Goal: Task Accomplishment & Management: Use online tool/utility

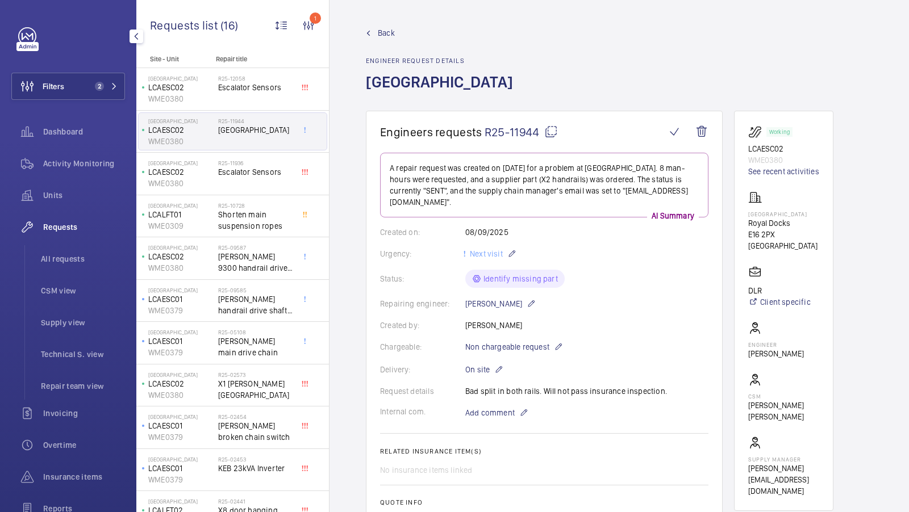
click at [95, 86] on span "2" at bounding box center [99, 86] width 9 height 9
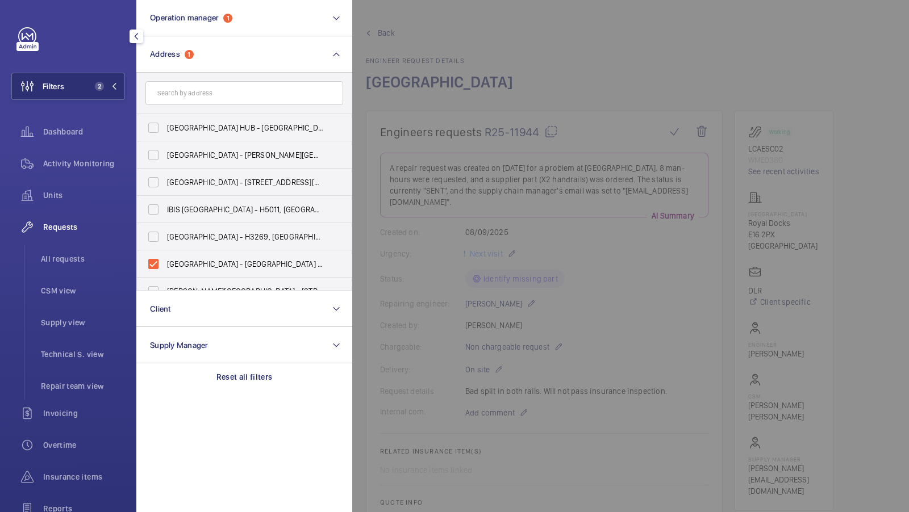
click at [555, 203] on div at bounding box center [806, 256] width 909 height 512
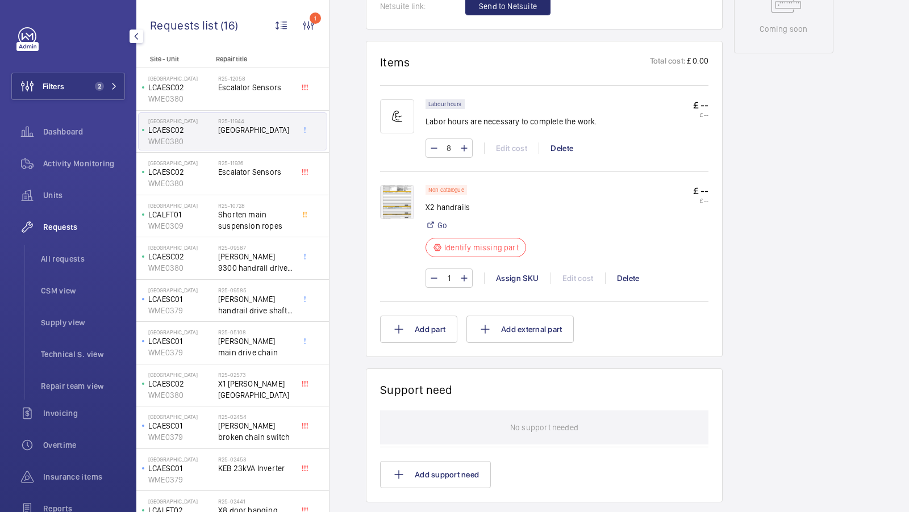
scroll to position [423, 0]
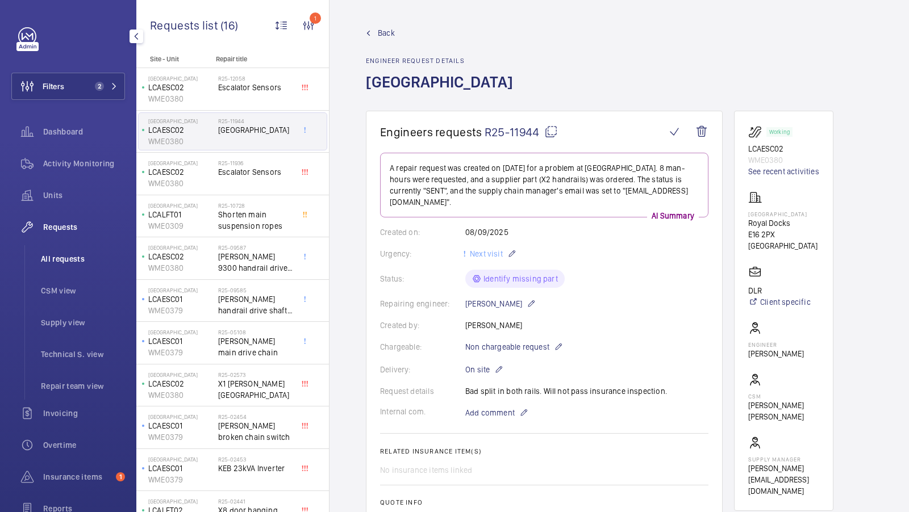
click at [63, 256] on span "All requests" at bounding box center [83, 258] width 84 height 11
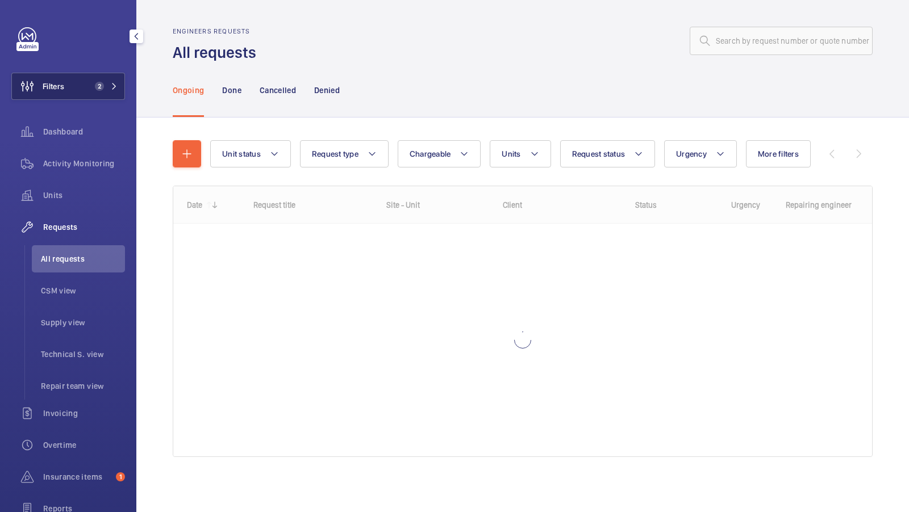
click at [97, 82] on span "2" at bounding box center [97, 86] width 14 height 9
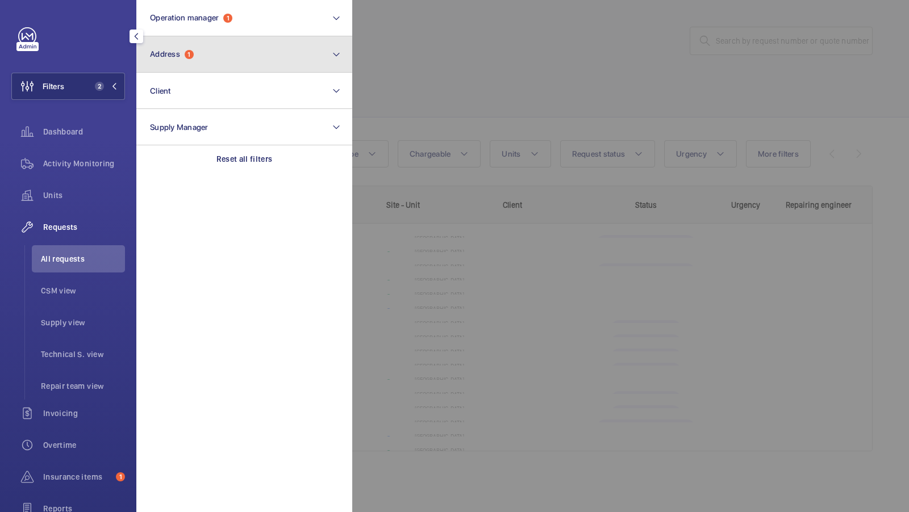
click at [258, 45] on button "Address 1" at bounding box center [244, 54] width 216 height 36
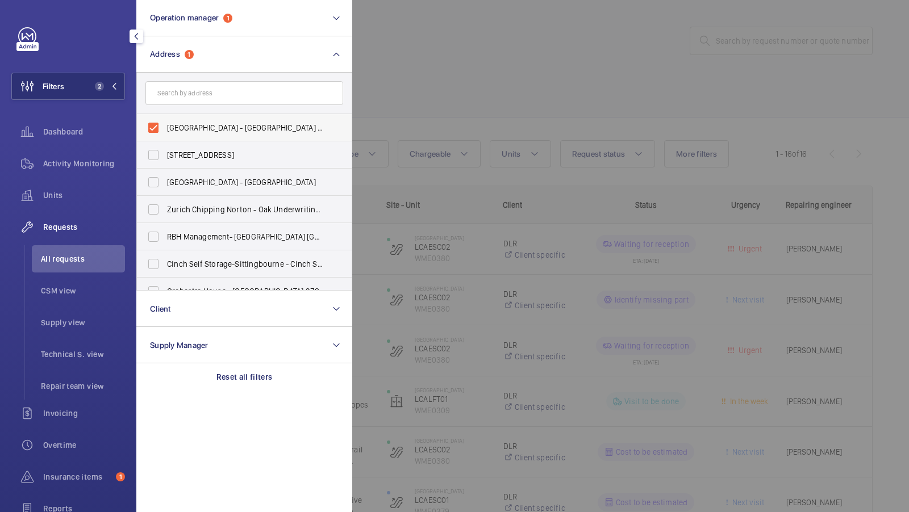
click at [175, 125] on span "London City Airport - Royal Docks, LONDON E16 2PX" at bounding box center [245, 127] width 156 height 11
click at [165, 125] on input "London City Airport - Royal Docks, LONDON E16 2PX" at bounding box center [153, 127] width 23 height 23
checkbox input "false"
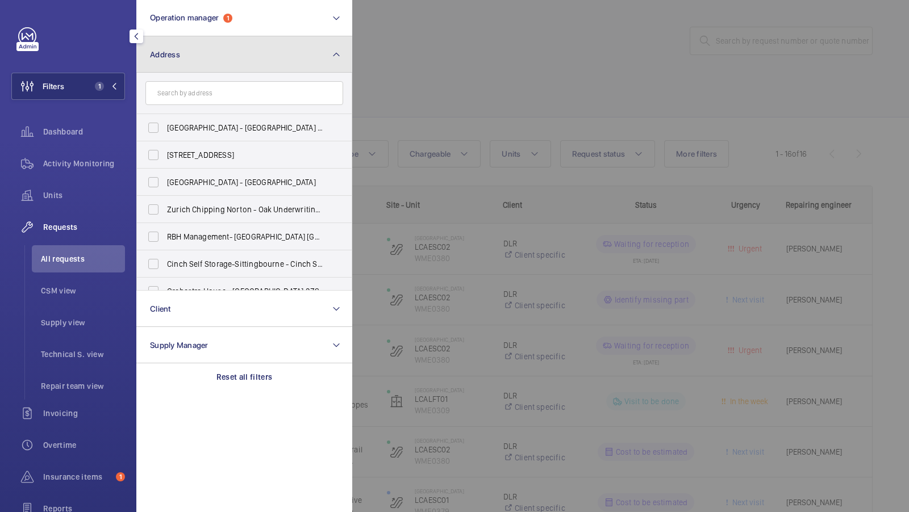
click at [248, 44] on button "Address" at bounding box center [244, 54] width 216 height 36
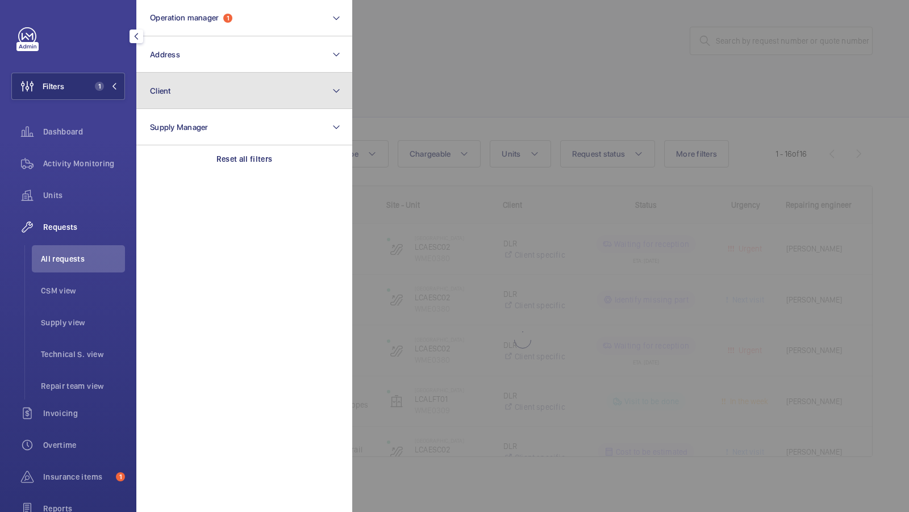
click at [180, 91] on button "Client" at bounding box center [244, 91] width 216 height 36
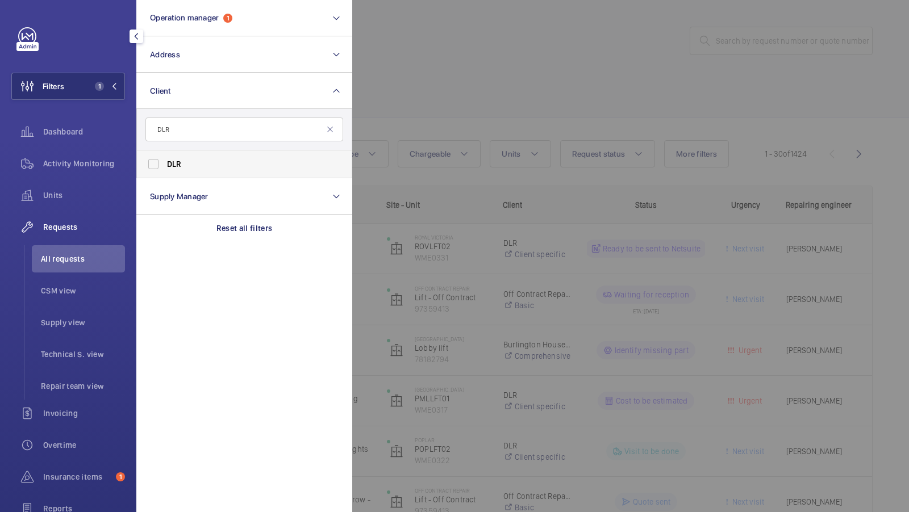
type input "DLR"
click at [189, 172] on label "DLR" at bounding box center [236, 163] width 198 height 27
click at [165, 172] on input "DLR" at bounding box center [153, 164] width 23 height 23
checkbox input "true"
click at [95, 87] on span "2" at bounding box center [99, 86] width 9 height 9
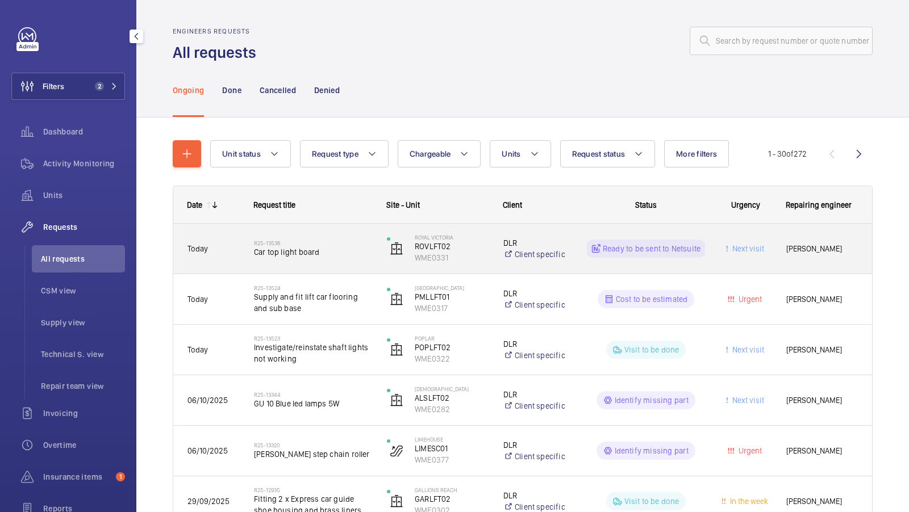
click at [292, 236] on div "R25-13536 Car top light board" at bounding box center [313, 248] width 118 height 33
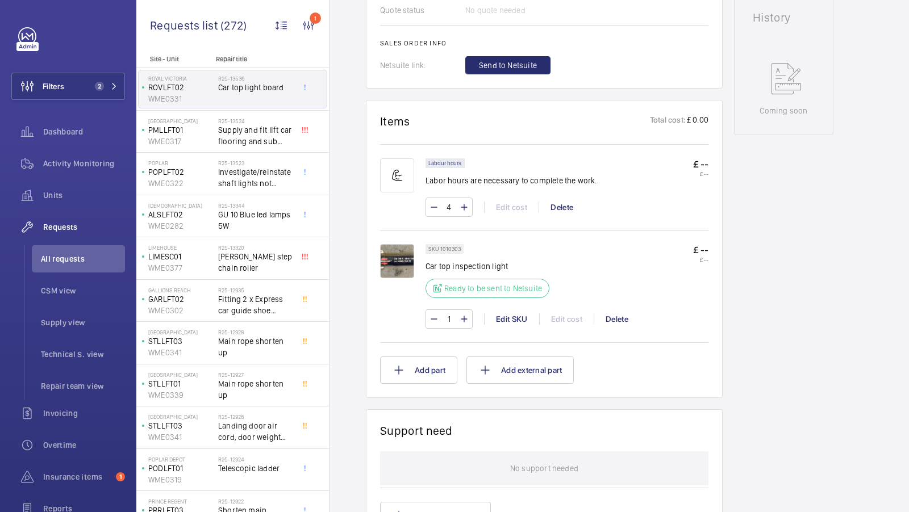
scroll to position [679, 0]
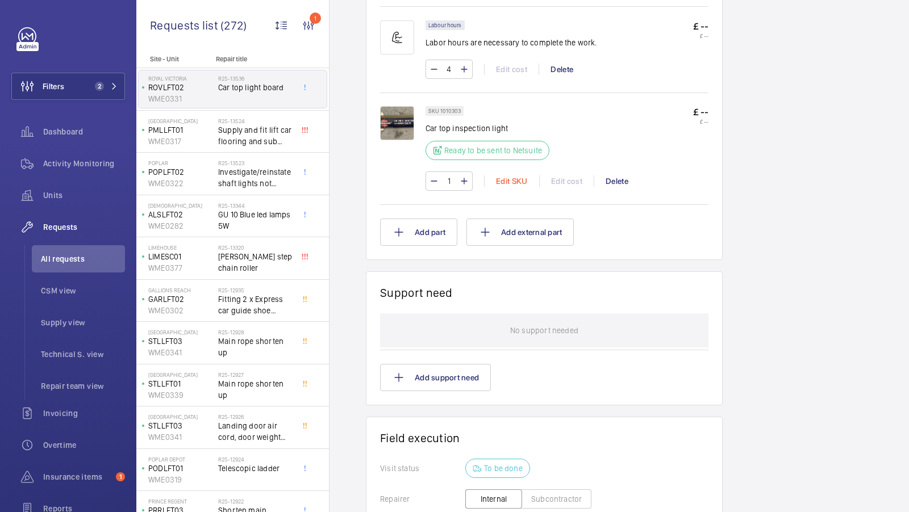
click at [513, 179] on div "Edit SKU" at bounding box center [511, 180] width 55 height 11
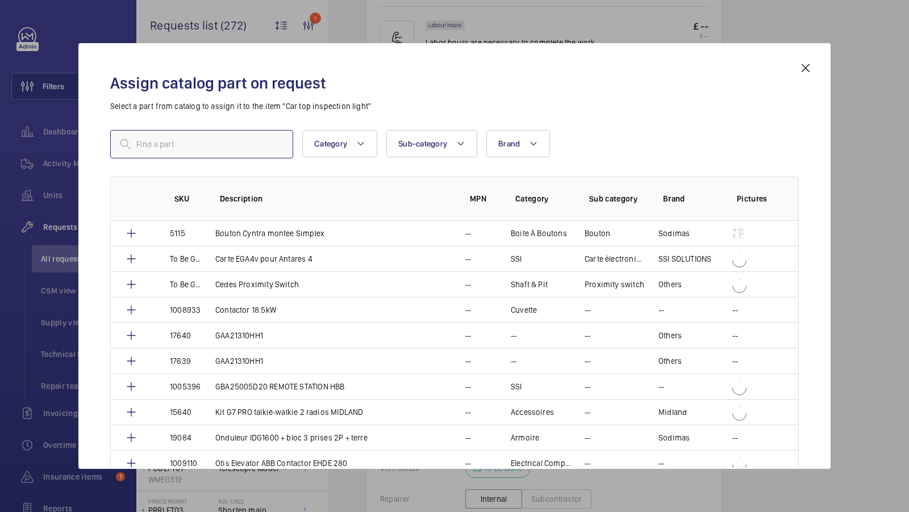
click at [199, 142] on input "text" at bounding box center [201, 144] width 183 height 28
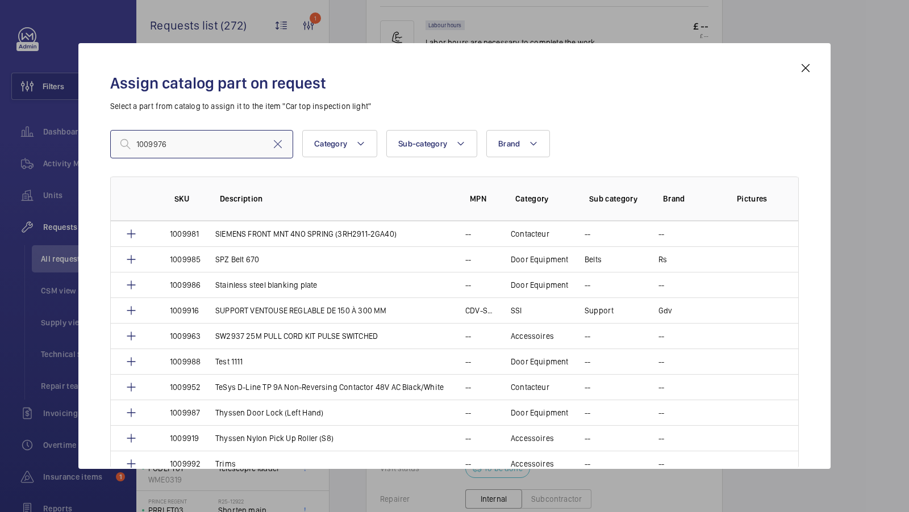
scroll to position [2261, 0]
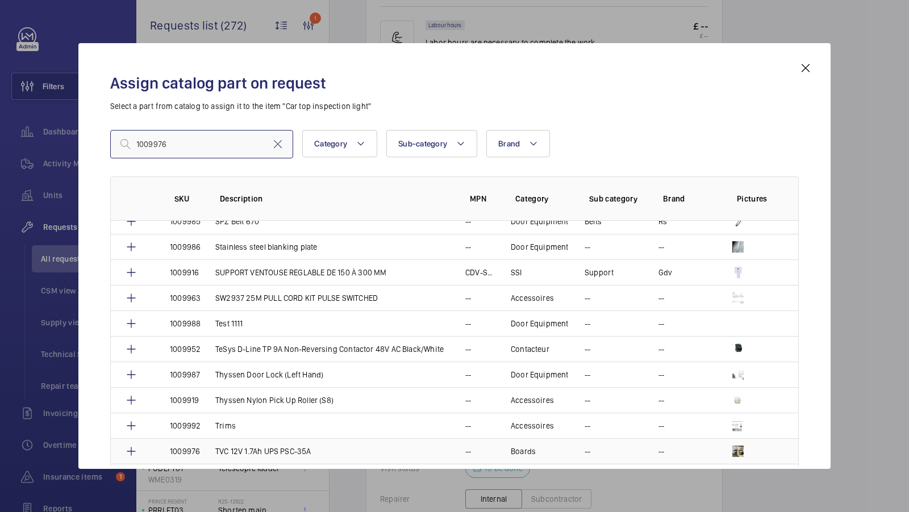
type input "1009976"
click at [295, 446] on p "TVC 12V 1.7Ah UPS PSC-35A" at bounding box center [263, 451] width 96 height 11
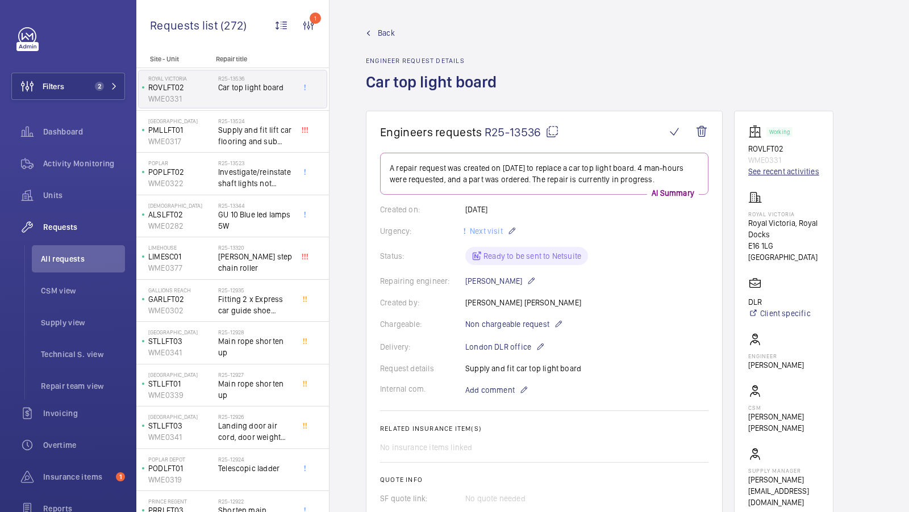
click at [786, 171] on link "See recent activities" at bounding box center [783, 171] width 71 height 11
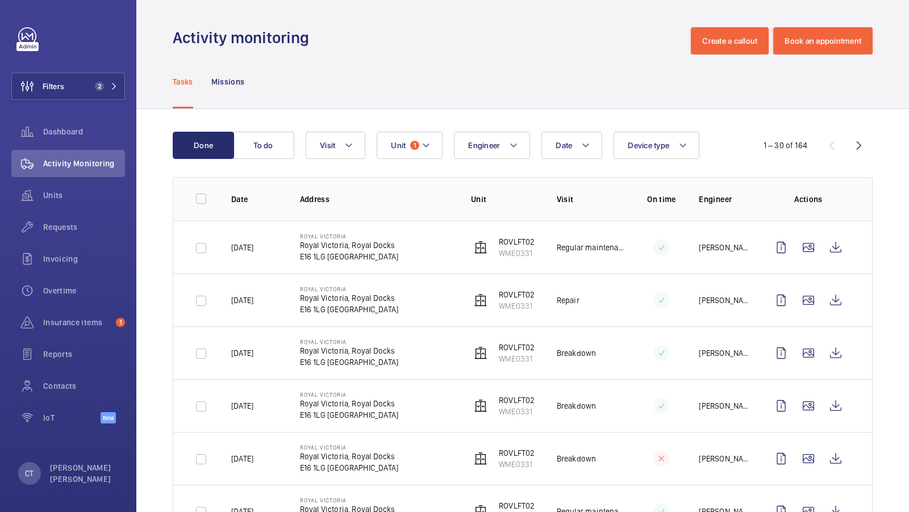
scroll to position [86, 0]
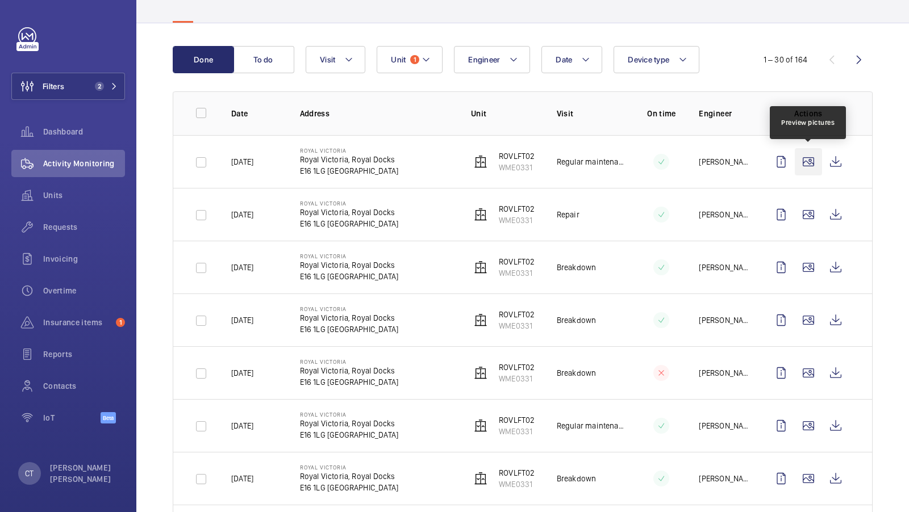
click at [804, 160] on wm-front-icon-button at bounding box center [807, 161] width 27 height 27
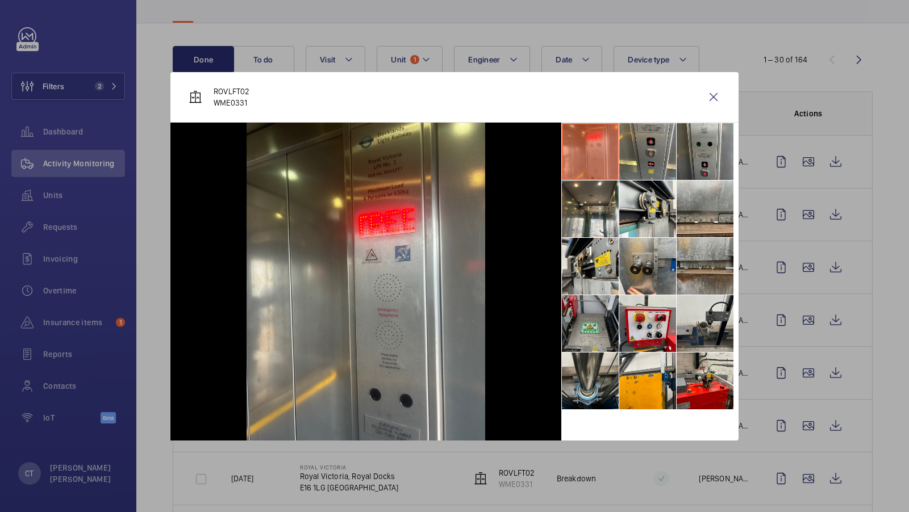
click at [595, 336] on li at bounding box center [590, 323] width 57 height 57
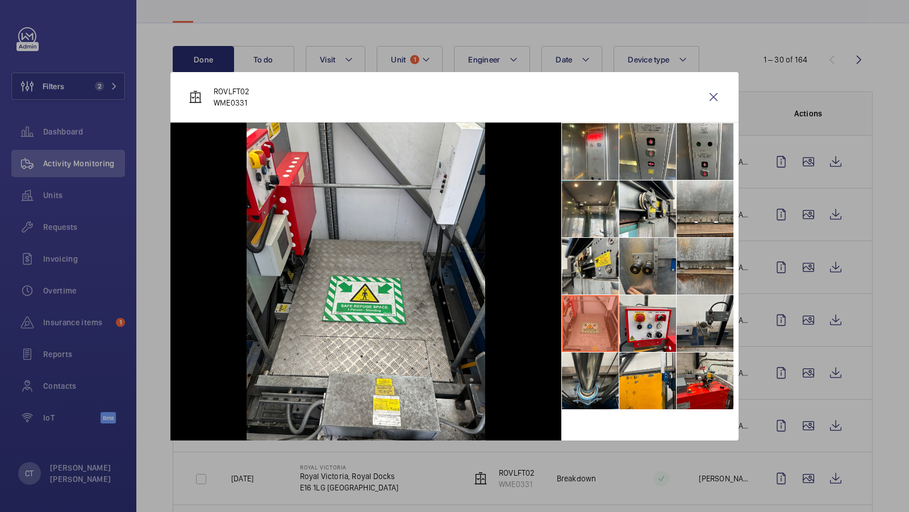
click at [667, 273] on li at bounding box center [647, 266] width 57 height 57
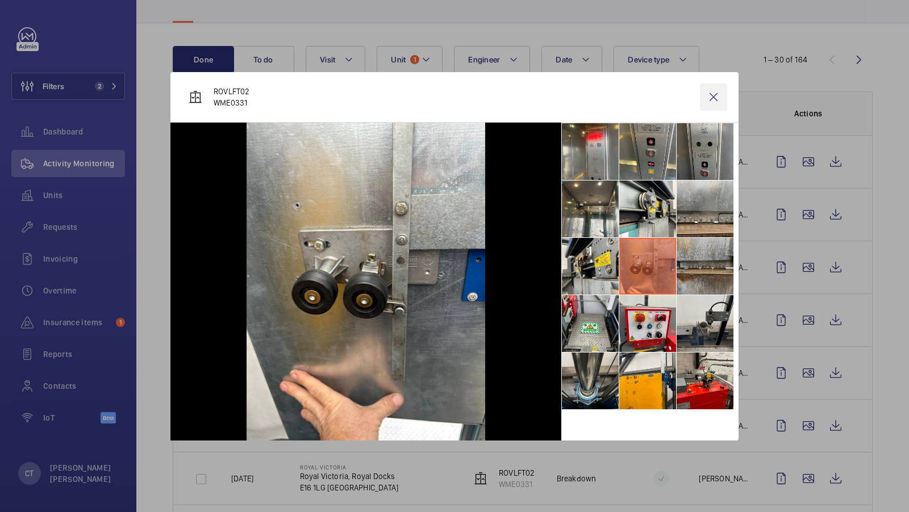
click at [714, 93] on wm-front-icon-button at bounding box center [713, 96] width 27 height 27
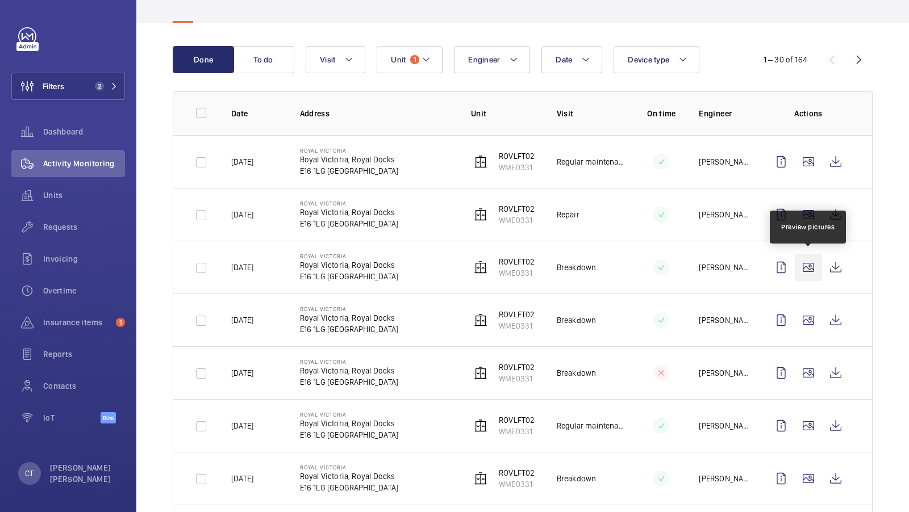
click at [807, 272] on wm-front-icon-button at bounding box center [807, 267] width 27 height 27
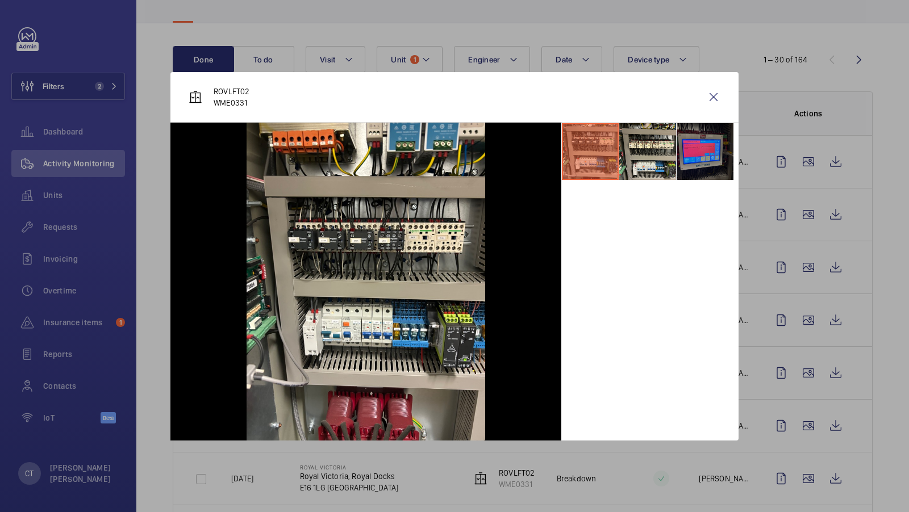
click at [698, 154] on li at bounding box center [704, 151] width 57 height 57
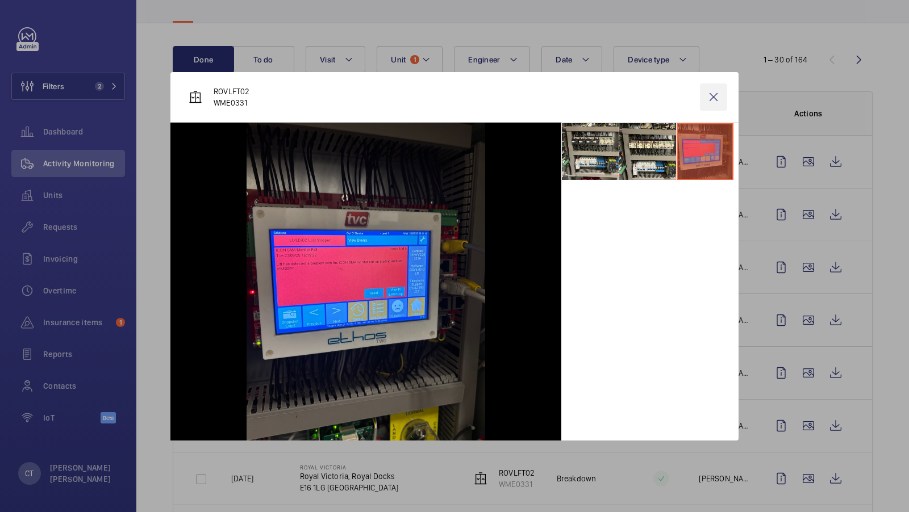
click at [709, 92] on wm-front-icon-button at bounding box center [713, 96] width 27 height 27
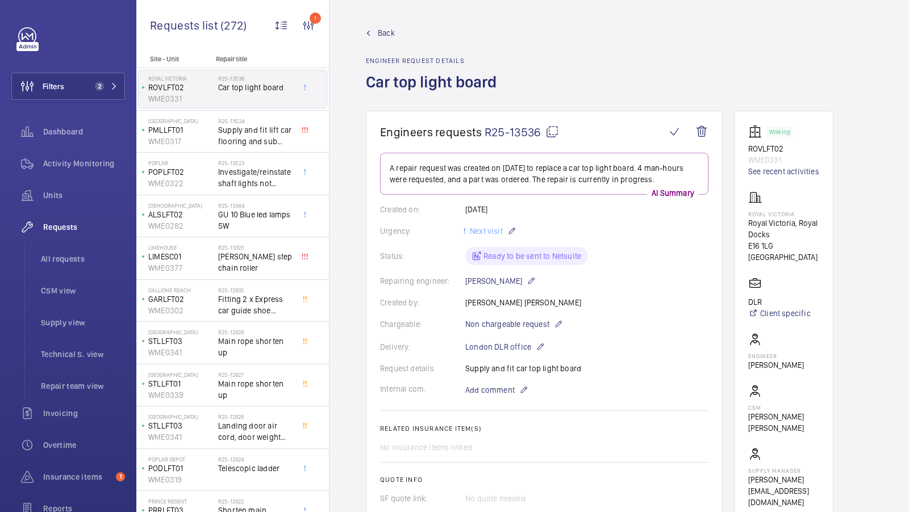
click at [557, 132] on mat-icon at bounding box center [552, 132] width 14 height 14
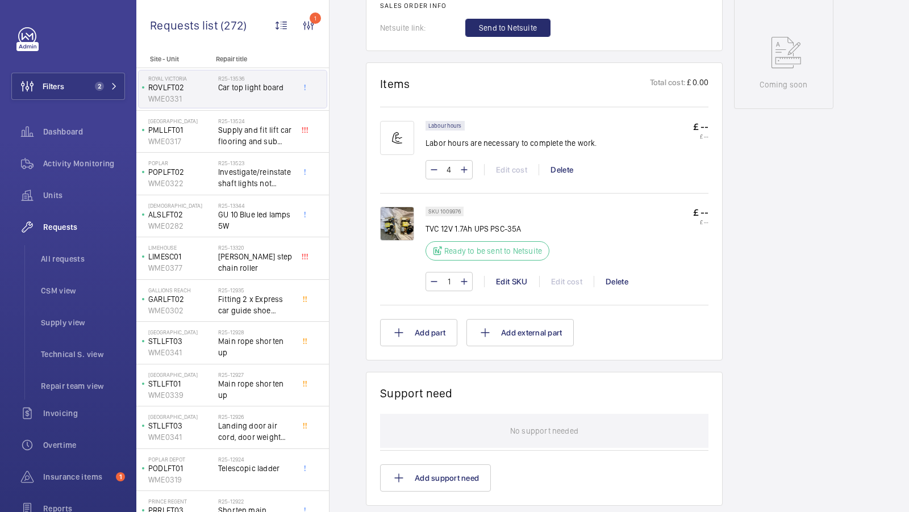
scroll to position [593, 0]
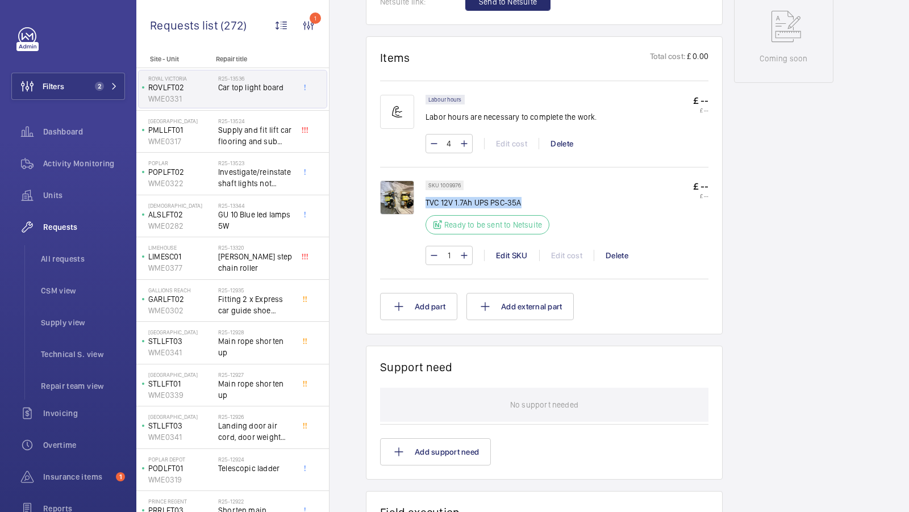
drag, startPoint x: 425, startPoint y: 202, endPoint x: 522, endPoint y: 202, distance: 96.5
click at [522, 202] on p "TVC 12V 1.7Ah UPS PSC-35A" at bounding box center [487, 202] width 124 height 11
copy p "TVC 12V 1.7Ah UPS PSC-35A"
click at [52, 248] on li "All requests" at bounding box center [78, 258] width 93 height 27
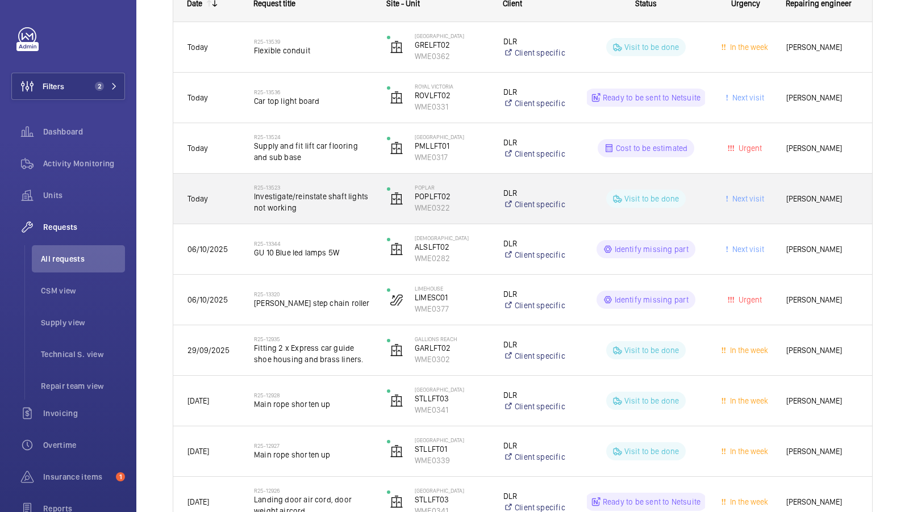
scroll to position [202, 0]
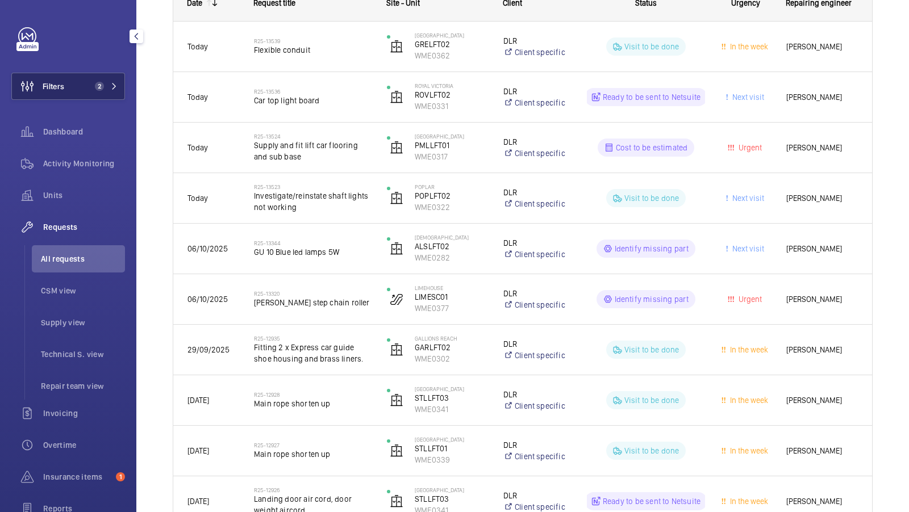
click at [83, 89] on button "Filters 2" at bounding box center [68, 86] width 114 height 27
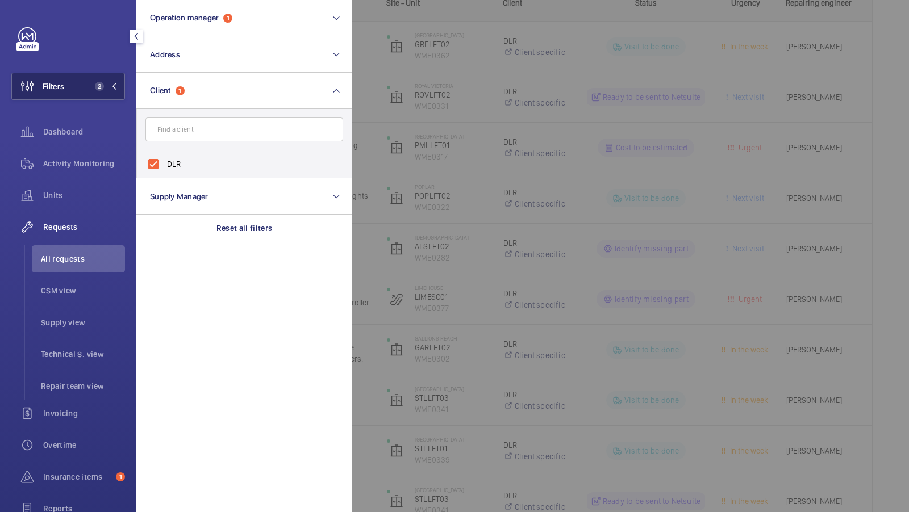
click at [94, 89] on span "2" at bounding box center [97, 86] width 14 height 9
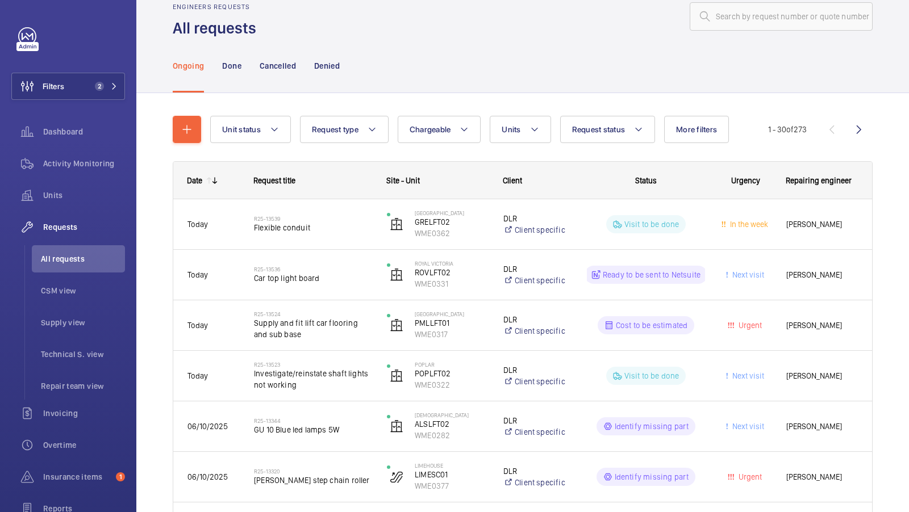
scroll to position [0, 0]
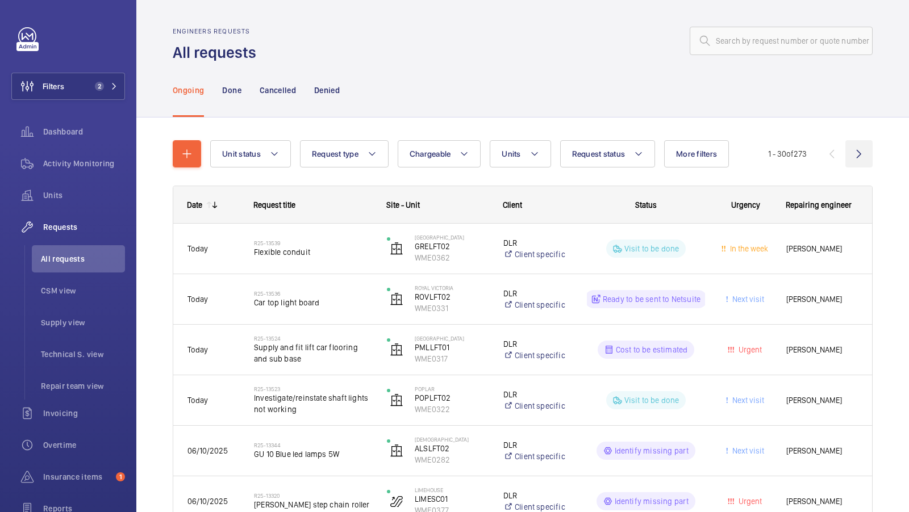
click at [862, 148] on wm-front-icon-button at bounding box center [858, 153] width 27 height 27
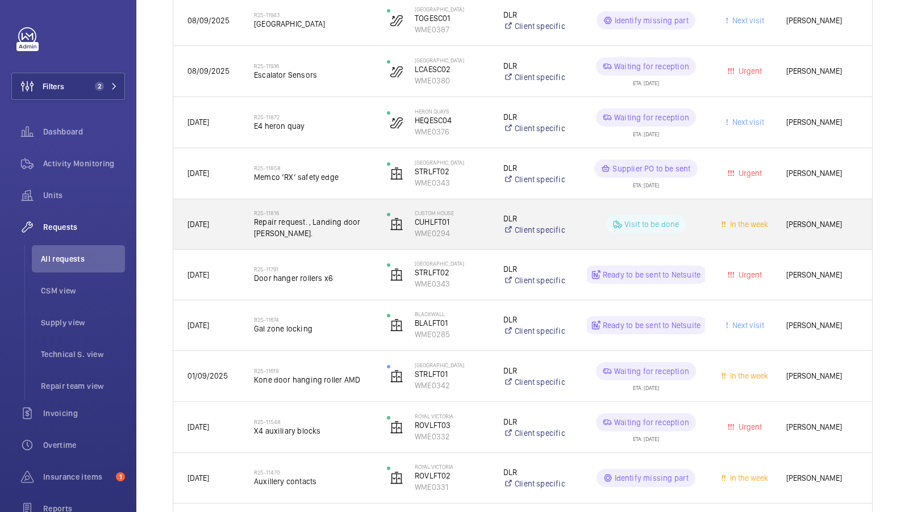
scroll to position [386, 0]
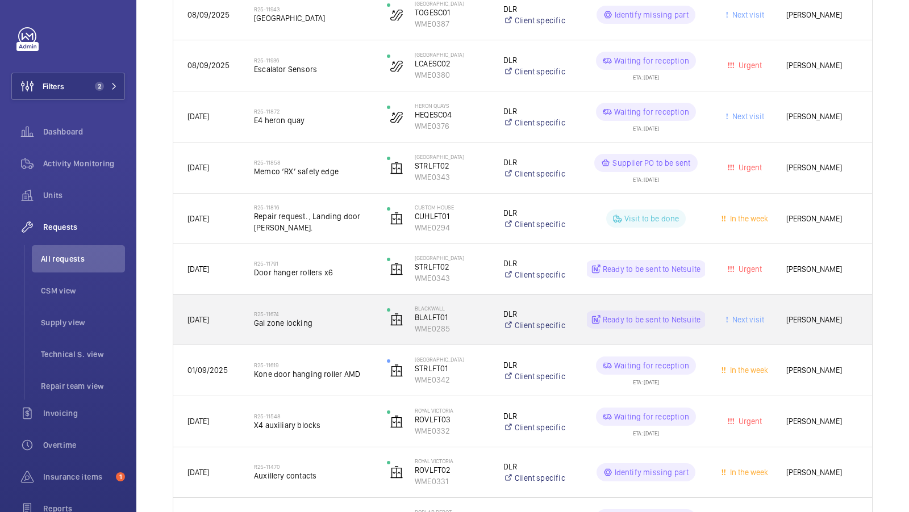
click at [312, 327] on span "Gal zone locking" at bounding box center [313, 322] width 118 height 11
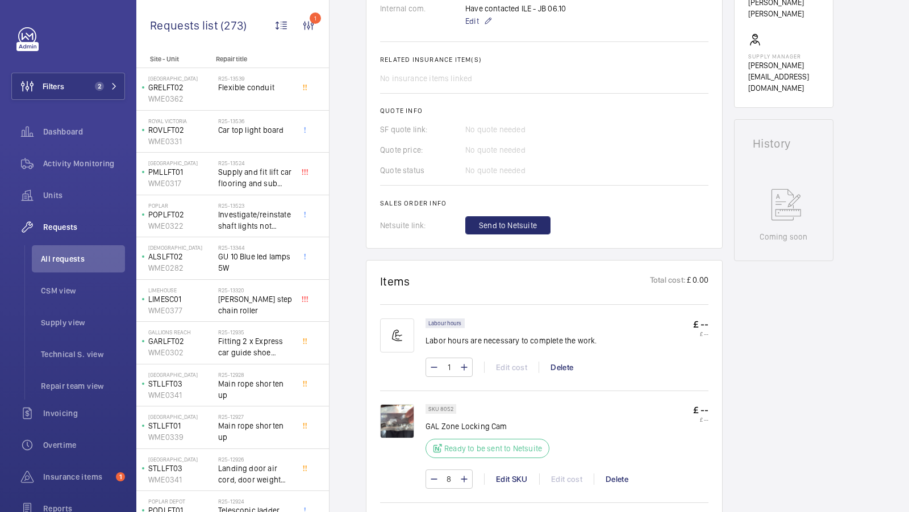
scroll to position [404, 0]
click at [401, 415] on img at bounding box center [397, 420] width 34 height 34
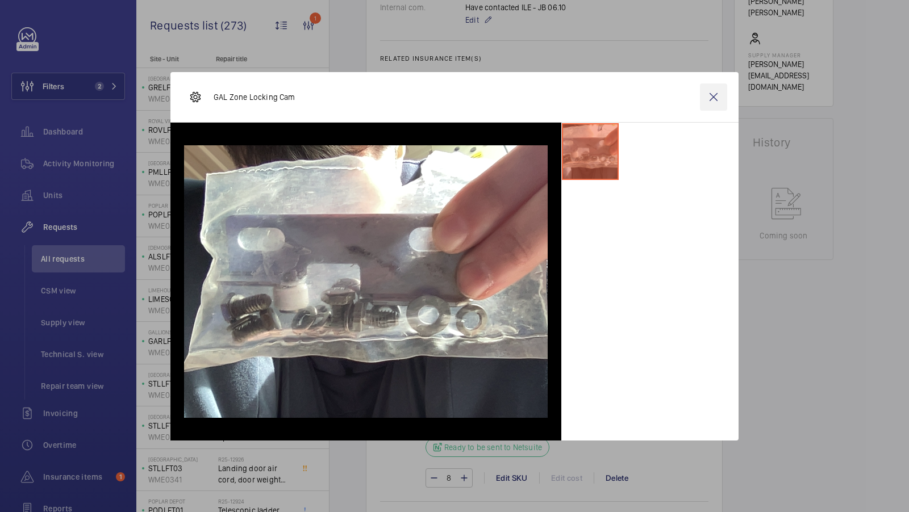
click at [716, 101] on wm-front-icon-button at bounding box center [713, 96] width 27 height 27
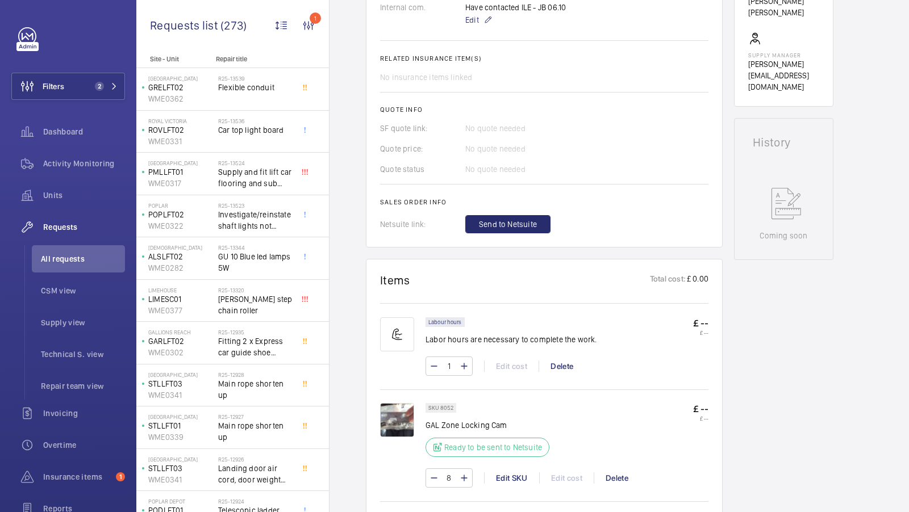
scroll to position [0, 0]
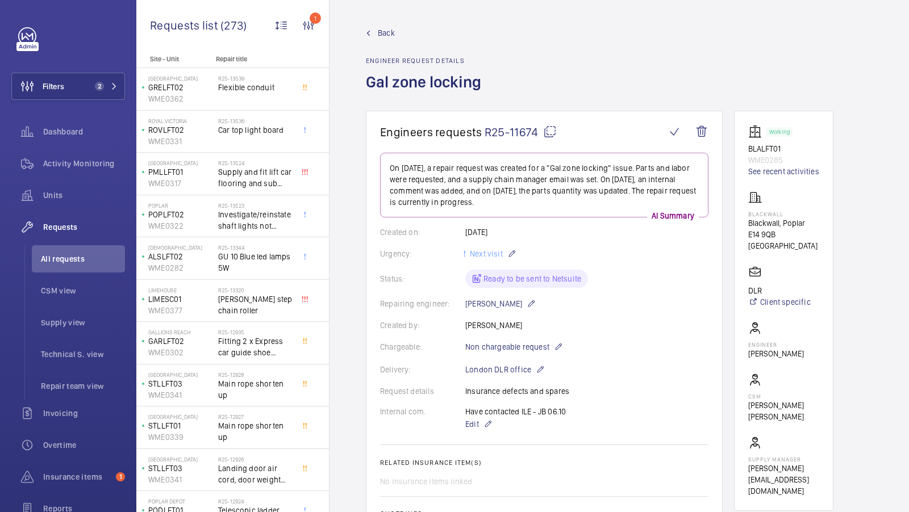
click at [555, 129] on h1 "Engineers requests R25-11674" at bounding box center [523, 132] width 286 height 14
click at [551, 130] on mat-icon at bounding box center [550, 132] width 14 height 14
click at [69, 261] on span "All requests" at bounding box center [83, 258] width 84 height 11
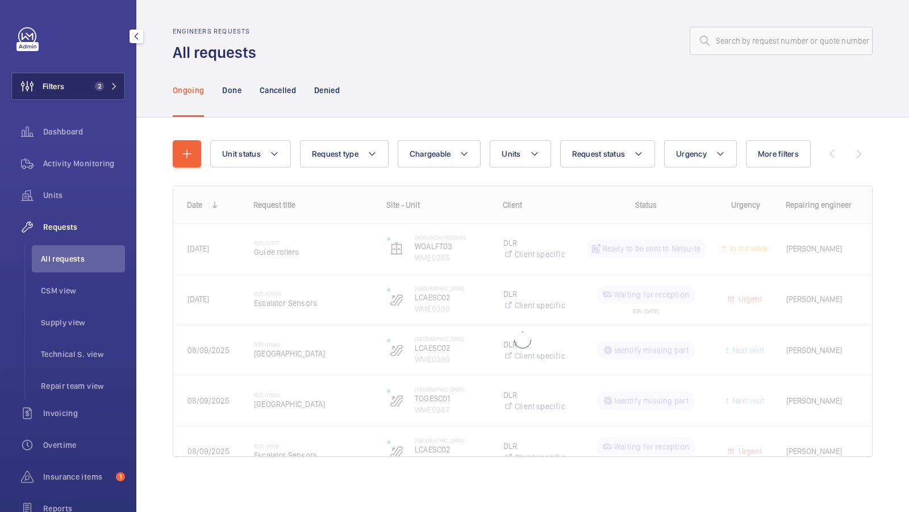
click at [101, 93] on button "Filters 2" at bounding box center [68, 86] width 114 height 27
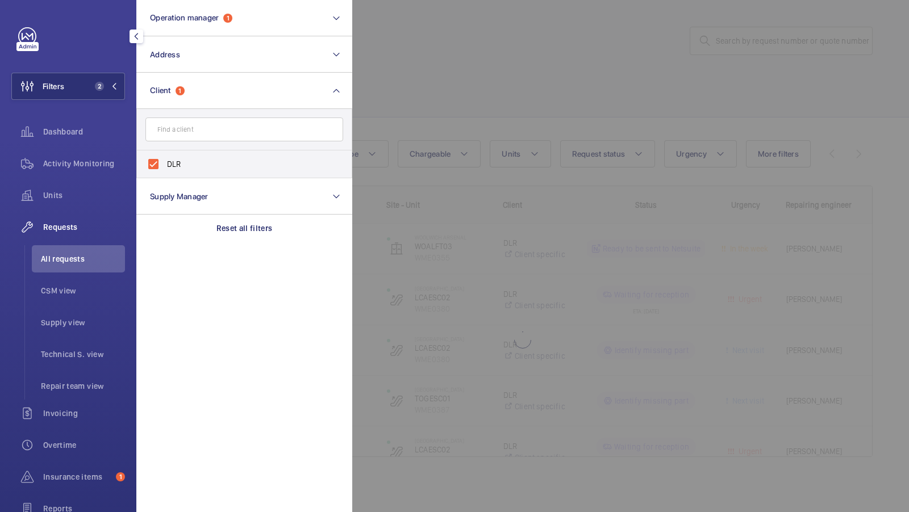
click at [444, 95] on div at bounding box center [806, 256] width 909 height 512
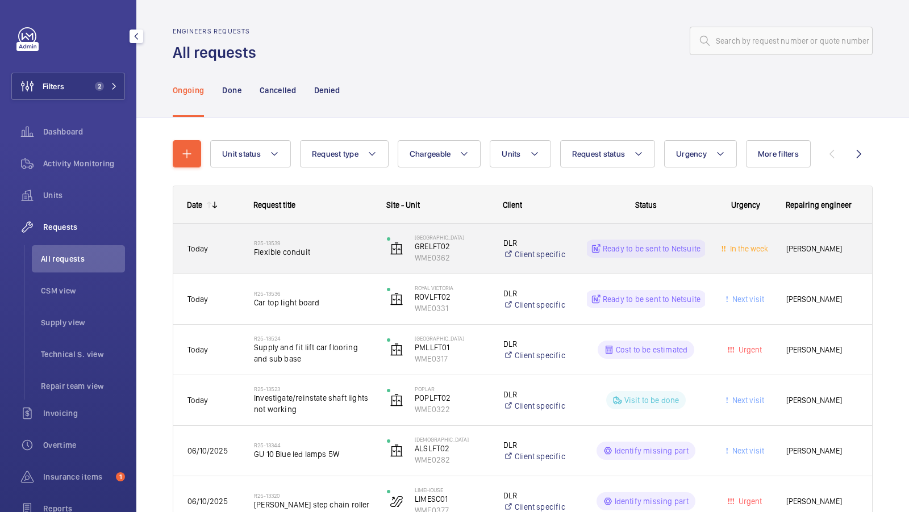
click at [312, 261] on div "R25-13539 Flexible conduit" at bounding box center [313, 248] width 118 height 33
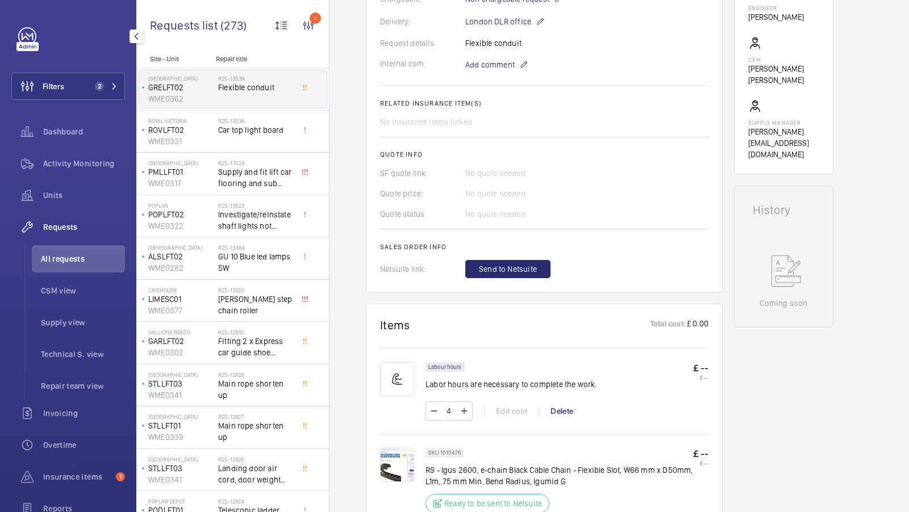
scroll to position [507, 0]
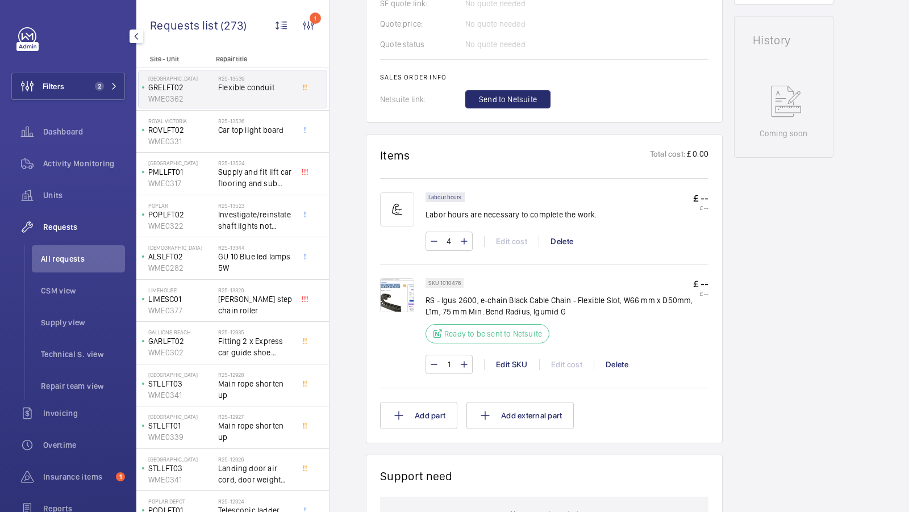
click at [391, 307] on img at bounding box center [397, 295] width 34 height 34
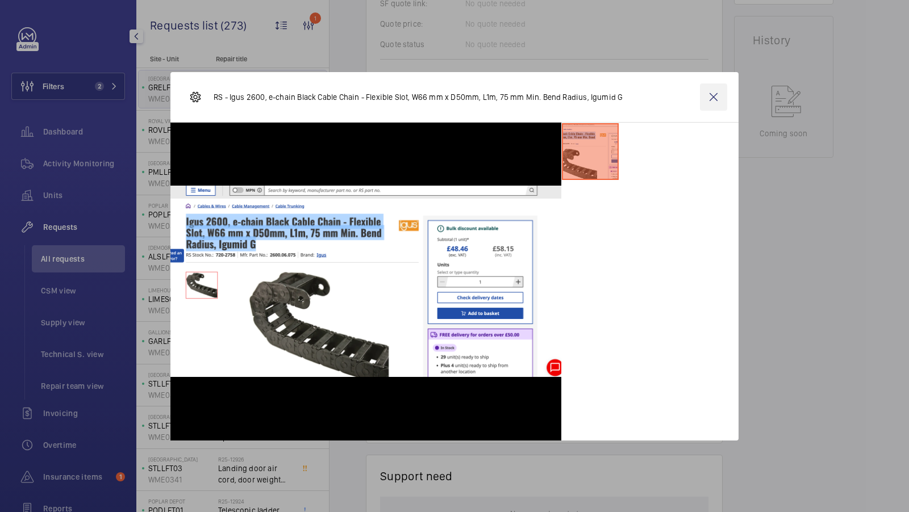
click at [708, 91] on wm-front-icon-button at bounding box center [713, 96] width 27 height 27
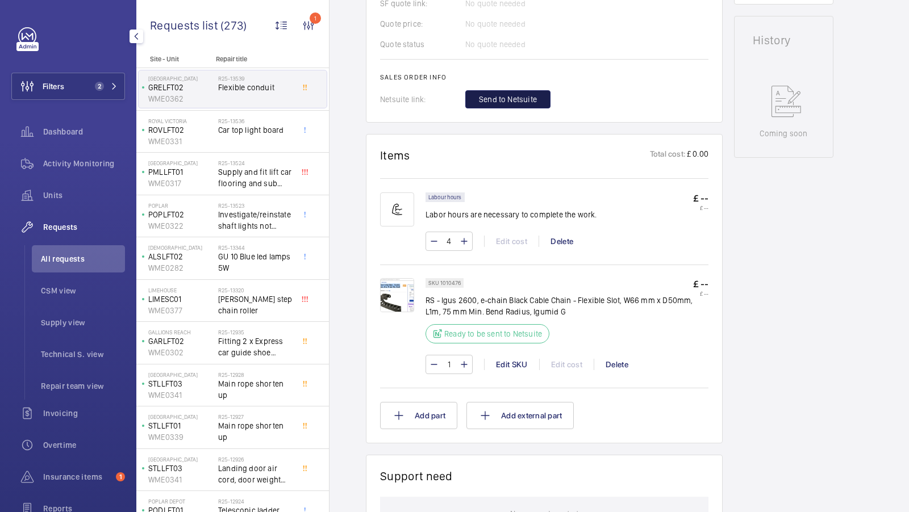
click at [491, 105] on button "Send to Netsuite" at bounding box center [507, 99] width 85 height 18
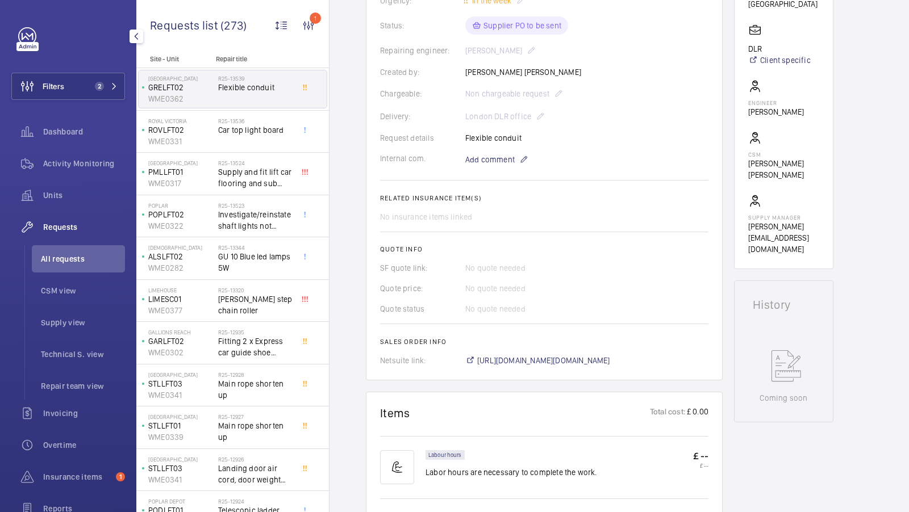
scroll to position [434, 0]
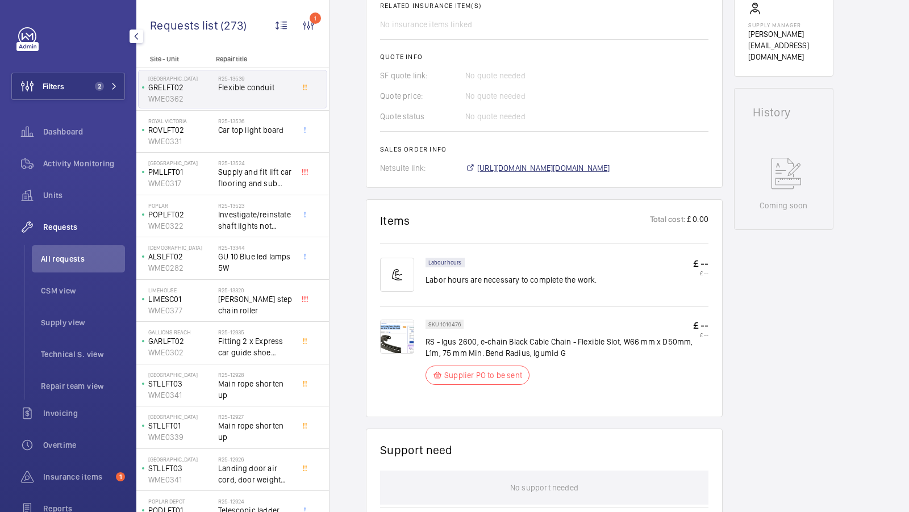
click at [586, 168] on span "https://6461500.app.netsuite.com/app/accounting/transactions/salesord.nl?id=308…" at bounding box center [543, 167] width 133 height 11
click at [395, 329] on img at bounding box center [397, 337] width 34 height 34
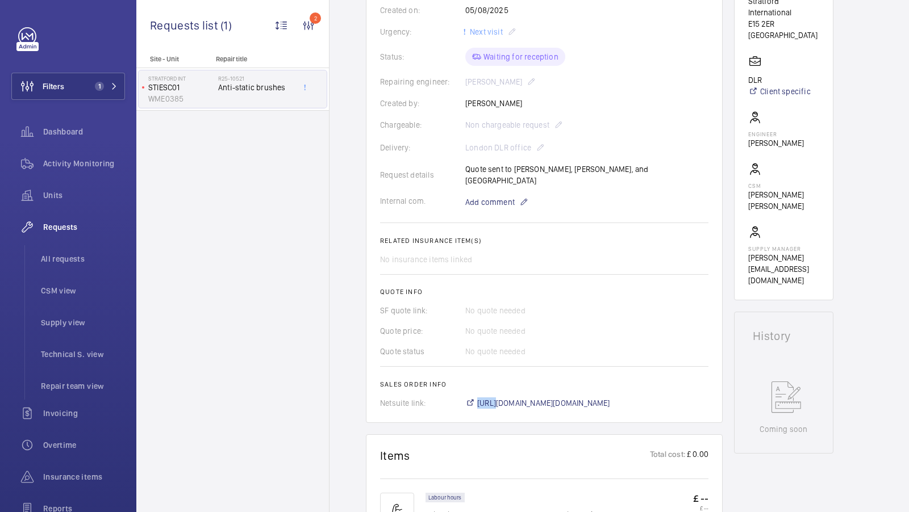
scroll to position [225, 0]
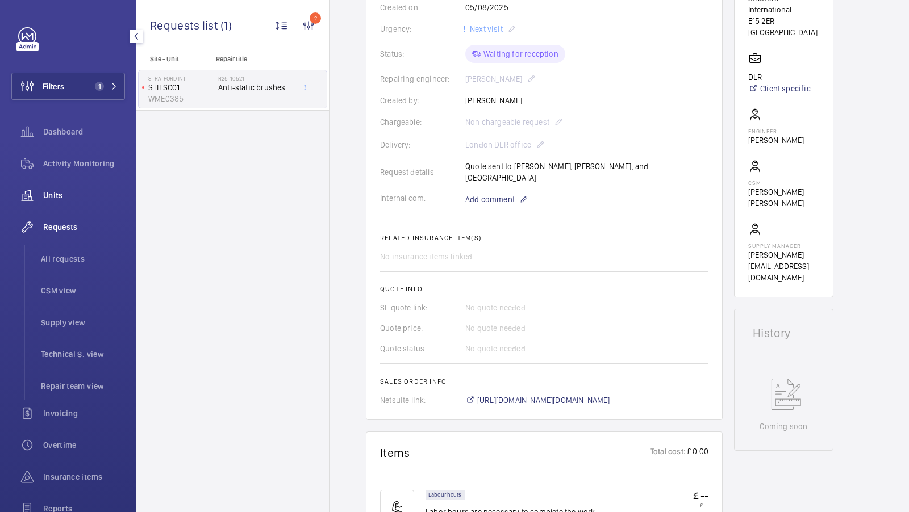
click at [70, 248] on li "All requests" at bounding box center [78, 258] width 93 height 27
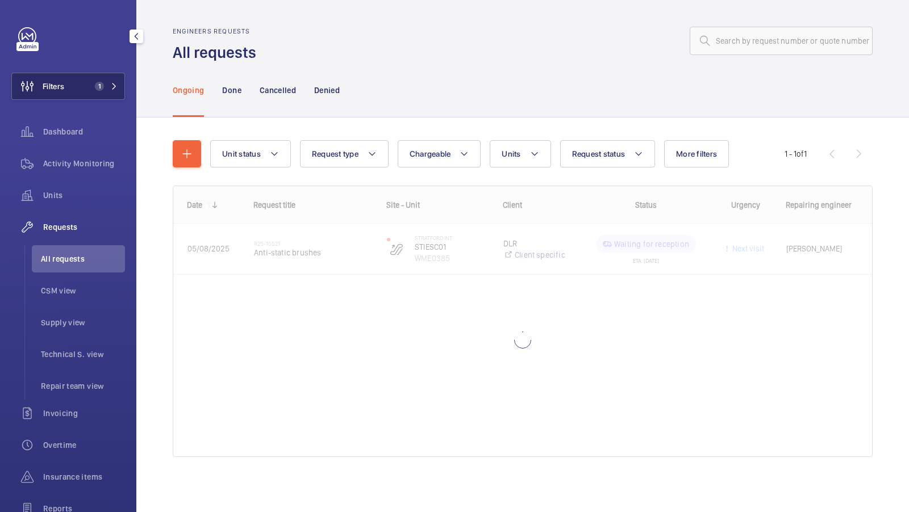
click at [99, 98] on button "Filters 1" at bounding box center [68, 86] width 114 height 27
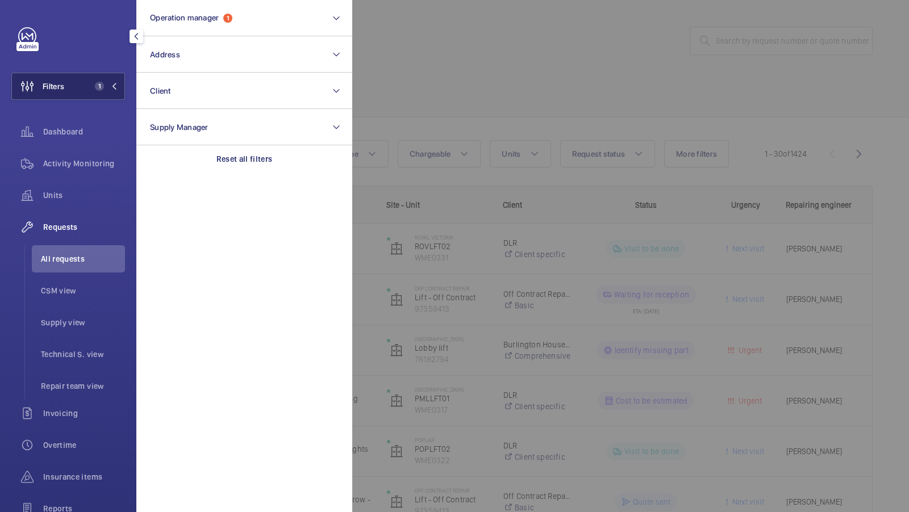
click at [80, 81] on button "Filters 1" at bounding box center [68, 86] width 114 height 27
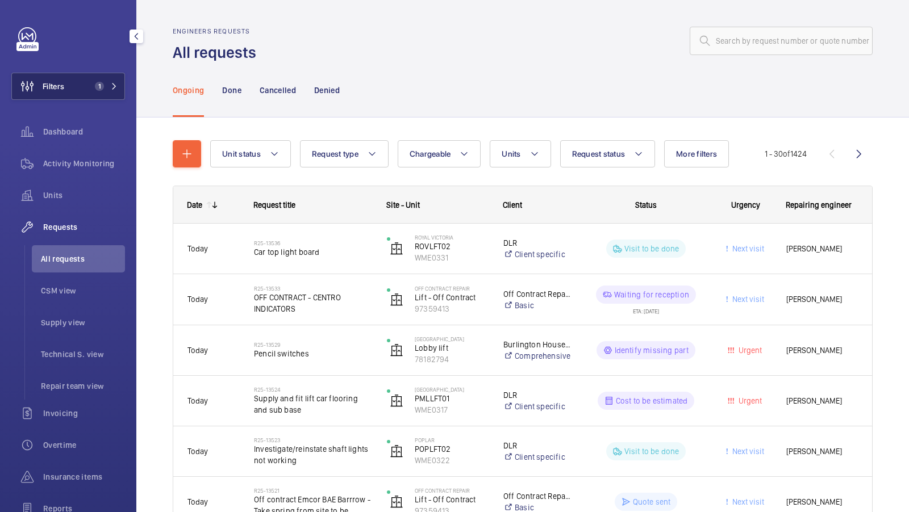
click at [107, 82] on span "1" at bounding box center [103, 86] width 27 height 9
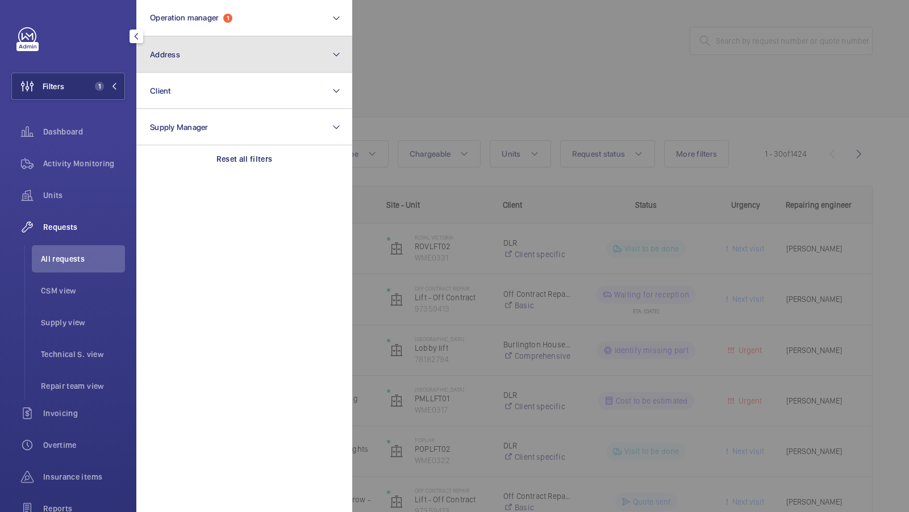
click at [218, 43] on button "Address" at bounding box center [244, 54] width 216 height 36
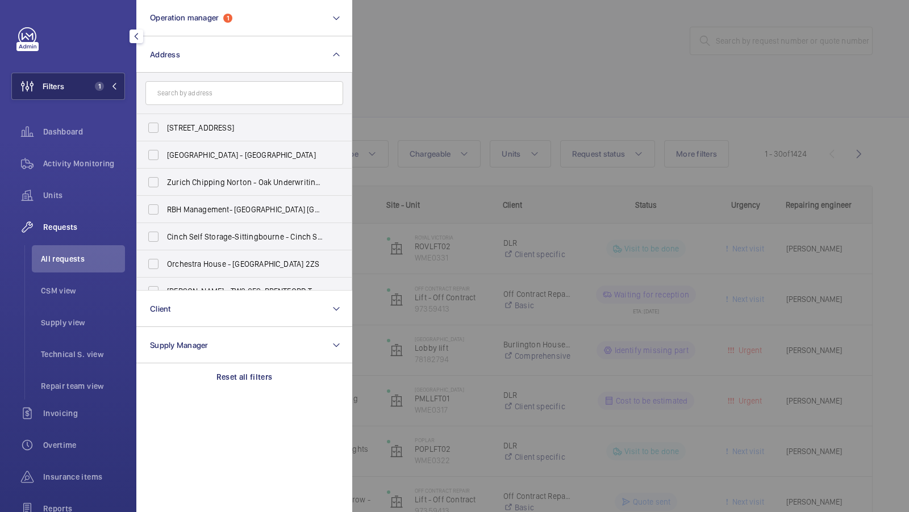
click at [111, 78] on button "Filters 1" at bounding box center [68, 86] width 114 height 27
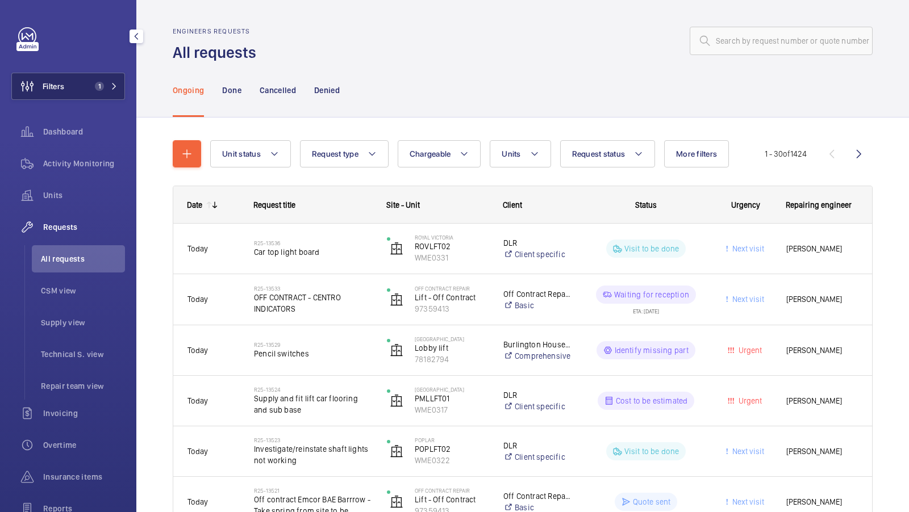
click at [102, 92] on button "Filters 1" at bounding box center [68, 86] width 114 height 27
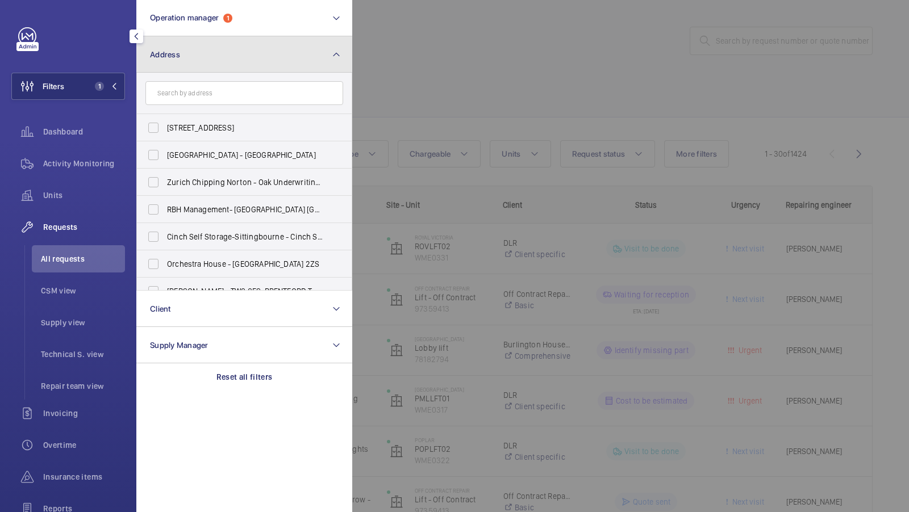
click at [244, 44] on button "Address" at bounding box center [244, 54] width 216 height 36
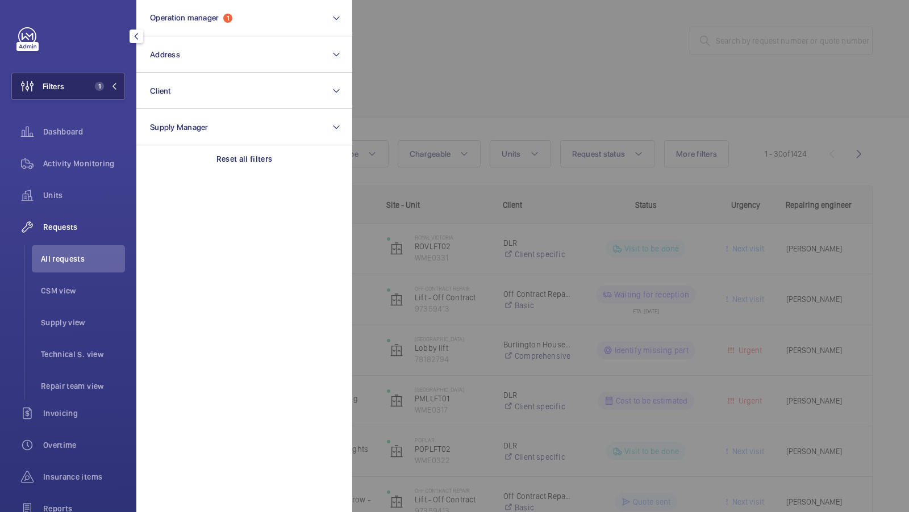
click at [61, 93] on span "Filters" at bounding box center [38, 86] width 52 height 27
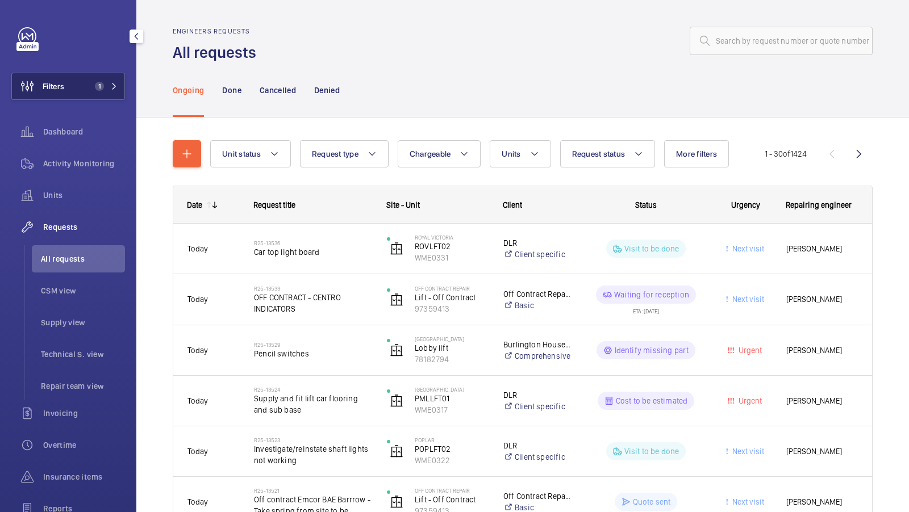
click at [96, 78] on button "Filters 1" at bounding box center [68, 86] width 114 height 27
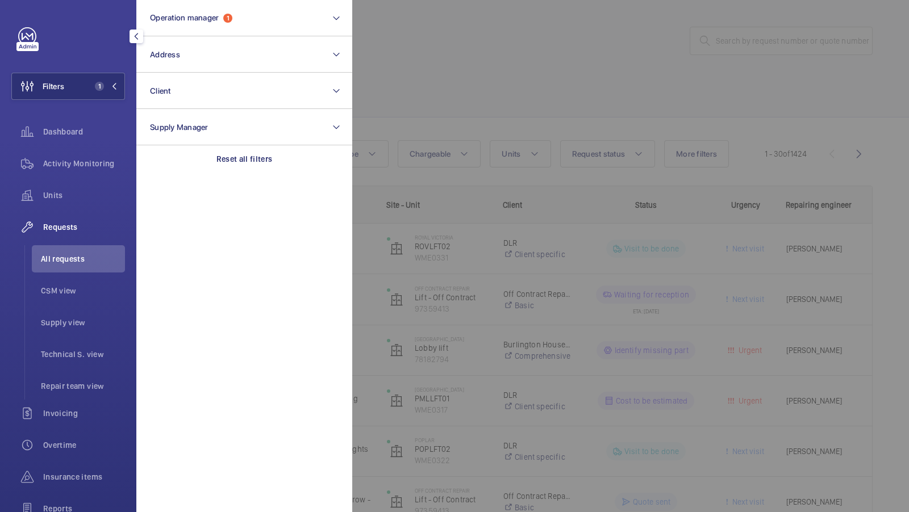
click at [409, 68] on div at bounding box center [806, 256] width 909 height 512
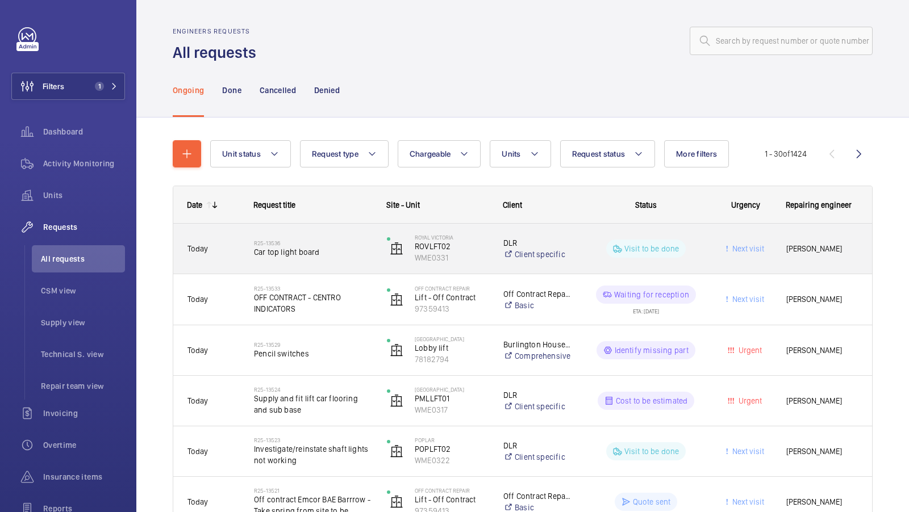
click at [294, 264] on div "R25-13536 Car top light board" at bounding box center [313, 248] width 118 height 33
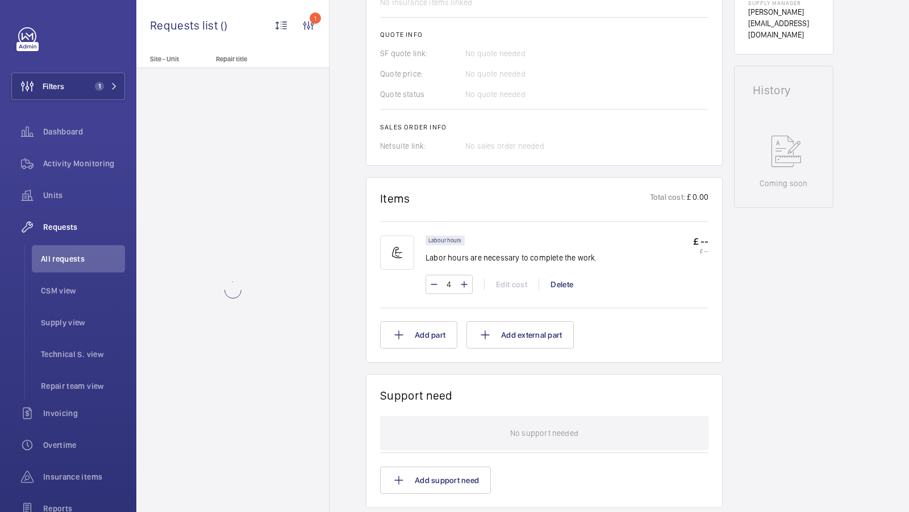
scroll to position [465, 0]
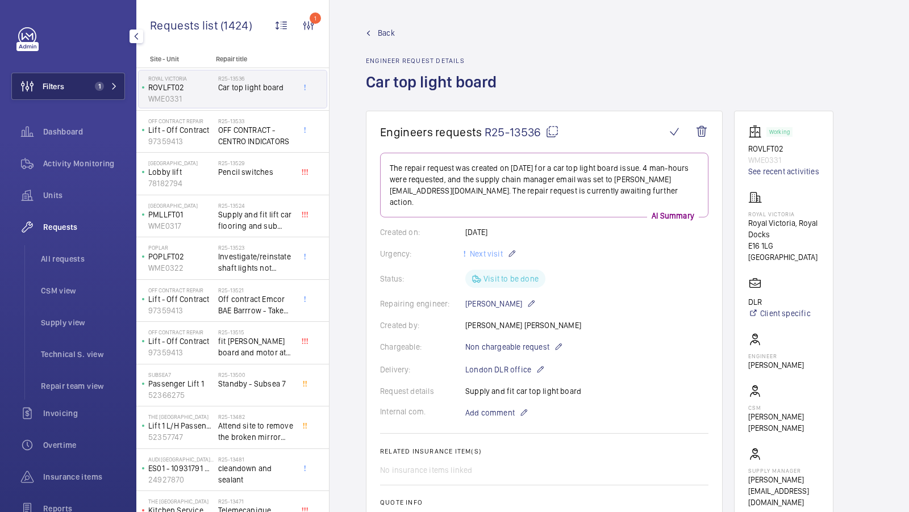
click at [97, 84] on span "1" at bounding box center [99, 86] width 9 height 9
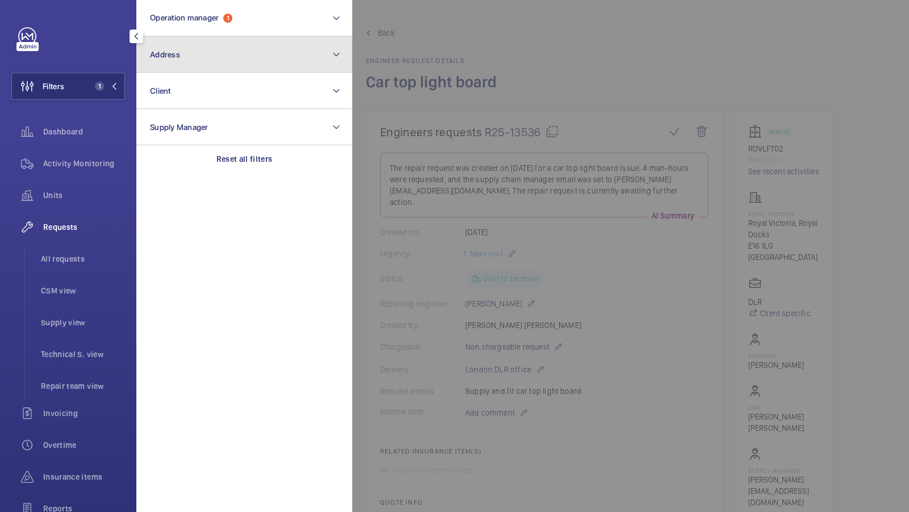
click at [261, 48] on button "Address" at bounding box center [244, 54] width 216 height 36
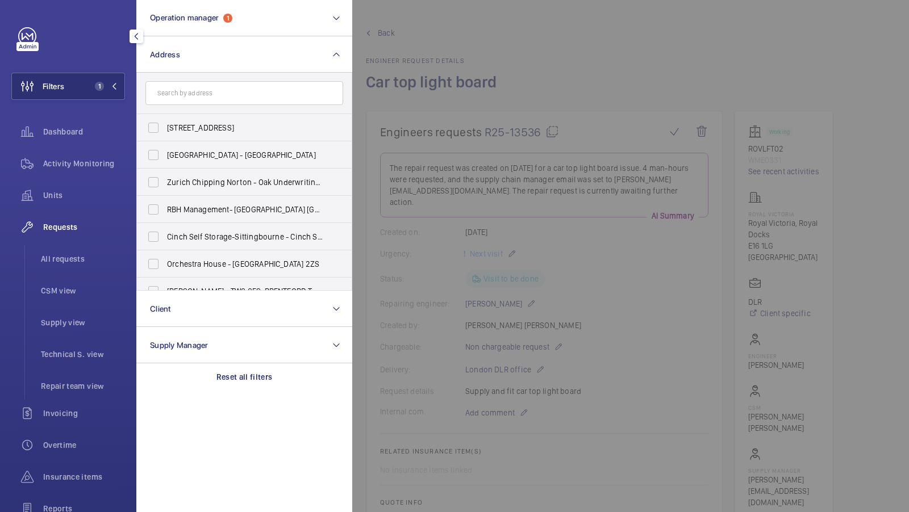
click at [488, 139] on div at bounding box center [806, 256] width 909 height 512
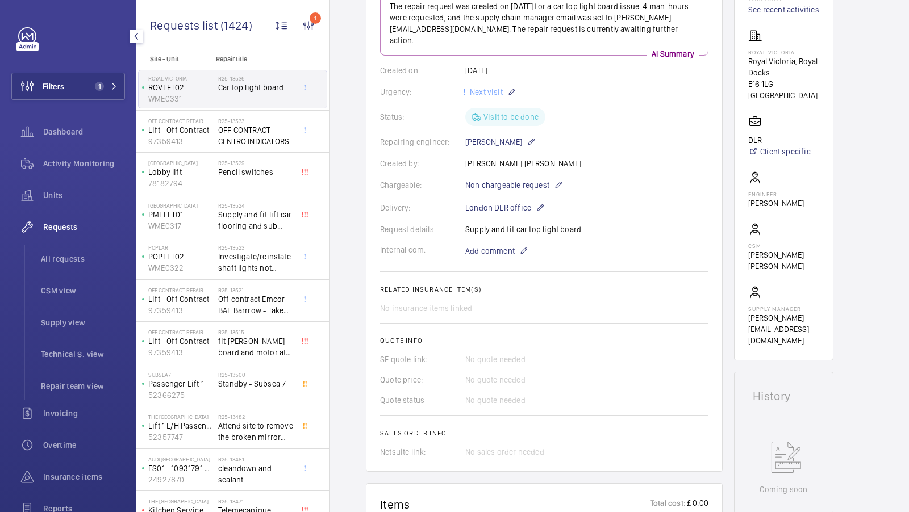
scroll to position [66, 0]
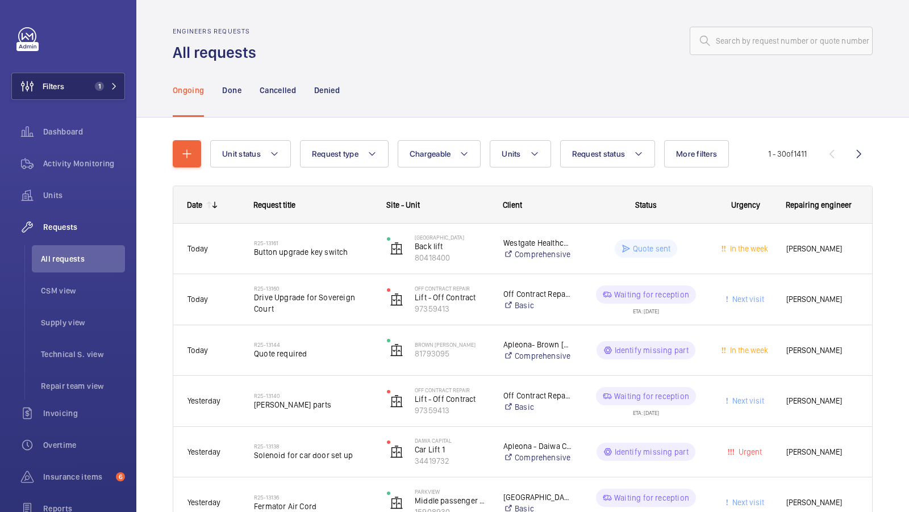
click at [89, 89] on button "Filters 1" at bounding box center [68, 86] width 114 height 27
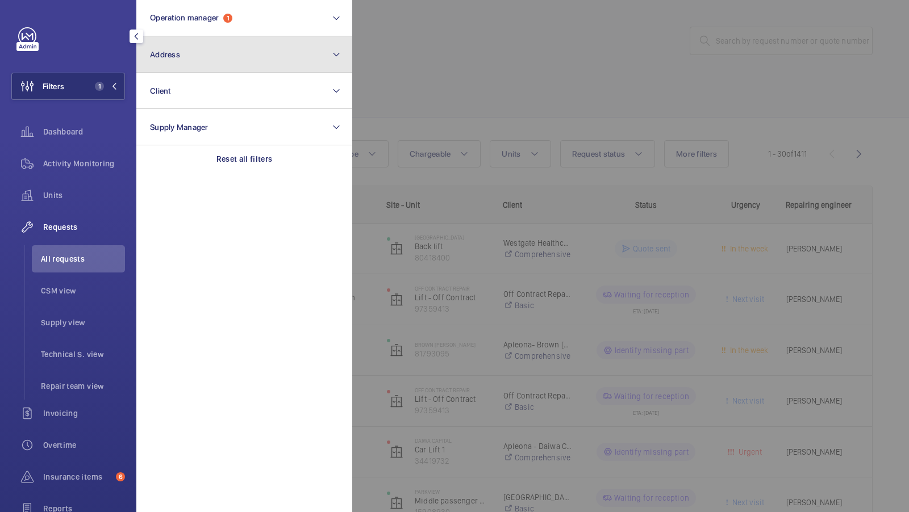
click at [249, 51] on button "Address" at bounding box center [244, 54] width 216 height 36
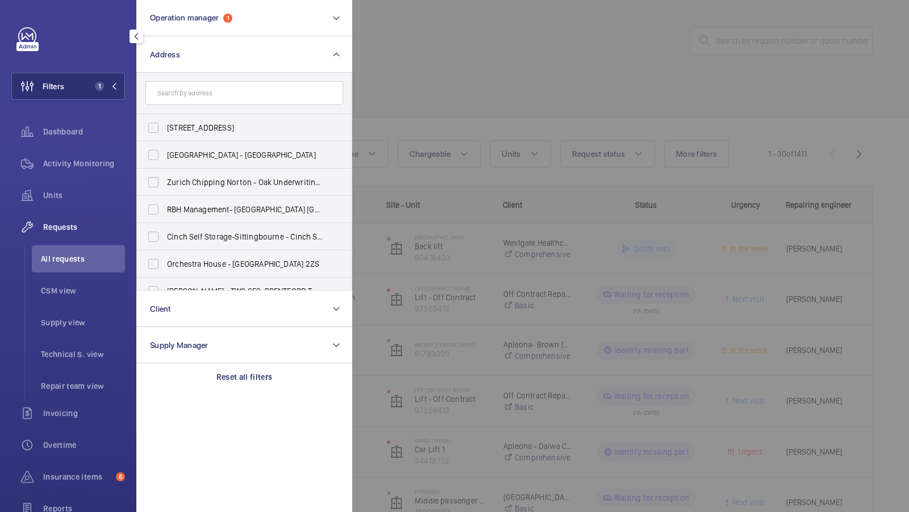
click at [475, 115] on div at bounding box center [806, 256] width 909 height 512
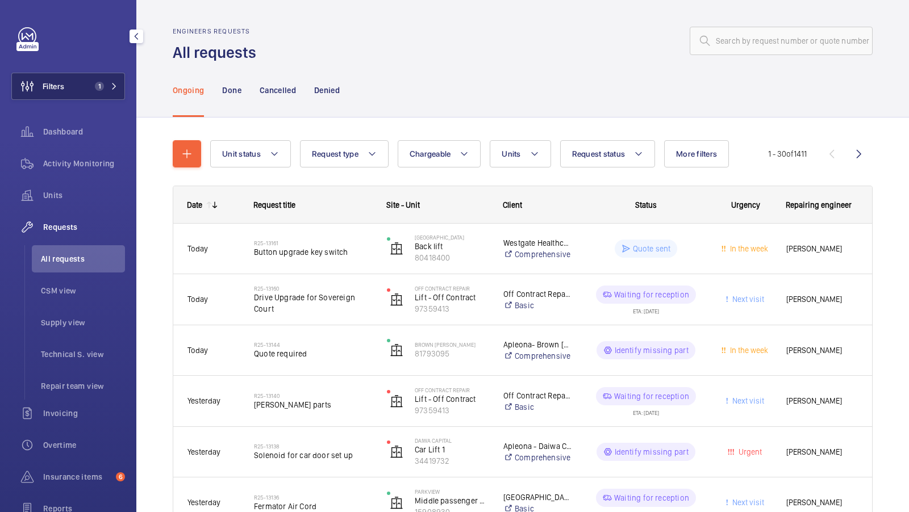
click at [106, 89] on span "1" at bounding box center [103, 86] width 27 height 9
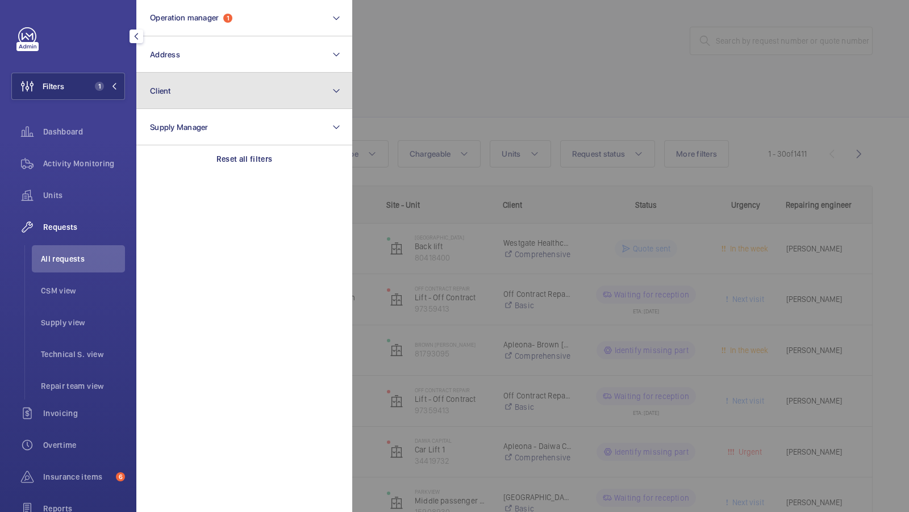
click at [213, 95] on button "Client" at bounding box center [244, 91] width 216 height 36
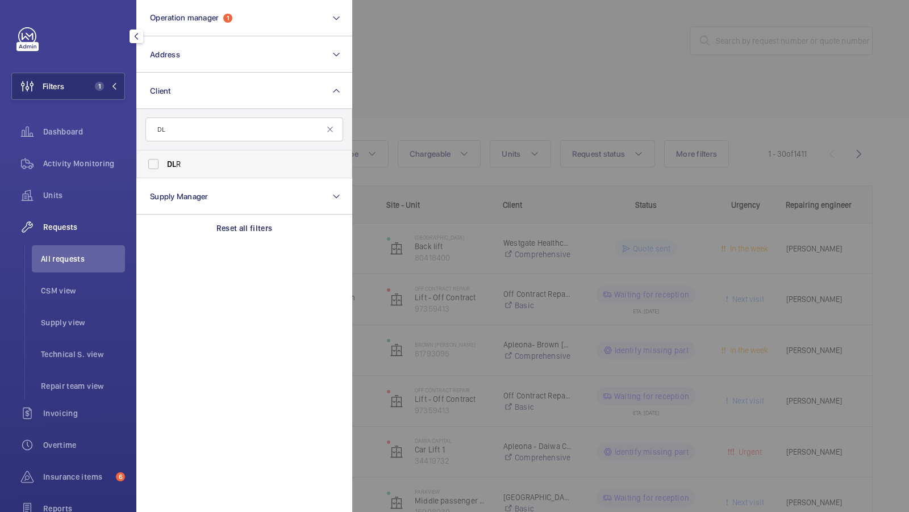
type input "DL"
click at [181, 163] on span "DL R" at bounding box center [245, 163] width 156 height 11
click at [165, 163] on input "DL R" at bounding box center [153, 164] width 23 height 23
checkbox input "true"
click at [89, 89] on button "Filters 2" at bounding box center [68, 86] width 114 height 27
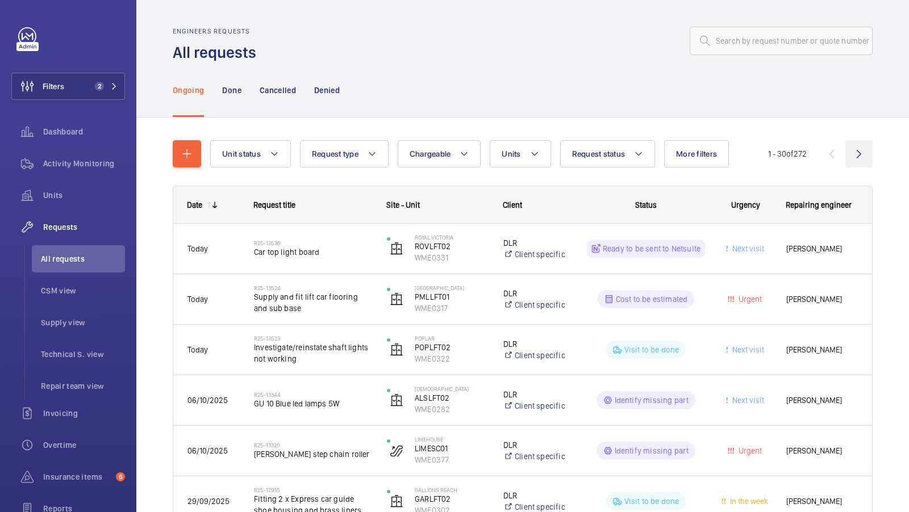
click at [860, 152] on wm-front-icon-button at bounding box center [858, 153] width 27 height 27
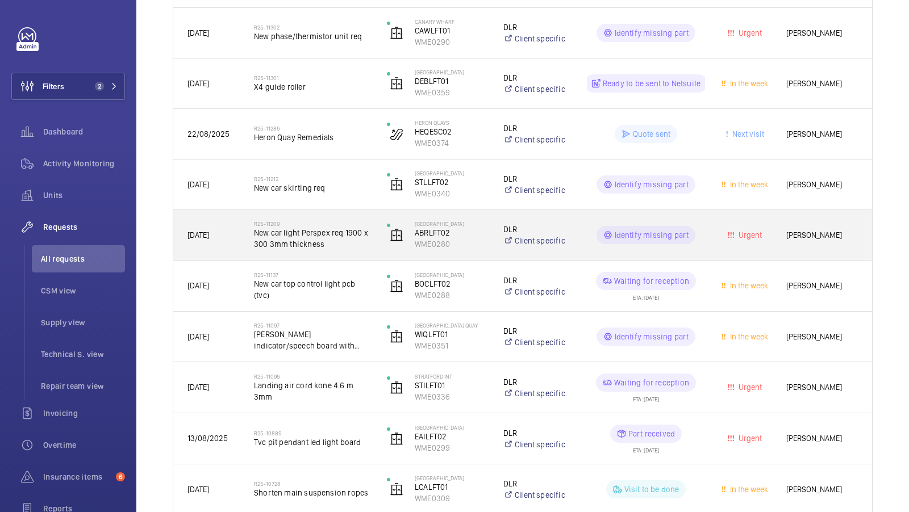
scroll to position [1041, 0]
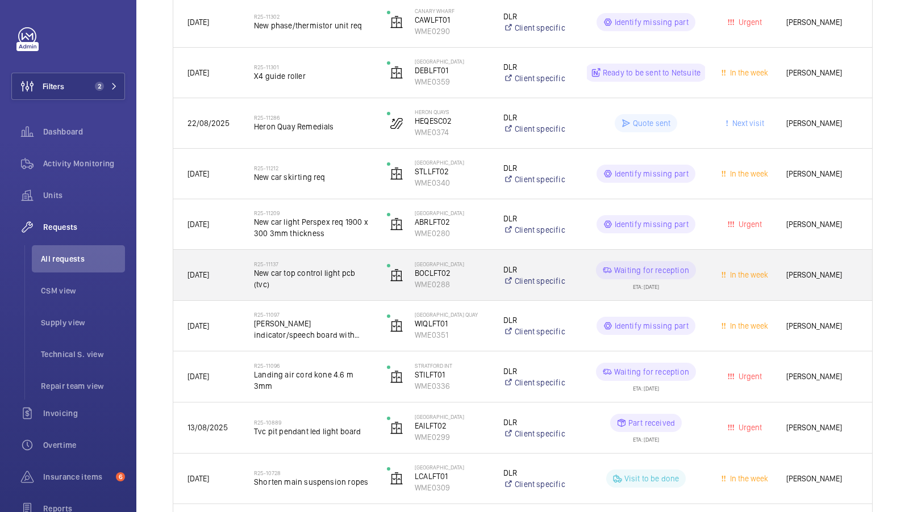
click at [320, 282] on span "New car top control light pcb (tvc)" at bounding box center [313, 278] width 118 height 23
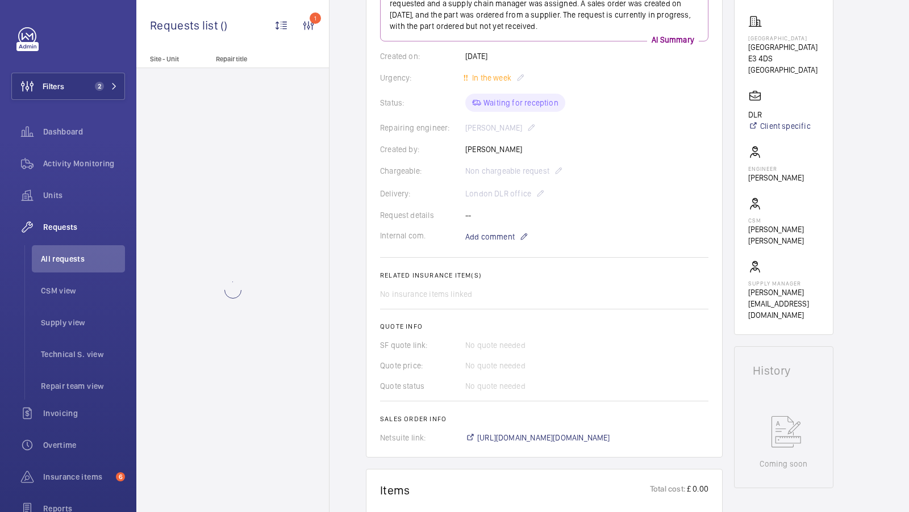
scroll to position [572, 0]
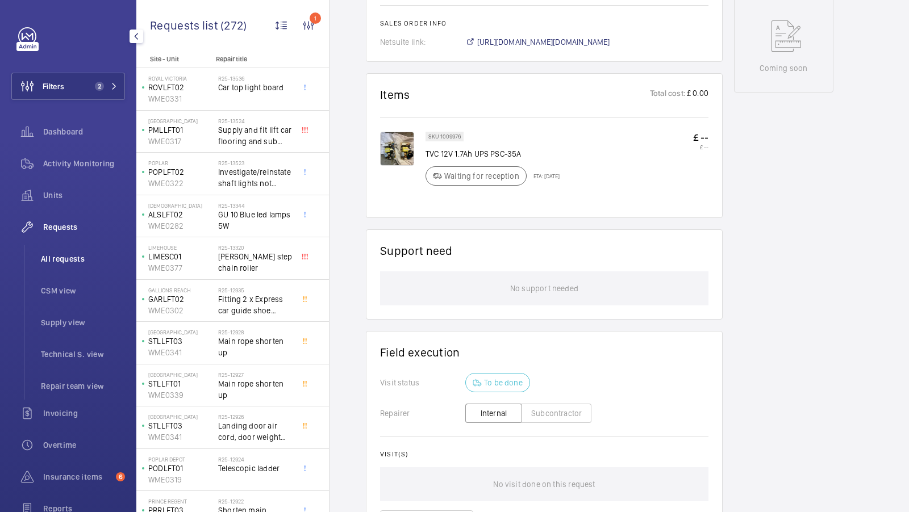
click at [74, 258] on span "All requests" at bounding box center [83, 258] width 84 height 11
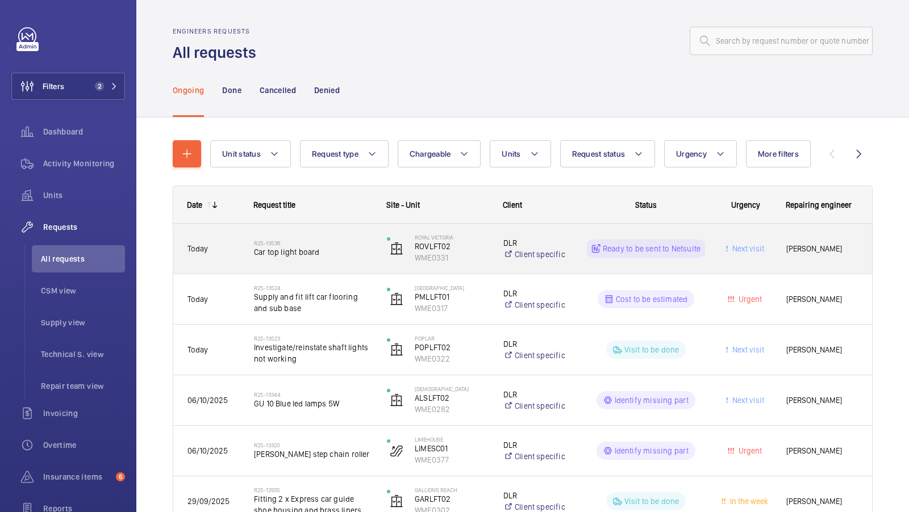
click at [317, 250] on span "Car top light board" at bounding box center [313, 251] width 118 height 11
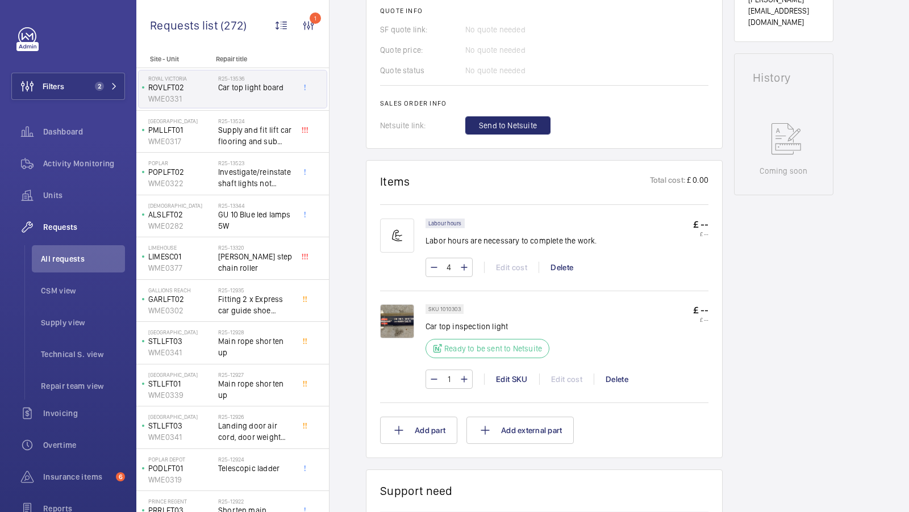
scroll to position [481, 0]
click at [513, 380] on div "Edit SKU" at bounding box center [511, 378] width 55 height 11
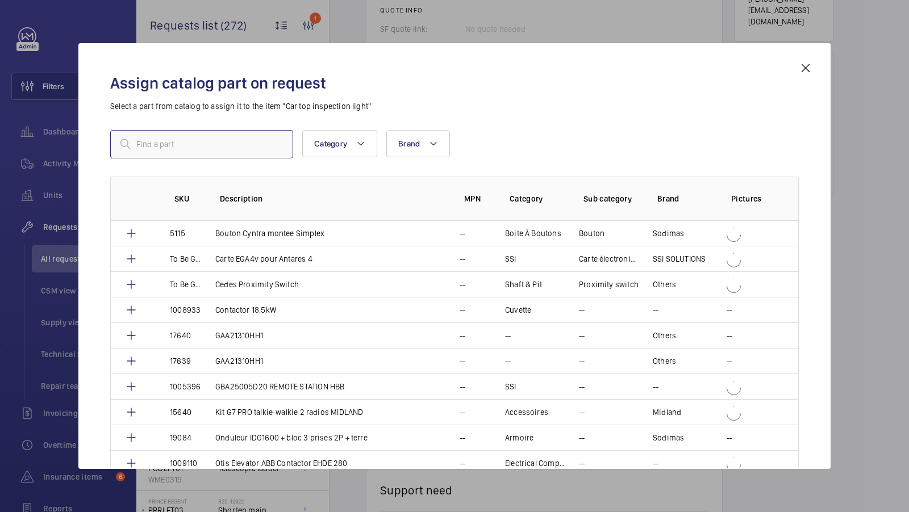
click at [197, 150] on input "text" at bounding box center [201, 144] width 183 height 28
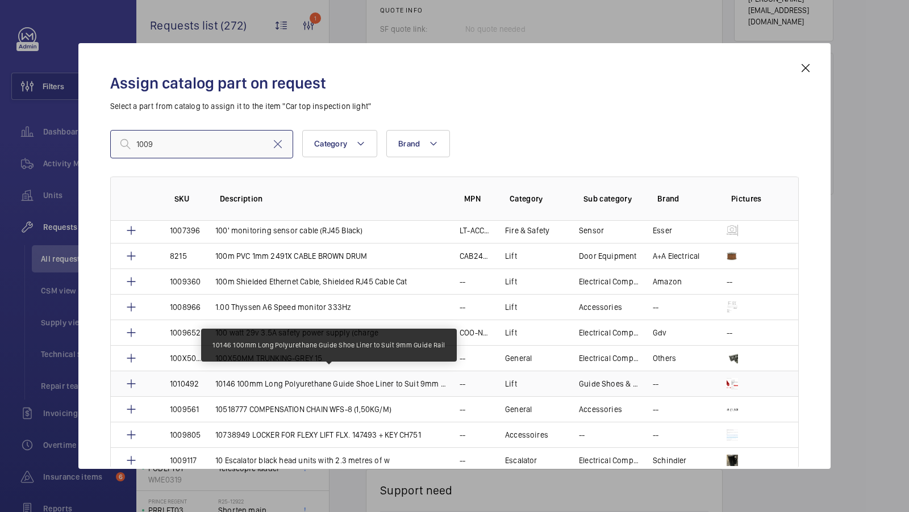
scroll to position [593, 0]
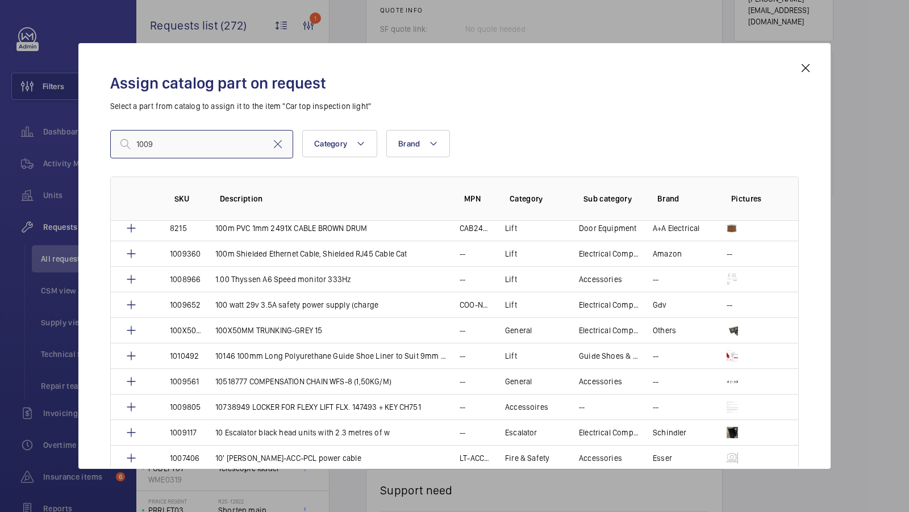
type input "1009"
click at [805, 65] on mat-icon at bounding box center [805, 68] width 14 height 14
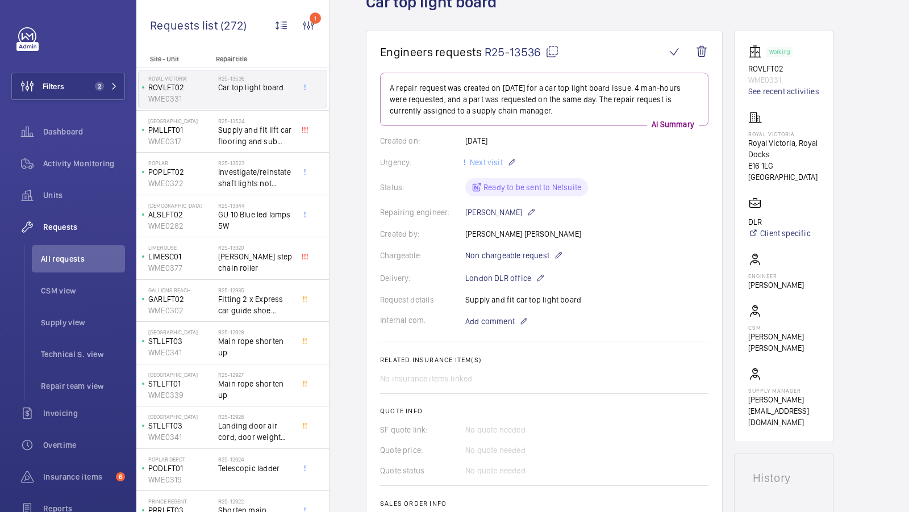
scroll to position [139, 0]
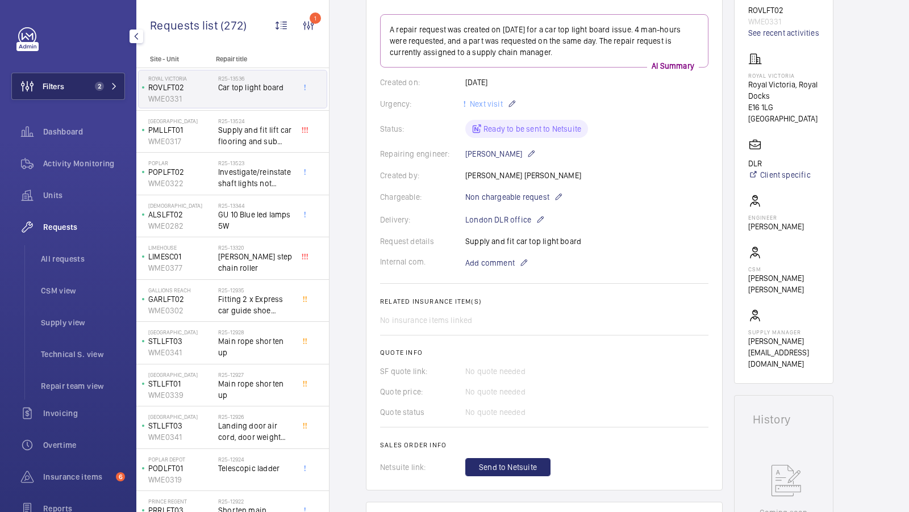
click at [93, 82] on span "2" at bounding box center [97, 86] width 14 height 9
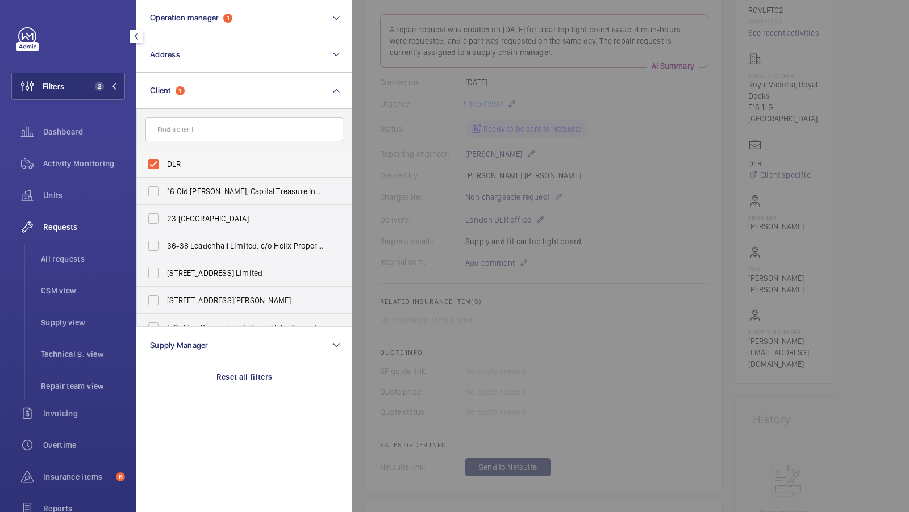
click at [173, 159] on span "DLR" at bounding box center [245, 163] width 156 height 11
click at [165, 159] on input "DLR" at bounding box center [153, 164] width 23 height 23
checkbox input "false"
click at [189, 136] on input "text" at bounding box center [244, 130] width 198 height 24
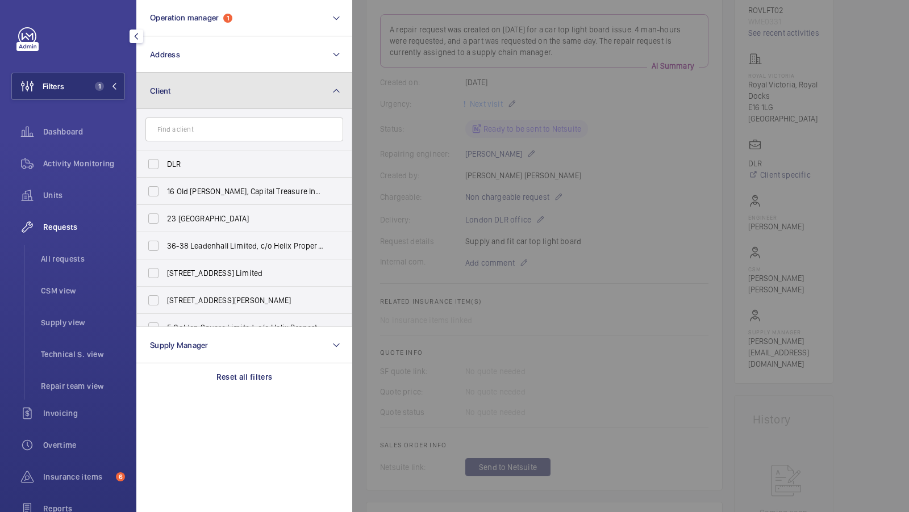
click at [223, 83] on button "Client" at bounding box center [244, 91] width 216 height 36
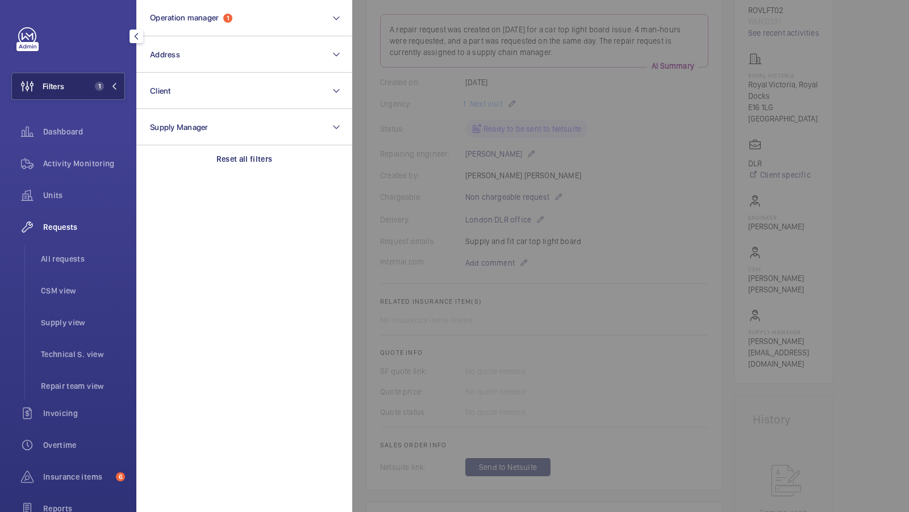
click at [104, 89] on span "1" at bounding box center [97, 86] width 14 height 9
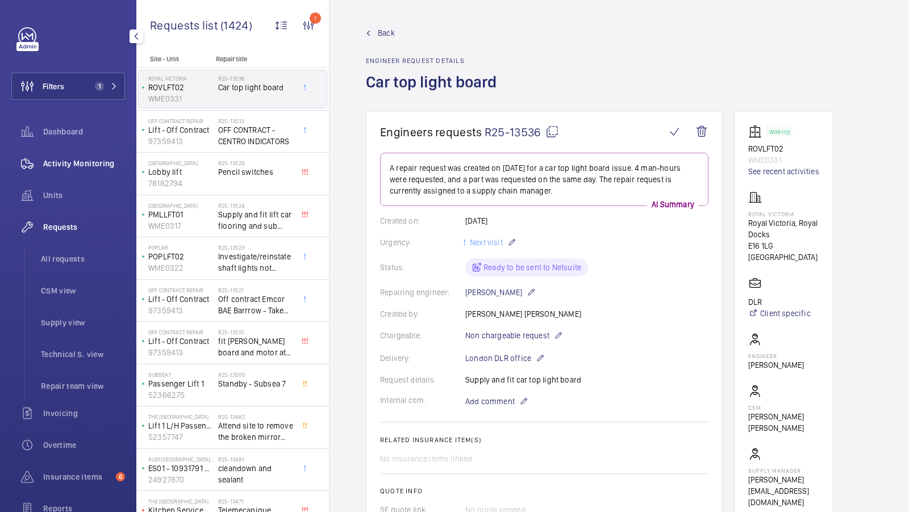
click at [62, 265] on li "All requests" at bounding box center [78, 258] width 93 height 27
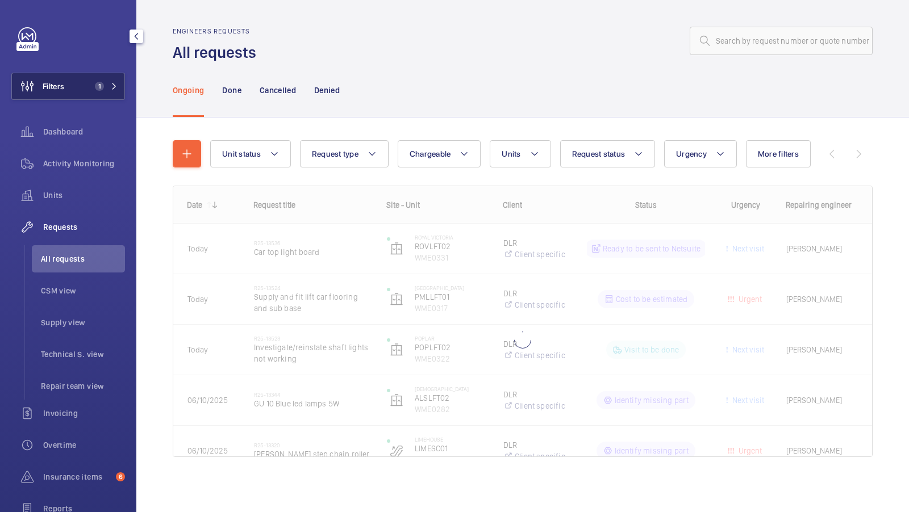
click at [99, 87] on span "1" at bounding box center [99, 86] width 9 height 9
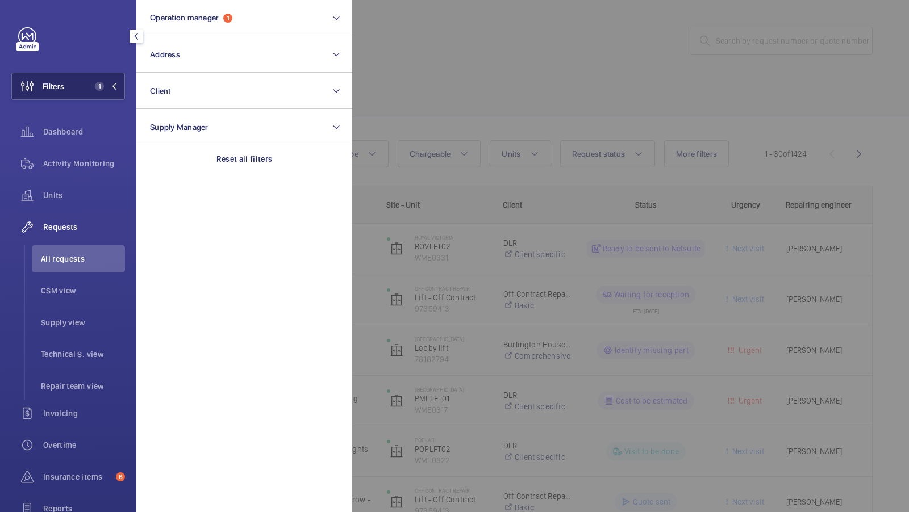
click at [99, 85] on span "1" at bounding box center [99, 86] width 9 height 9
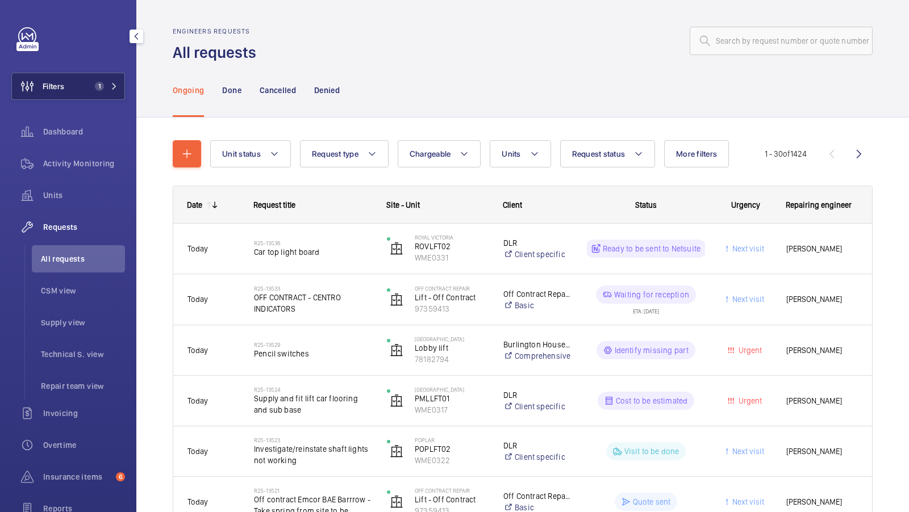
click at [98, 80] on button "Filters 1" at bounding box center [68, 86] width 114 height 27
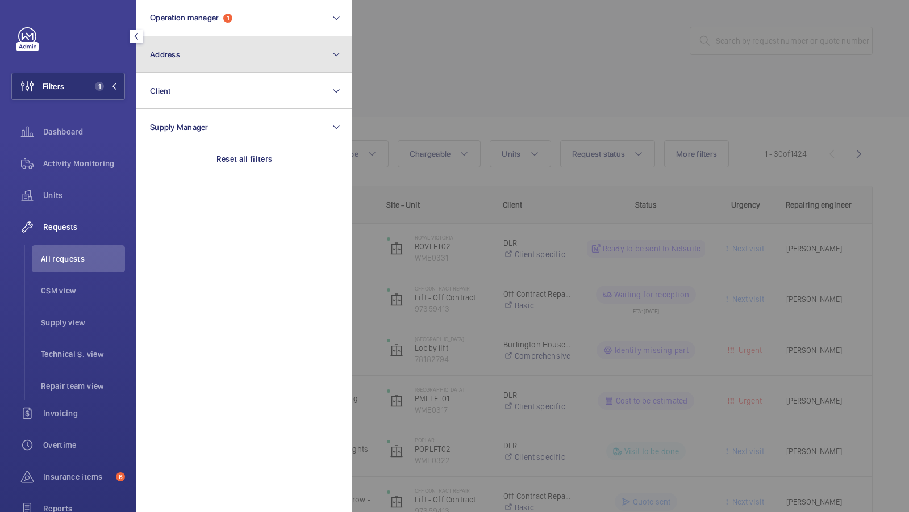
click at [237, 60] on button "Address" at bounding box center [244, 54] width 216 height 36
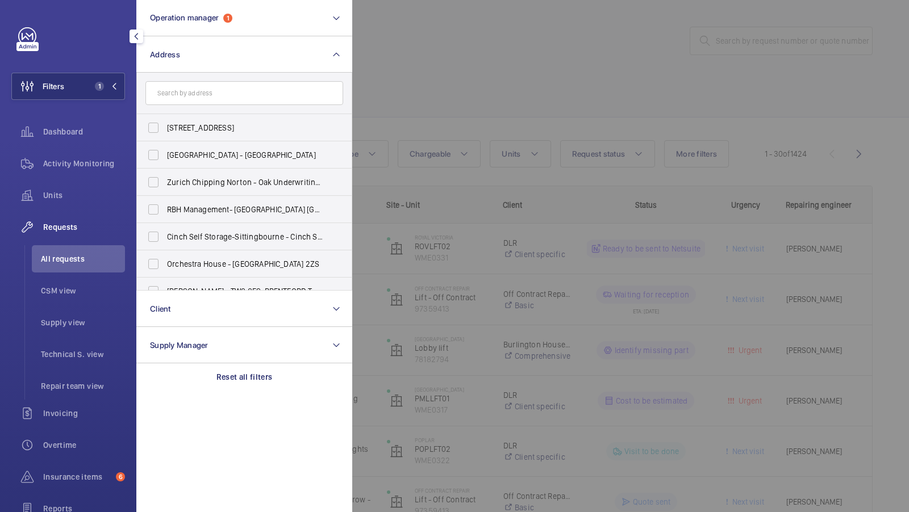
click at [86, 248] on li "All requests" at bounding box center [78, 258] width 93 height 27
click at [741, 39] on div at bounding box center [806, 256] width 909 height 512
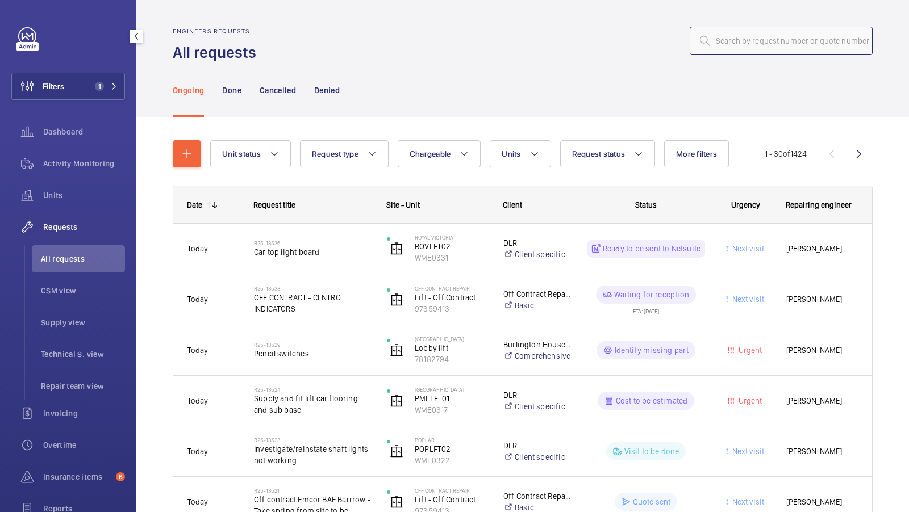
click at [739, 40] on input "text" at bounding box center [780, 41] width 183 height 28
paste input "R25-06019"
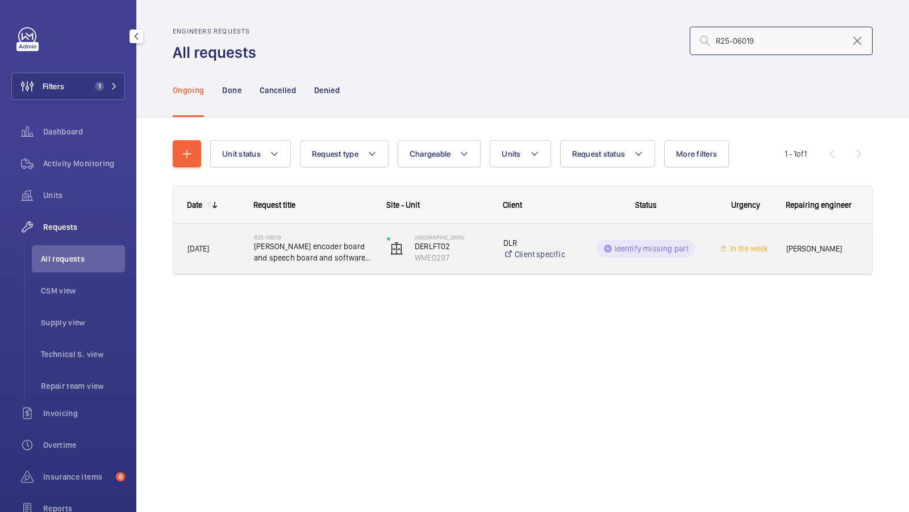
type input "R25-06019"
click at [312, 262] on span "Dewhurst encoder board and speech board and software CH024" at bounding box center [313, 252] width 118 height 23
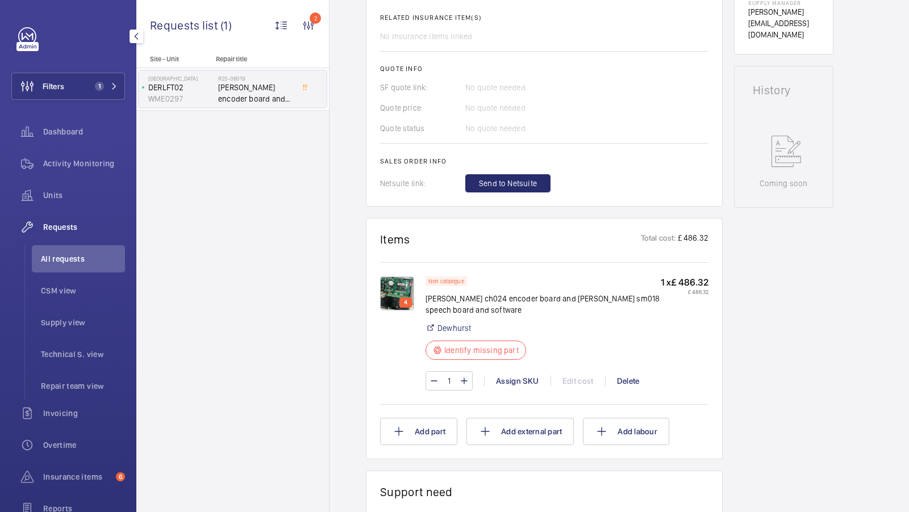
scroll to position [478, 0]
click at [392, 289] on img at bounding box center [397, 293] width 34 height 34
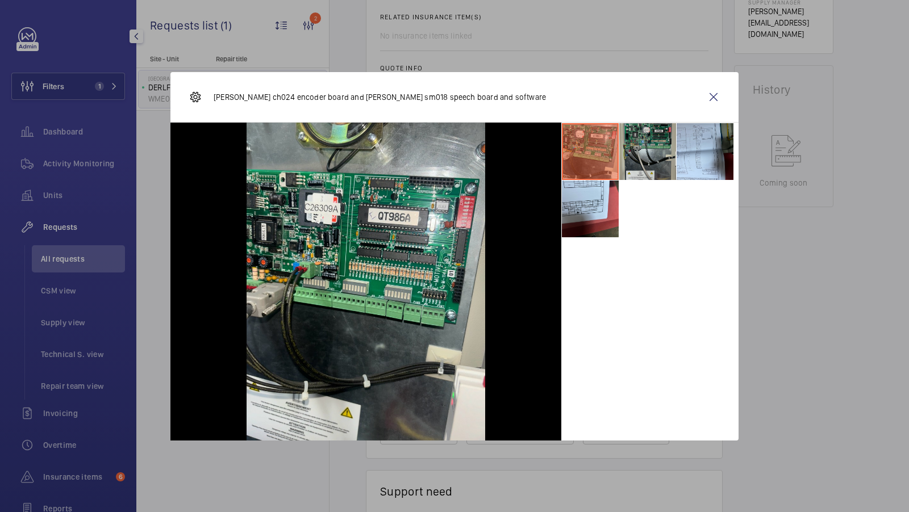
click at [649, 147] on li at bounding box center [647, 151] width 57 height 57
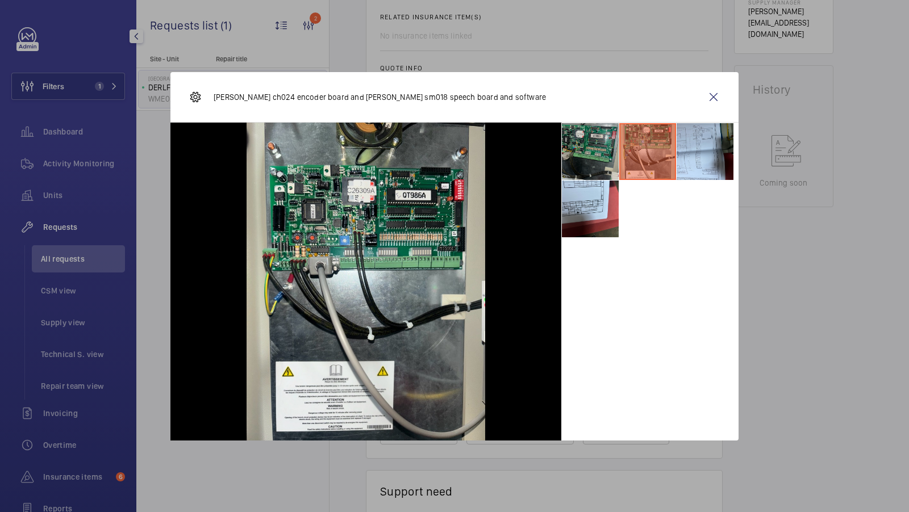
click at [584, 150] on li at bounding box center [590, 151] width 57 height 57
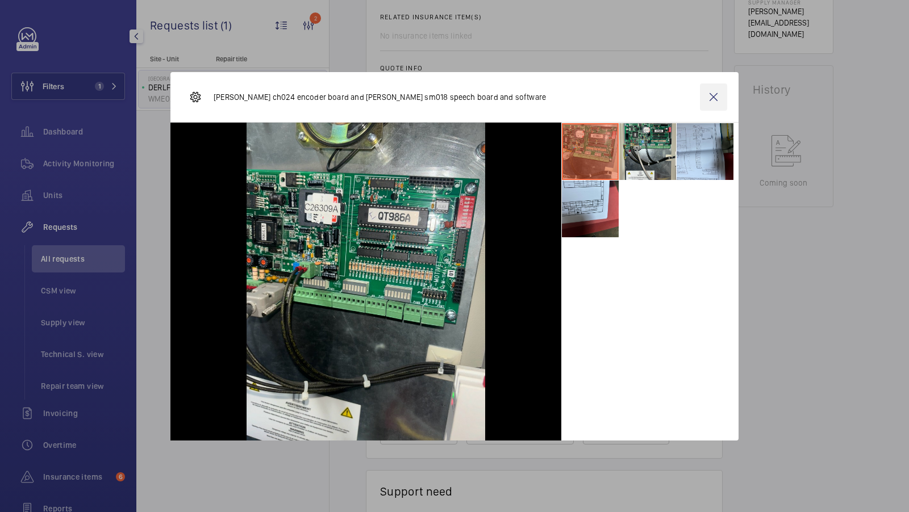
click at [719, 101] on wm-front-icon-button at bounding box center [713, 96] width 27 height 27
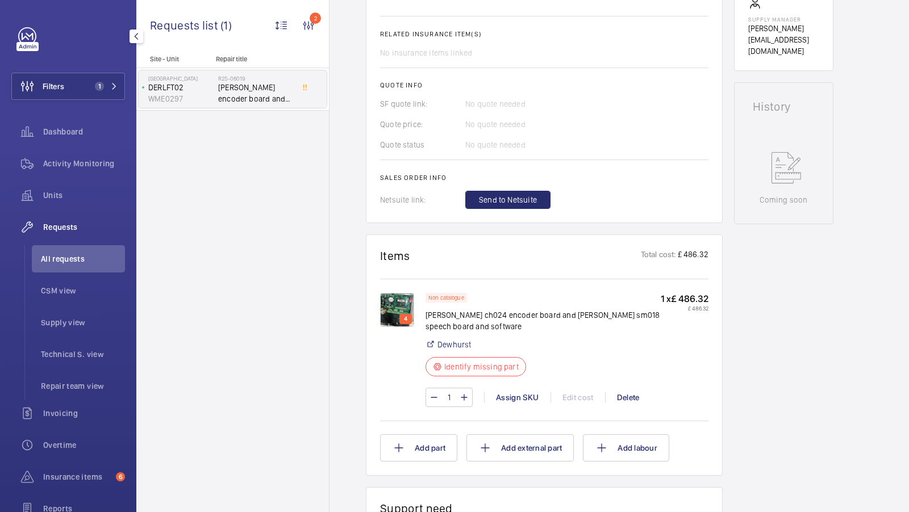
scroll to position [472, 0]
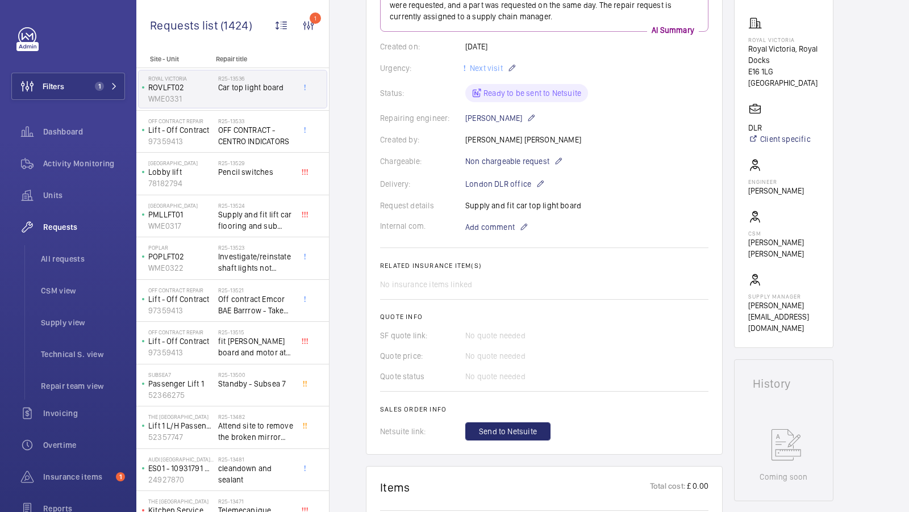
scroll to position [179, 0]
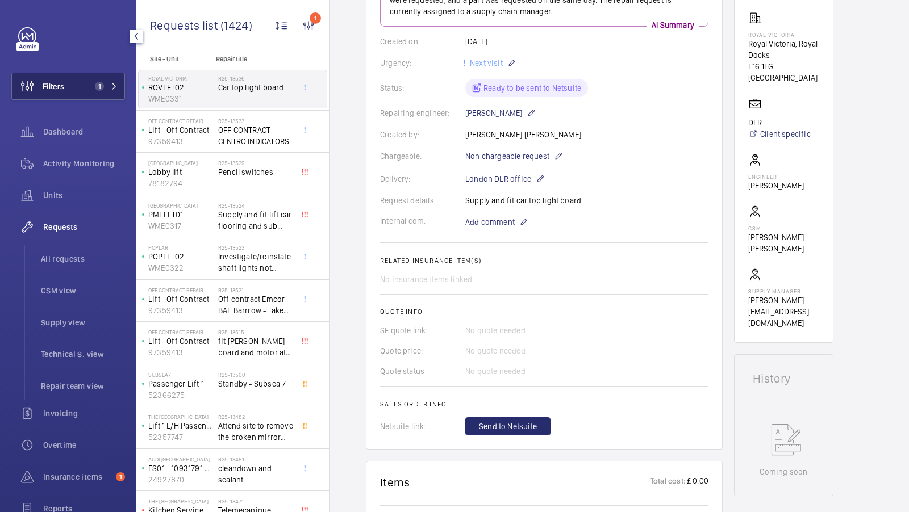
click at [100, 88] on span "1" at bounding box center [99, 86] width 9 height 9
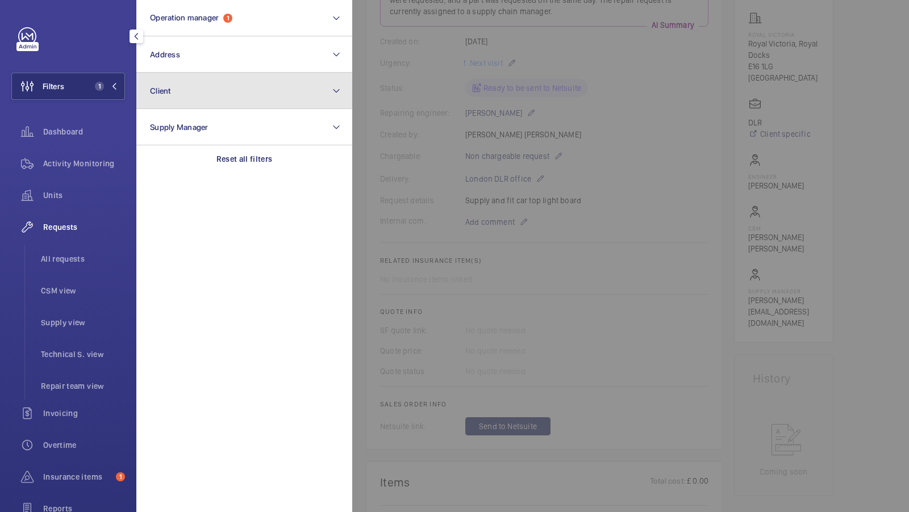
click at [253, 98] on button "Client" at bounding box center [244, 91] width 216 height 36
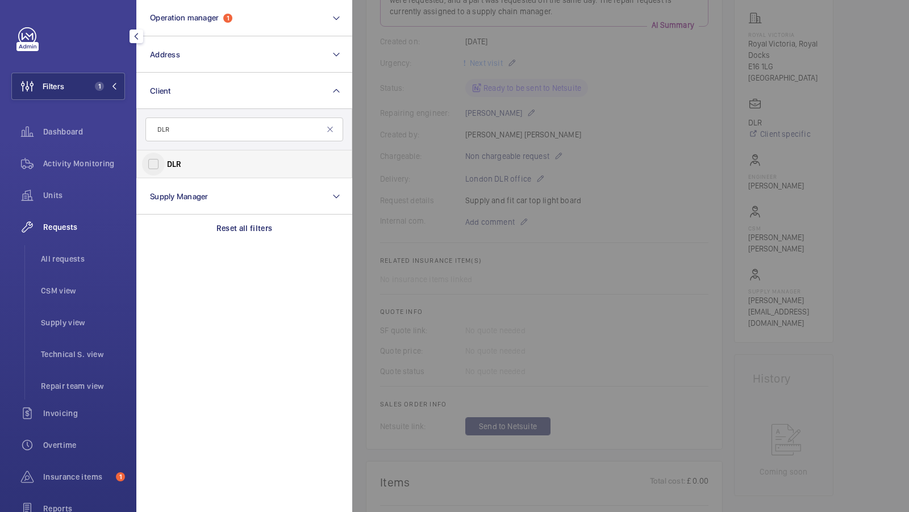
type input "DLR"
click at [148, 161] on input "DLR" at bounding box center [153, 164] width 23 height 23
checkbox input "true"
click at [104, 80] on button "Filters 2" at bounding box center [68, 86] width 114 height 27
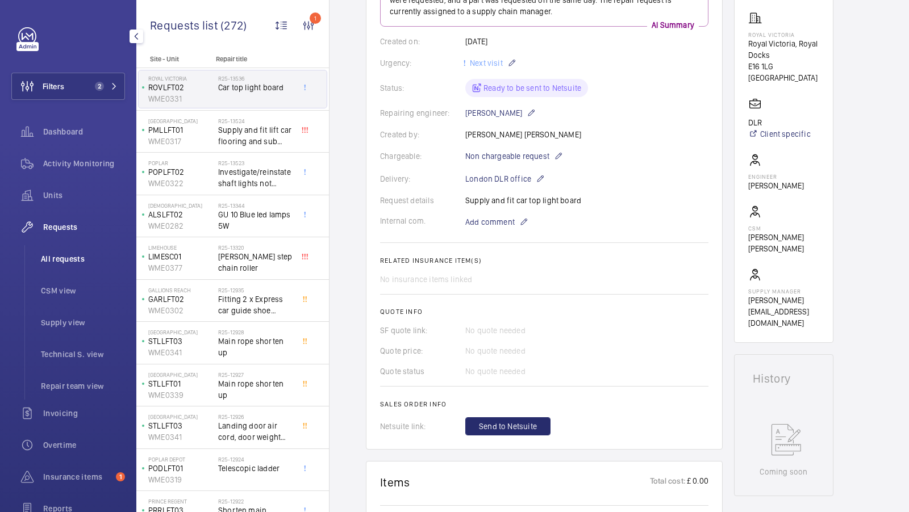
click at [73, 269] on li "All requests" at bounding box center [78, 258] width 93 height 27
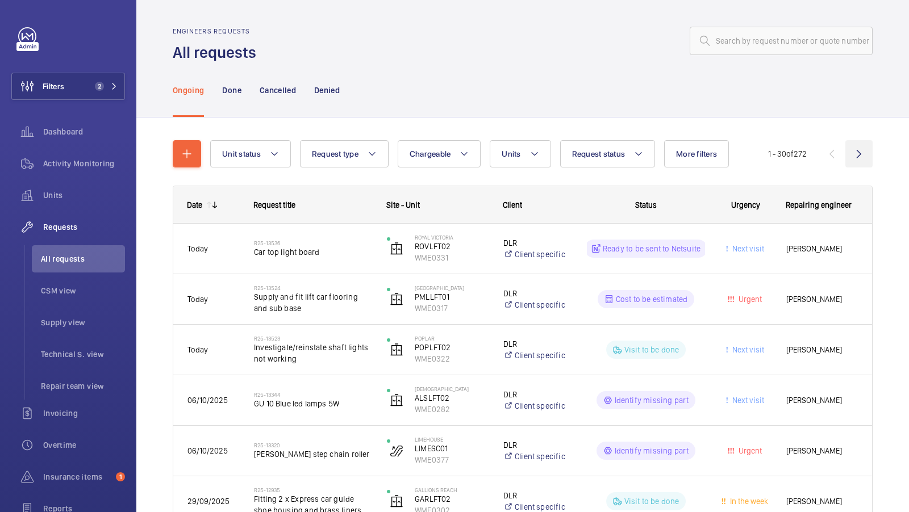
click at [852, 150] on wm-front-icon-button at bounding box center [858, 153] width 27 height 27
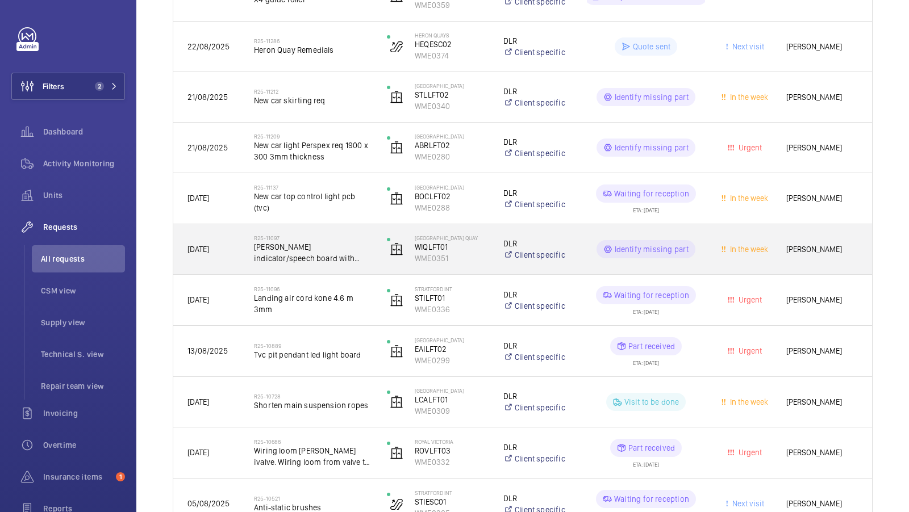
scroll to position [1116, 0]
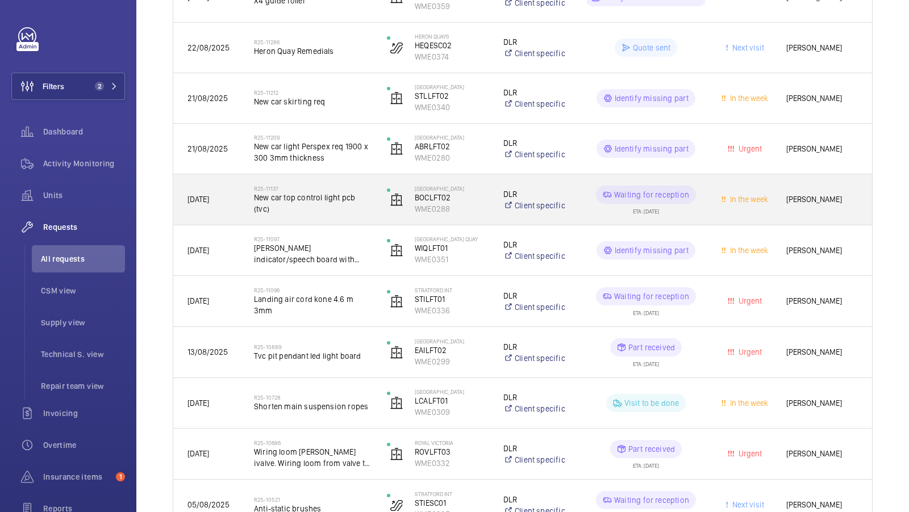
click at [317, 206] on span "New car top control light pcb (tvc)" at bounding box center [313, 203] width 118 height 23
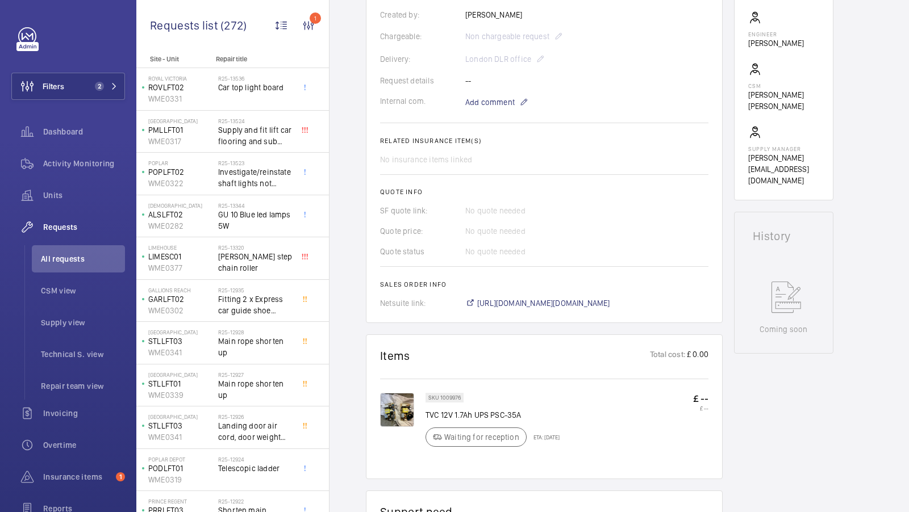
scroll to position [519, 0]
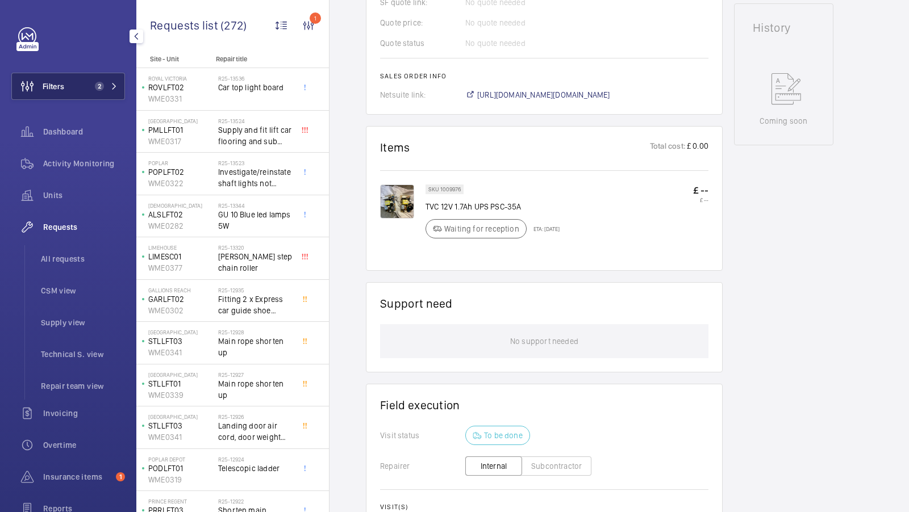
click at [104, 83] on span "2" at bounding box center [103, 86] width 27 height 9
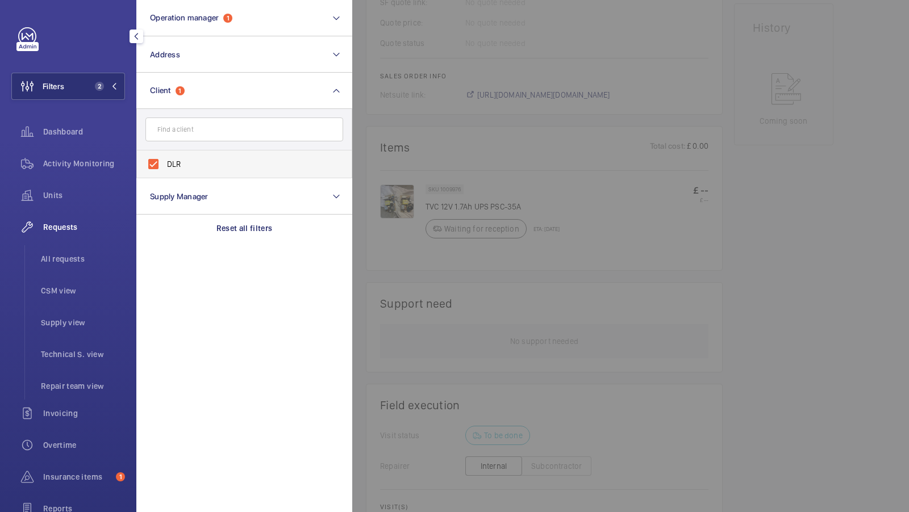
click at [201, 160] on span "DLR" at bounding box center [245, 163] width 156 height 11
click at [165, 160] on input "DLR" at bounding box center [153, 164] width 23 height 23
checkbox input "false"
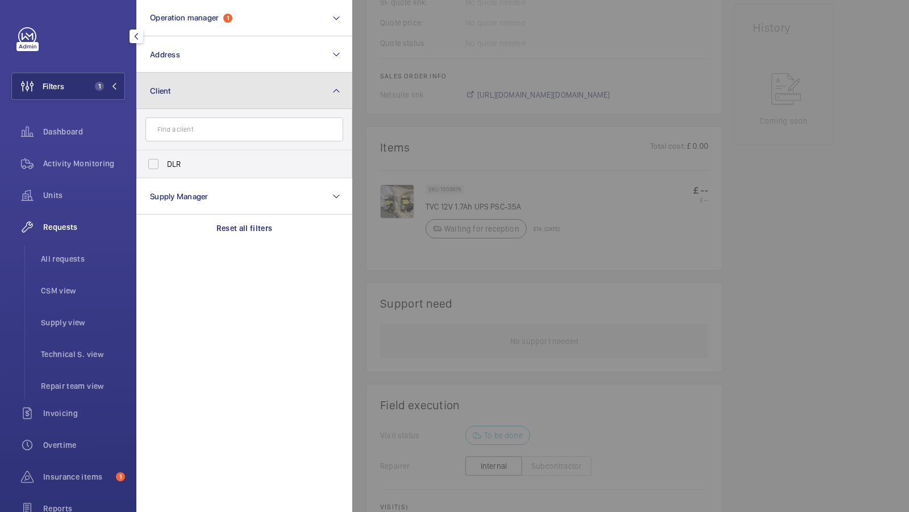
click at [195, 101] on button "Client" at bounding box center [244, 91] width 216 height 36
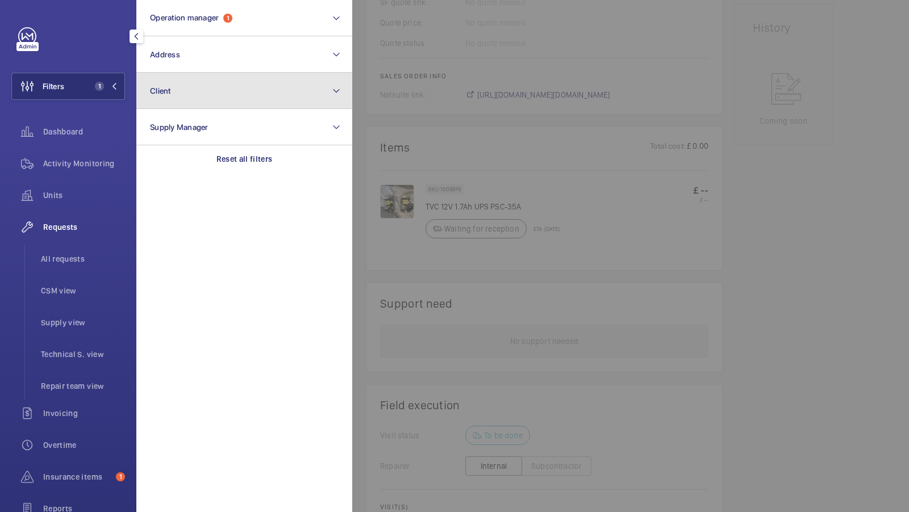
click at [186, 92] on button "Client" at bounding box center [244, 91] width 216 height 36
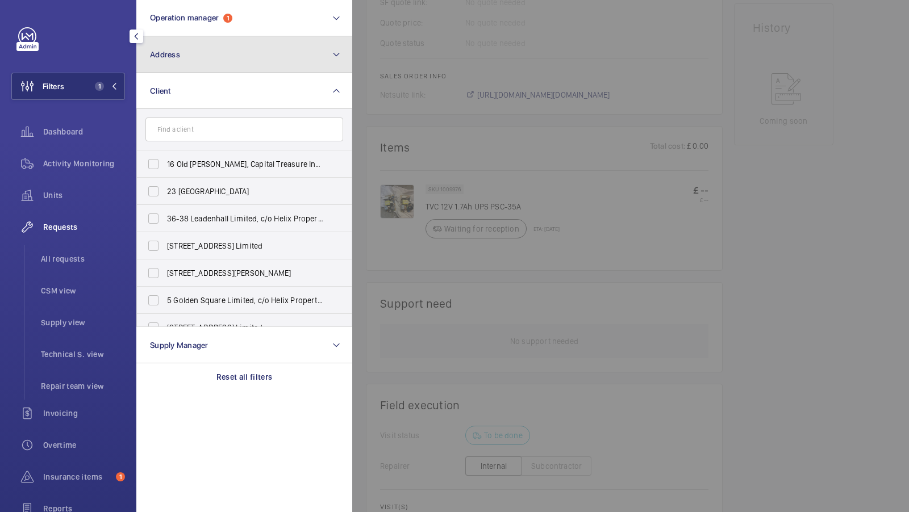
click at [188, 65] on button "Address" at bounding box center [244, 54] width 216 height 36
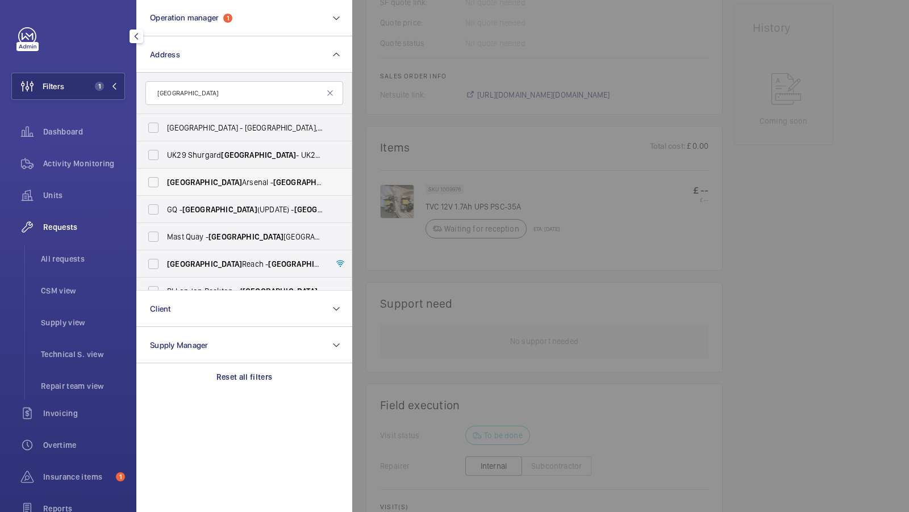
type input "[GEOGRAPHIC_DATA]"
click at [200, 185] on span "[GEOGRAPHIC_DATA]" at bounding box center [204, 182] width 75 height 9
click at [165, 185] on input "[GEOGRAPHIC_DATA] - [GEOGRAPHIC_DATA], [STREET_ADDRESS]" at bounding box center [153, 182] width 23 height 23
checkbox input "true"
click at [93, 167] on span "Activity Monitoring" at bounding box center [84, 163] width 82 height 11
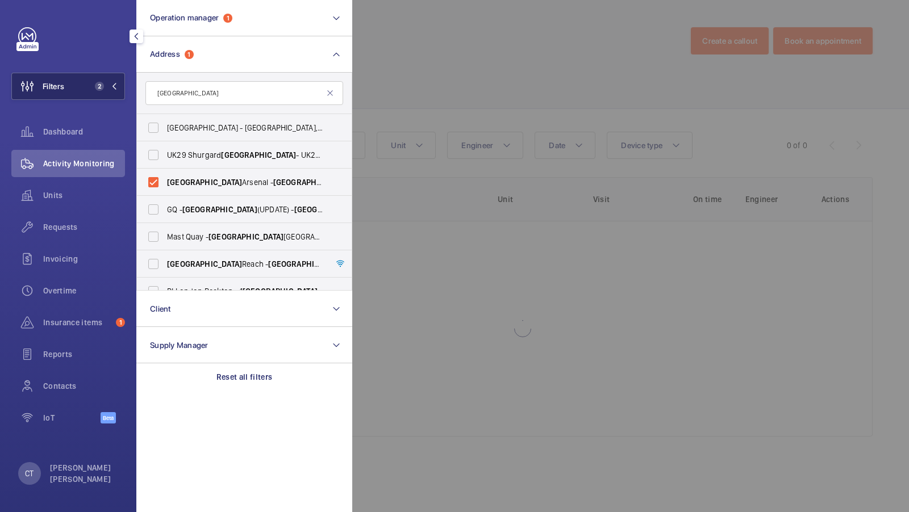
click at [89, 99] on button "Filters 2" at bounding box center [68, 86] width 114 height 27
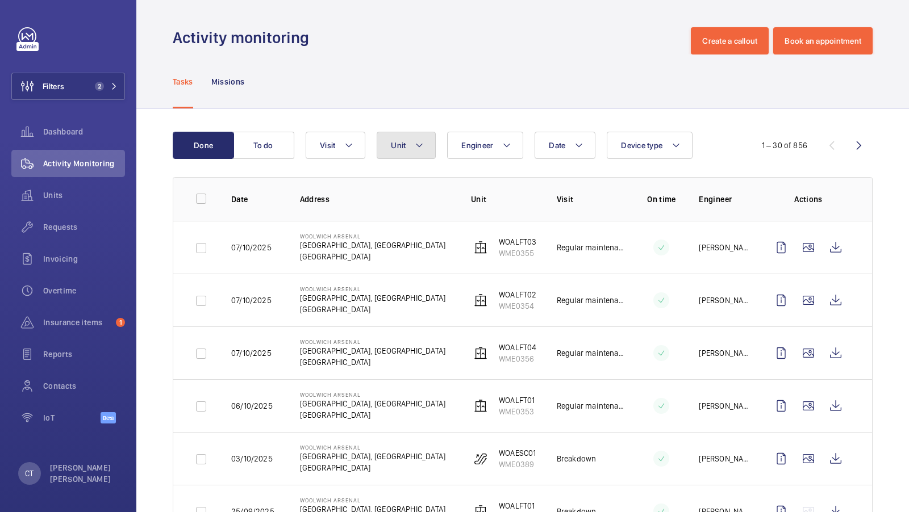
click at [388, 144] on button "Unit" at bounding box center [406, 145] width 59 height 27
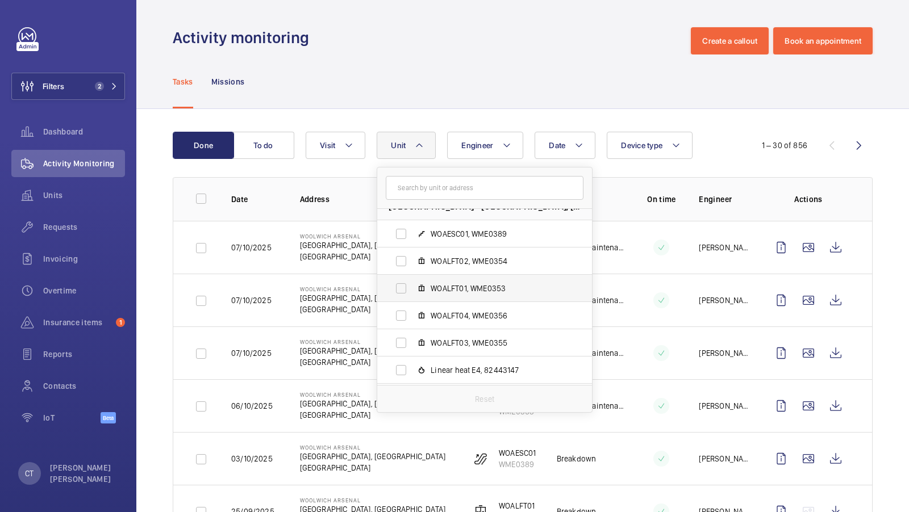
scroll to position [17, 0]
click at [469, 240] on label "WOAESC01, WME0389" at bounding box center [475, 232] width 196 height 27
click at [412, 240] on input "WOAESC01, WME0389" at bounding box center [401, 232] width 23 height 23
checkbox input "true"
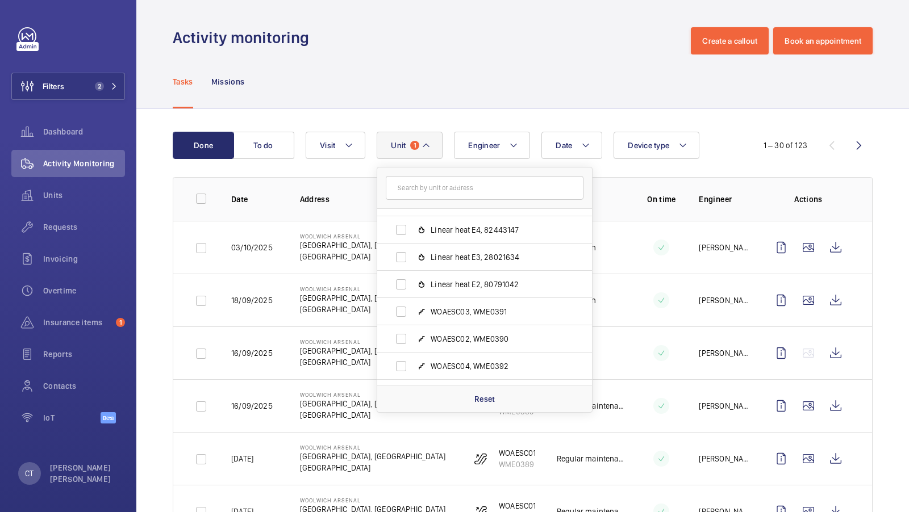
scroll to position [157, 0]
click at [476, 334] on span "WOAESC02, WME0390" at bounding box center [496, 337] width 132 height 11
click at [412, 334] on input "WOAESC02, WME0390" at bounding box center [401, 338] width 23 height 23
checkbox input "true"
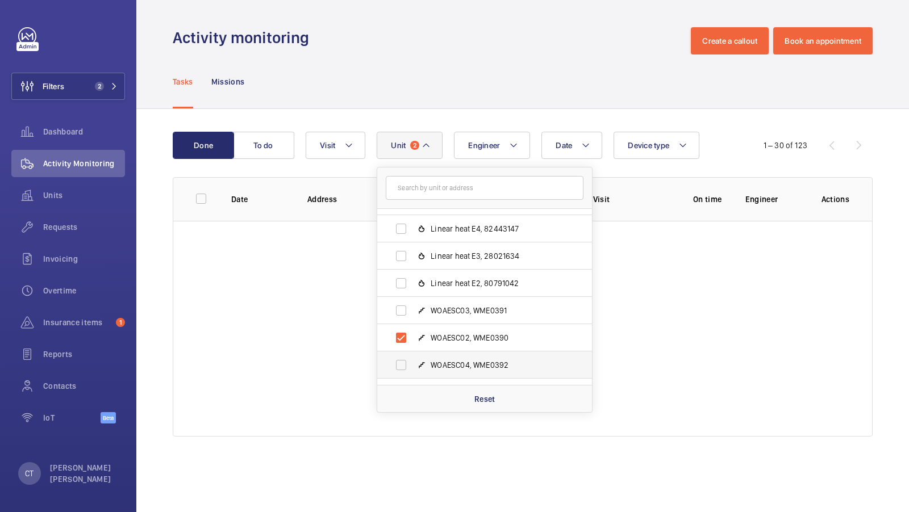
click at [461, 358] on label "WOAESC04, WME0392" at bounding box center [475, 365] width 196 height 27
click at [412, 358] on input "WOAESC04, WME0392" at bounding box center [401, 365] width 23 height 23
checkbox input "true"
click at [471, 312] on span "WOAESC03, WME0391" at bounding box center [496, 310] width 132 height 11
click at [412, 312] on input "WOAESC03, WME0391" at bounding box center [401, 310] width 23 height 23
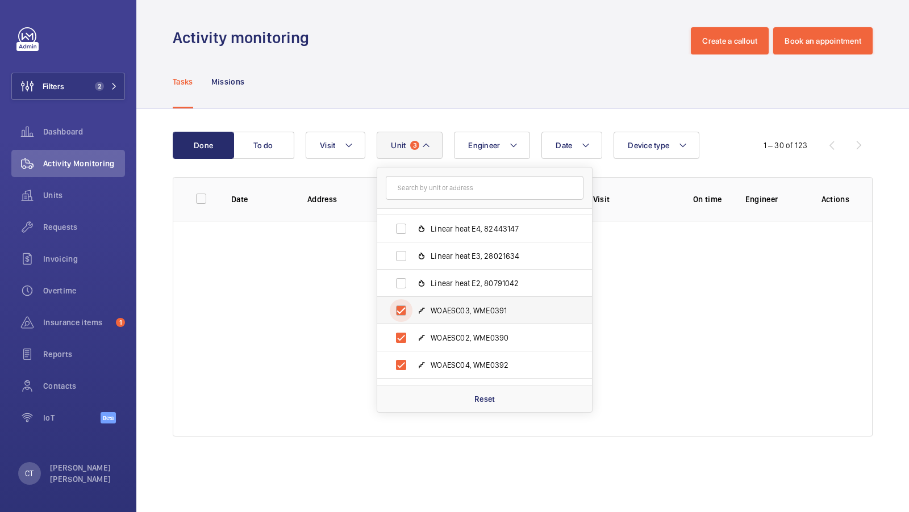
checkbox input "true"
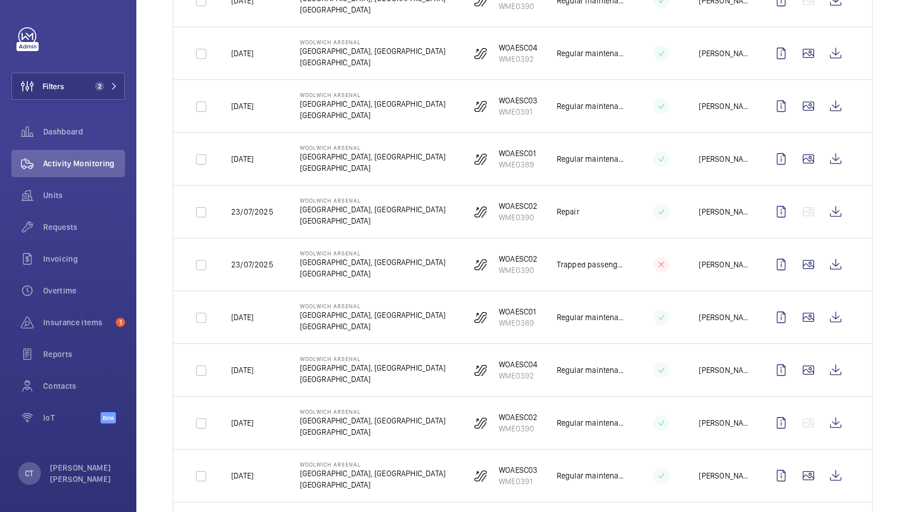
scroll to position [1307, 0]
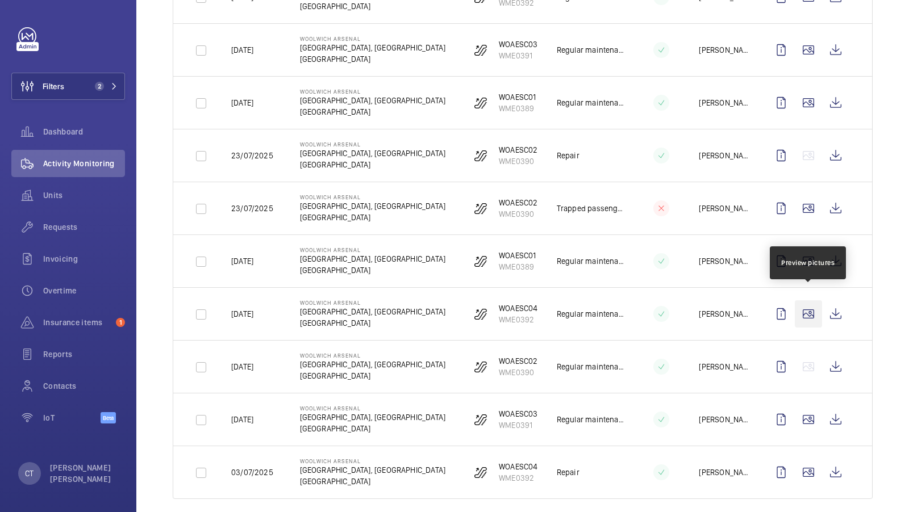
click at [809, 305] on wm-front-icon-button at bounding box center [807, 313] width 27 height 27
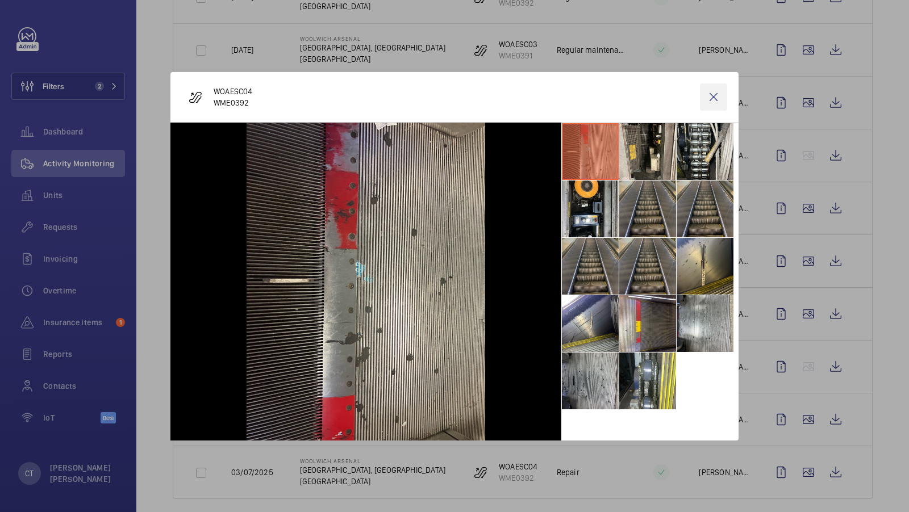
click at [715, 94] on wm-front-icon-button at bounding box center [713, 96] width 27 height 27
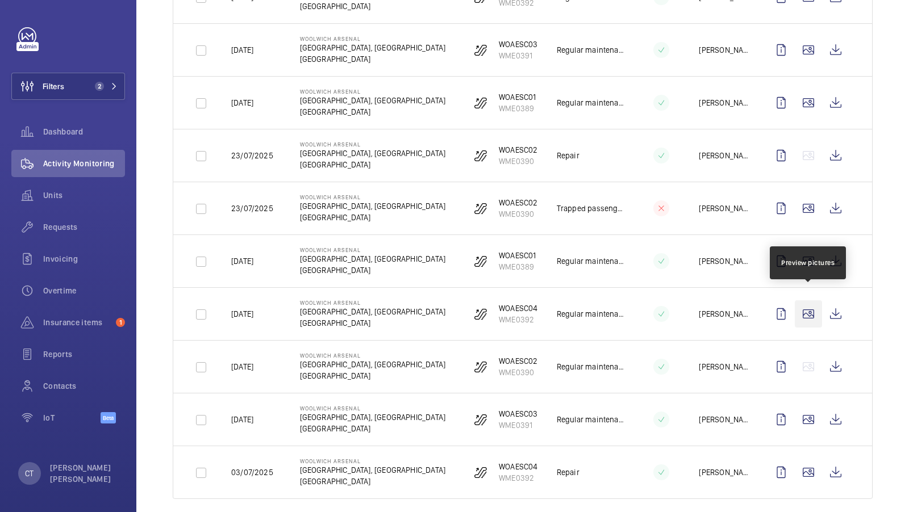
click at [800, 303] on wm-front-icon-button at bounding box center [807, 313] width 27 height 27
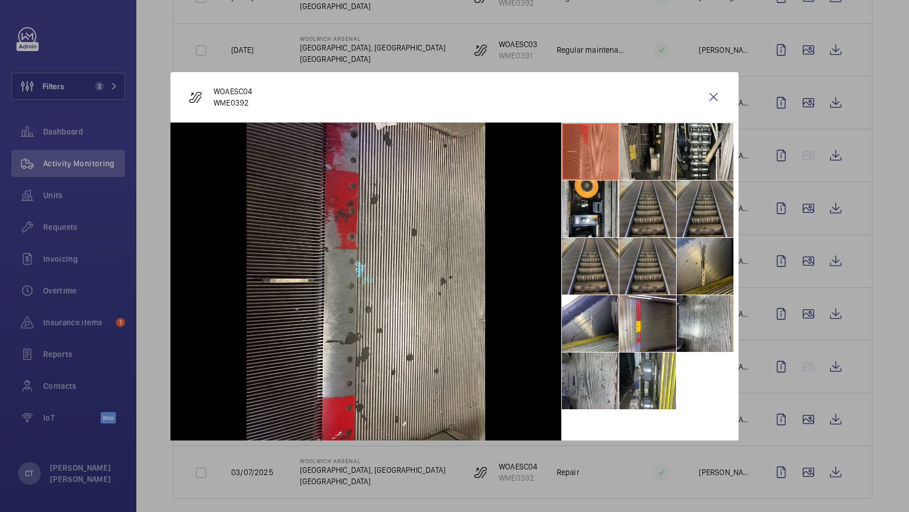
click at [647, 157] on li at bounding box center [647, 151] width 57 height 57
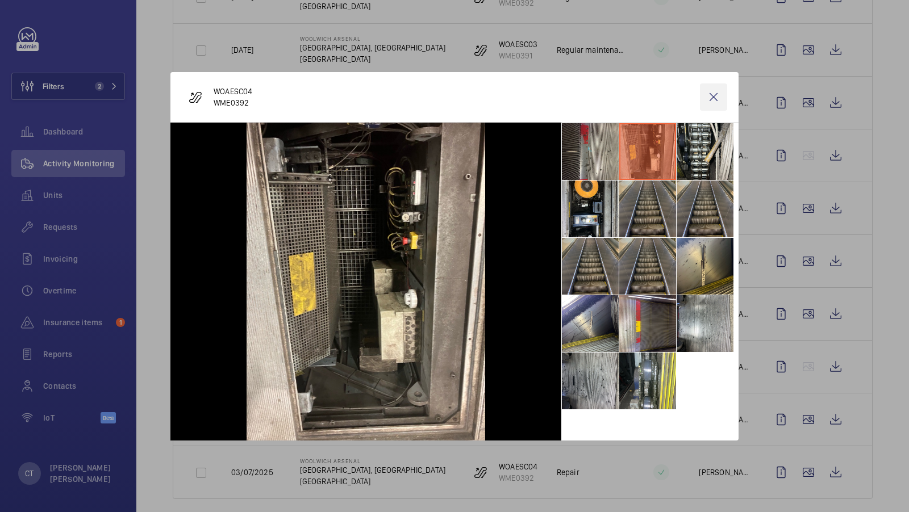
click at [709, 97] on wm-front-icon-button at bounding box center [713, 96] width 27 height 27
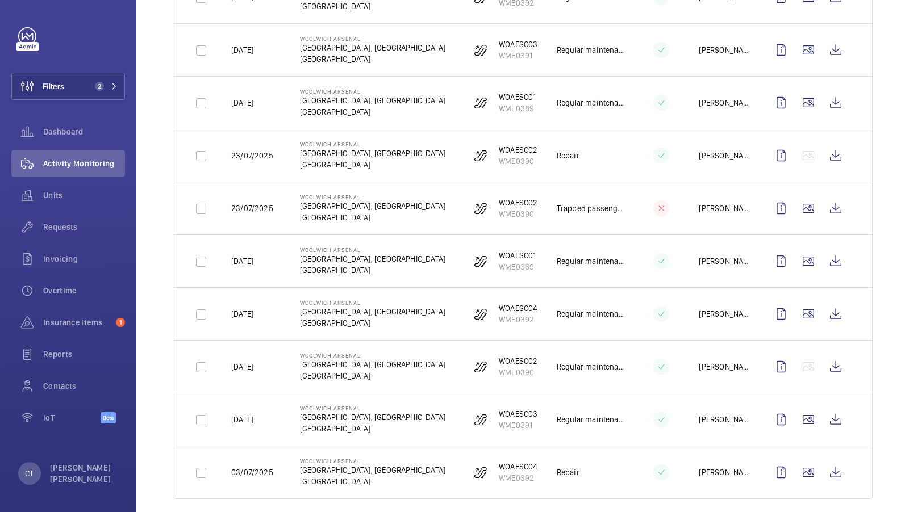
scroll to position [1228, 0]
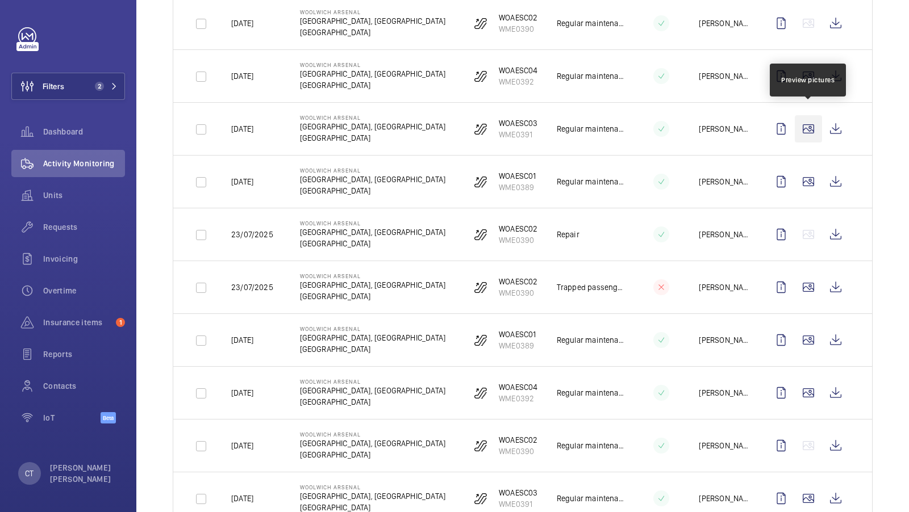
click at [816, 121] on wm-front-icon-button at bounding box center [807, 128] width 27 height 27
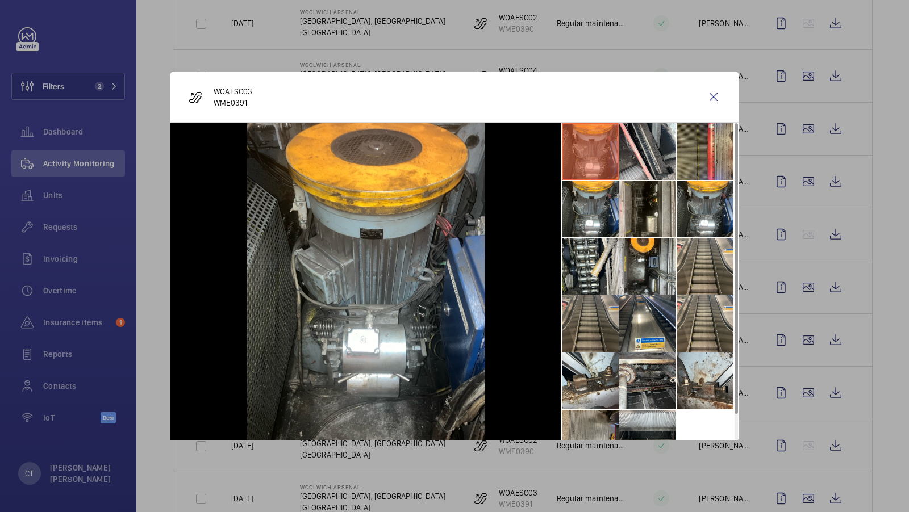
click at [611, 320] on li at bounding box center [590, 323] width 57 height 57
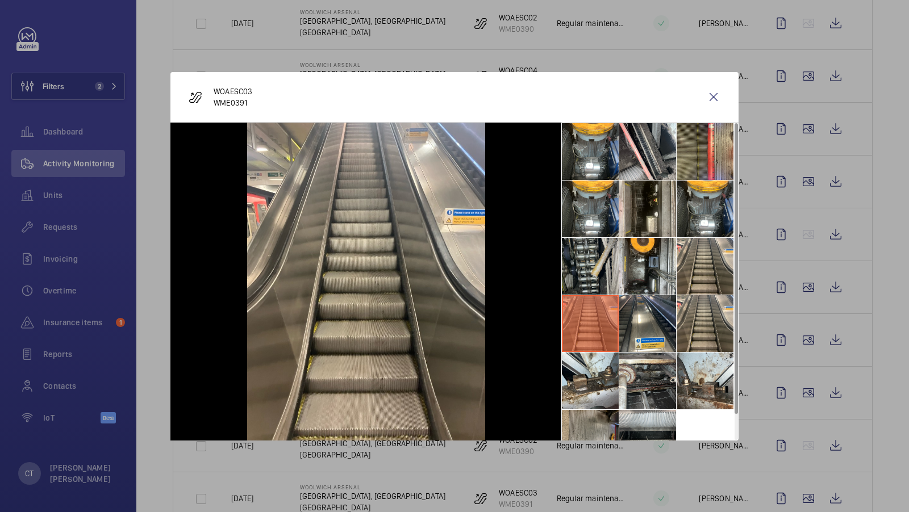
click at [592, 256] on li at bounding box center [590, 266] width 57 height 57
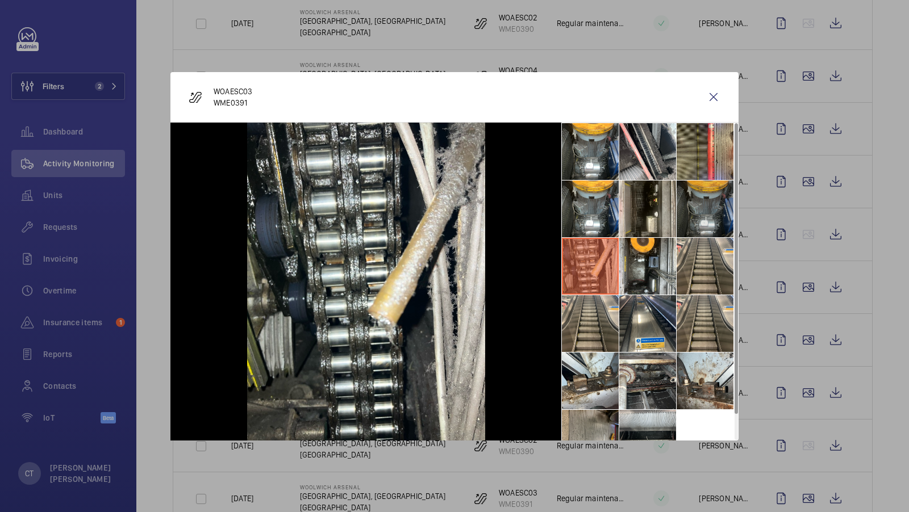
click at [693, 215] on li at bounding box center [704, 209] width 57 height 57
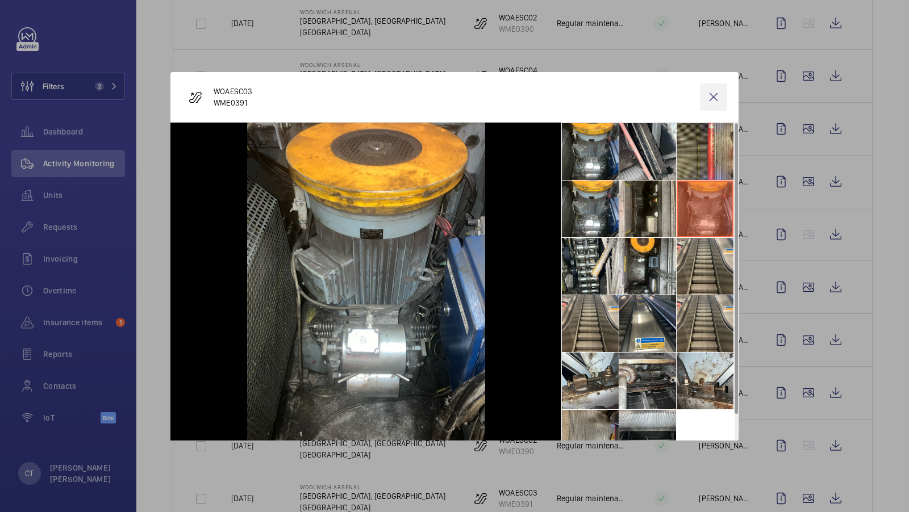
click at [713, 97] on wm-front-icon-button at bounding box center [713, 96] width 27 height 27
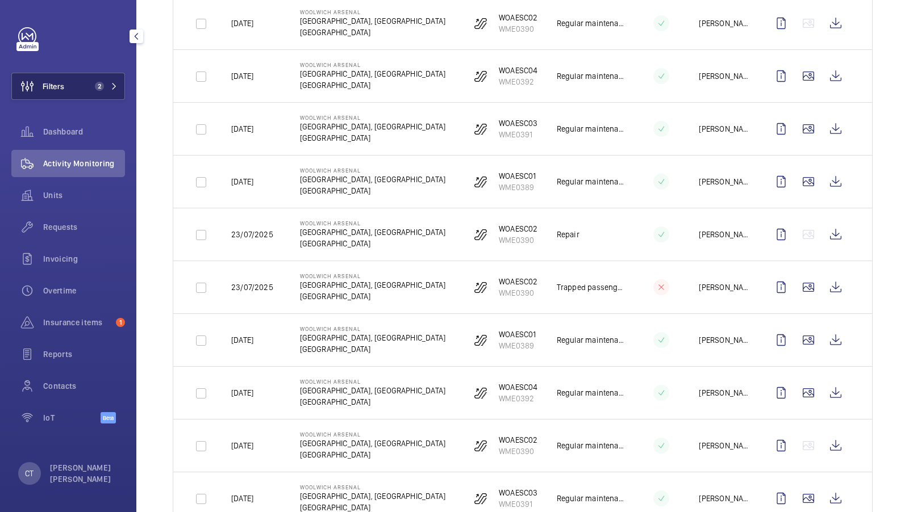
click at [97, 78] on button "Filters 2" at bounding box center [68, 86] width 114 height 27
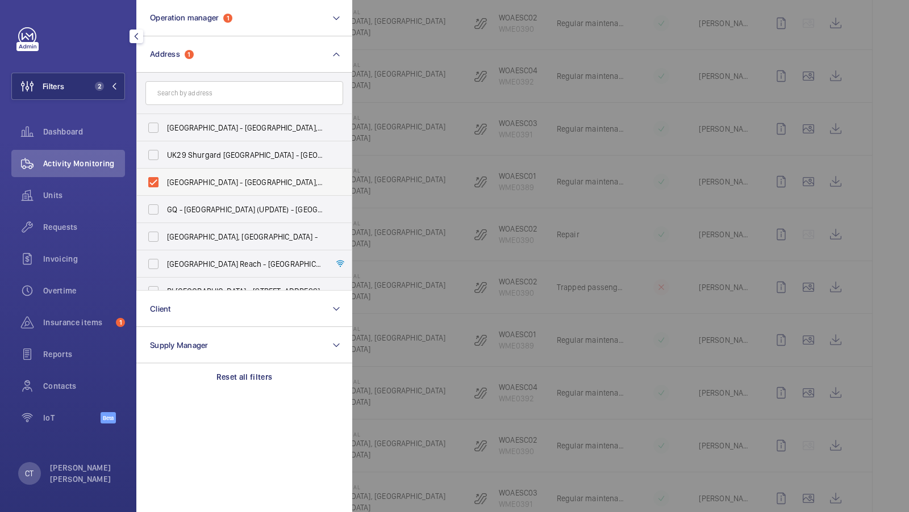
click at [194, 190] on label "Woolwich Arsenal - Woolwich Arsenal, Woolwich New Road, LONDON SE18 6EU" at bounding box center [236, 182] width 198 height 27
click at [165, 190] on input "Woolwich Arsenal - Woolwich Arsenal, Woolwich New Road, LONDON SE18 6EU" at bounding box center [153, 182] width 23 height 23
checkbox input "false"
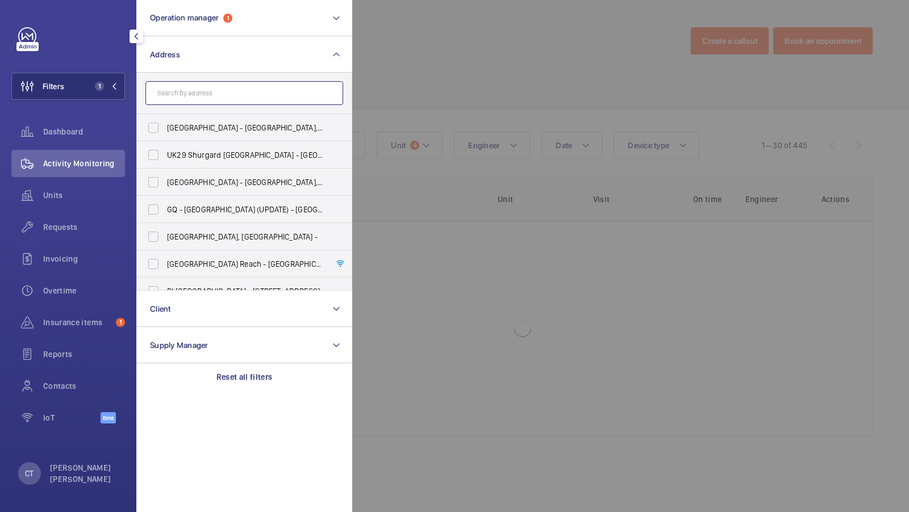
click at [203, 100] on input "text" at bounding box center [244, 93] width 198 height 24
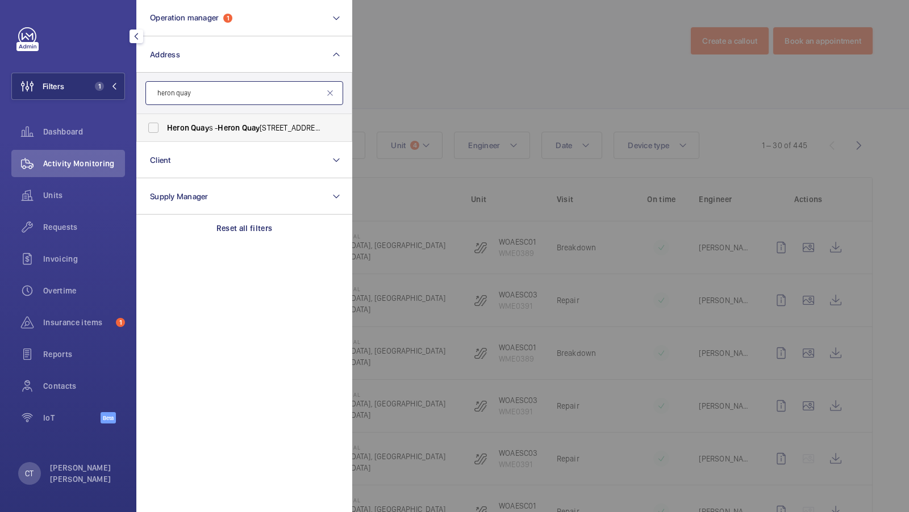
type input "heron quay"
click at [183, 127] on span "Heron" at bounding box center [178, 127] width 22 height 9
click at [165, 127] on input "Heron Quay s - Heron Quay s, Isle of Dogs, LONDON E14 9SJ" at bounding box center [153, 127] width 23 height 23
checkbox input "true"
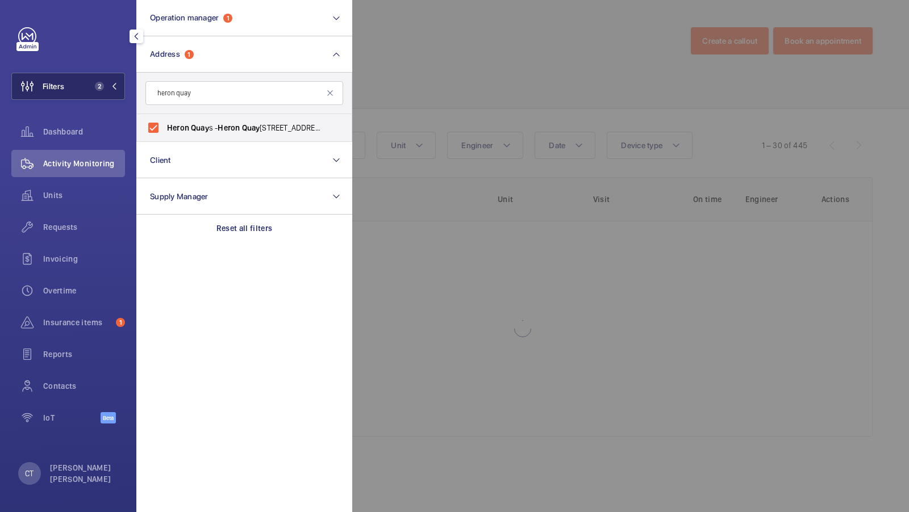
click at [96, 85] on span "2" at bounding box center [99, 86] width 9 height 9
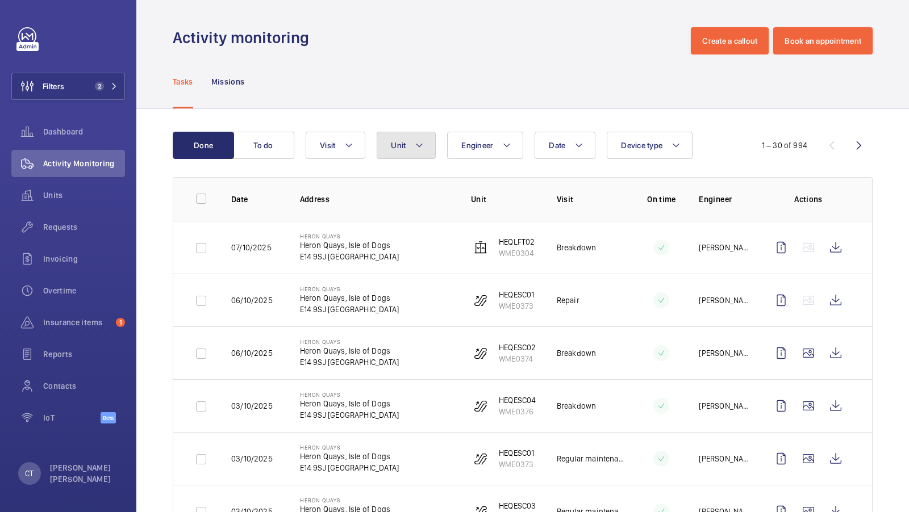
click at [412, 152] on button "Unit" at bounding box center [406, 145] width 59 height 27
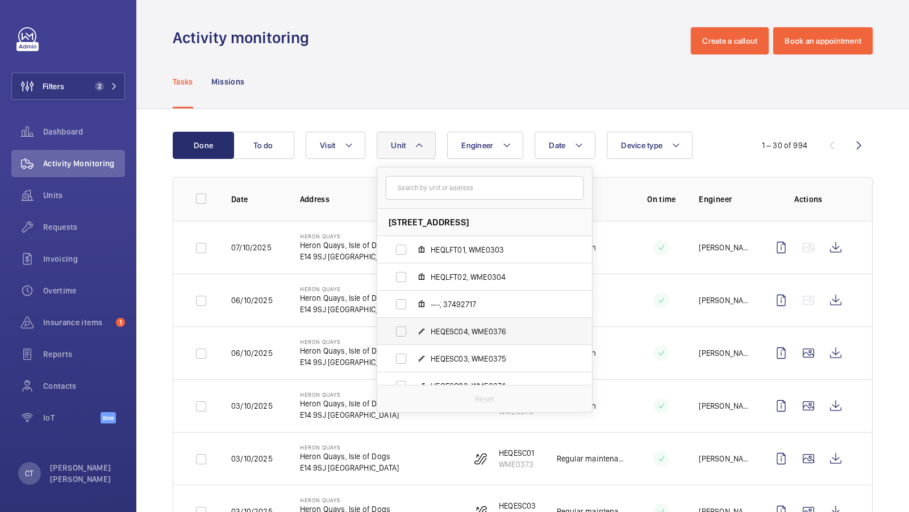
click at [491, 324] on label "HEQESC04, WME0376" at bounding box center [475, 331] width 196 height 27
click at [412, 324] on input "HEQESC04, WME0376" at bounding box center [401, 331] width 23 height 23
checkbox input "true"
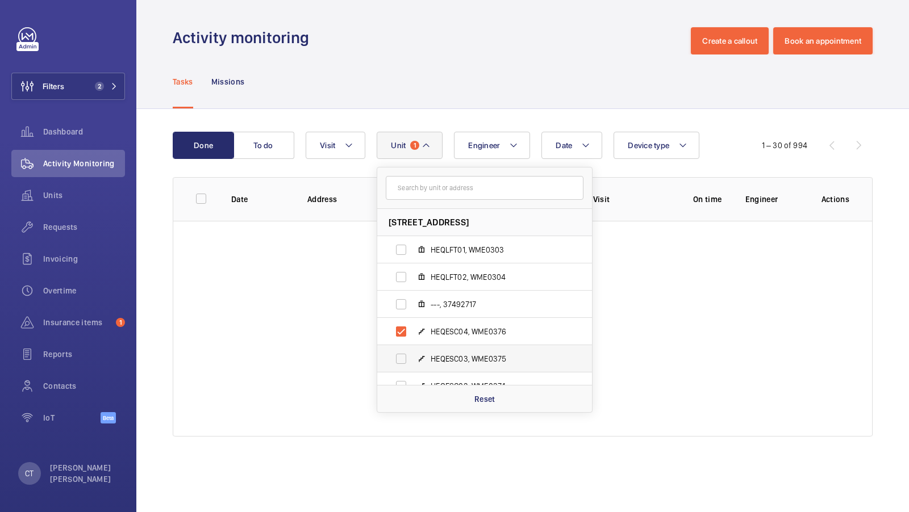
click at [475, 359] on span "HEQESC03, WME0375" at bounding box center [496, 358] width 132 height 11
click at [412, 359] on input "HEQESC03, WME0375" at bounding box center [401, 359] width 23 height 23
checkbox input "true"
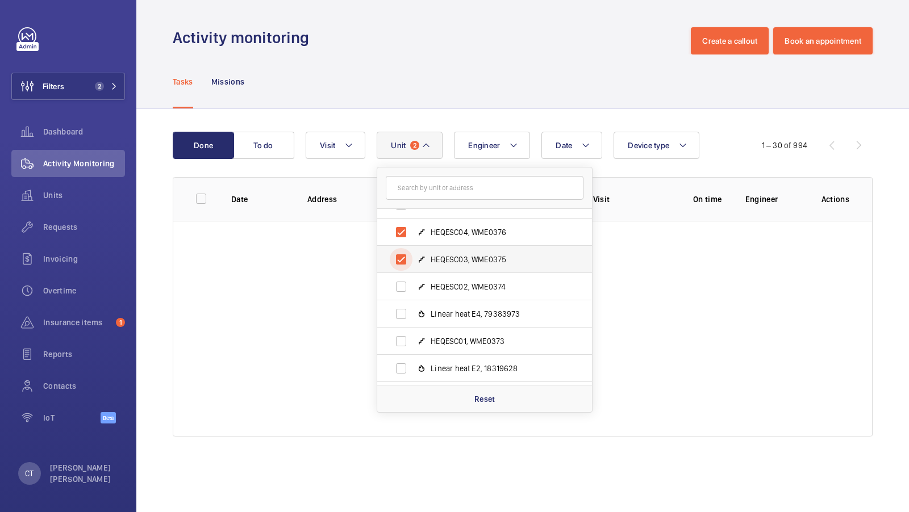
scroll to position [109, 0]
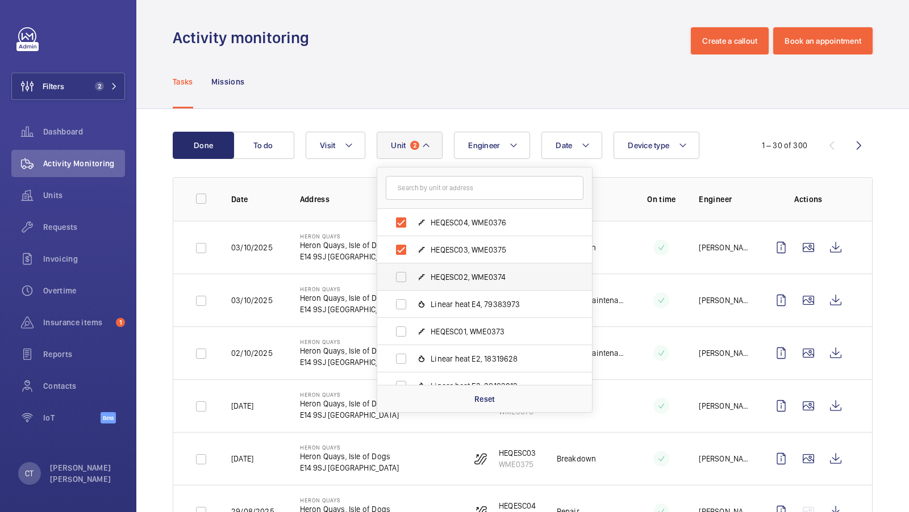
click at [483, 285] on label "HEQESC02, WME0374" at bounding box center [475, 276] width 196 height 27
click at [412, 285] on input "HEQESC02, WME0374" at bounding box center [401, 277] width 23 height 23
checkbox input "true"
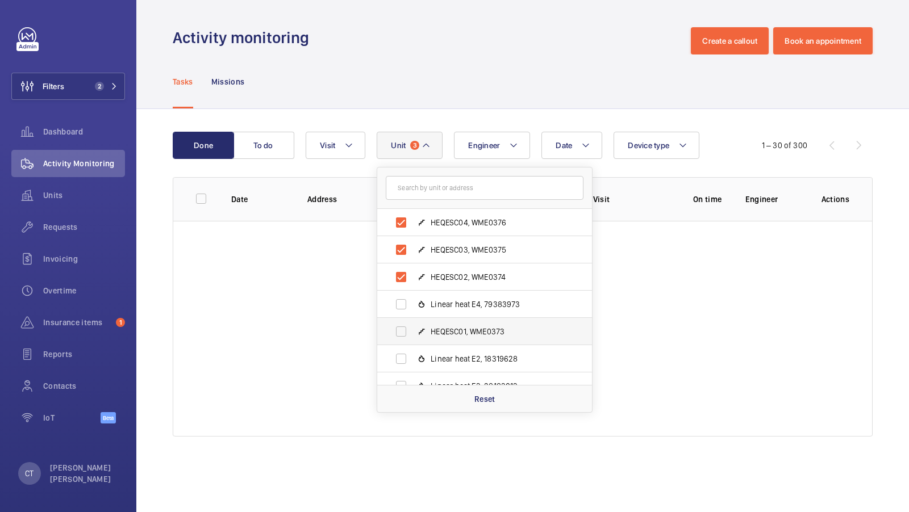
click at [473, 328] on span "HEQESC01, WME0373" at bounding box center [496, 331] width 132 height 11
click at [412, 328] on input "HEQESC01, WME0373" at bounding box center [401, 331] width 23 height 23
checkbox input "true"
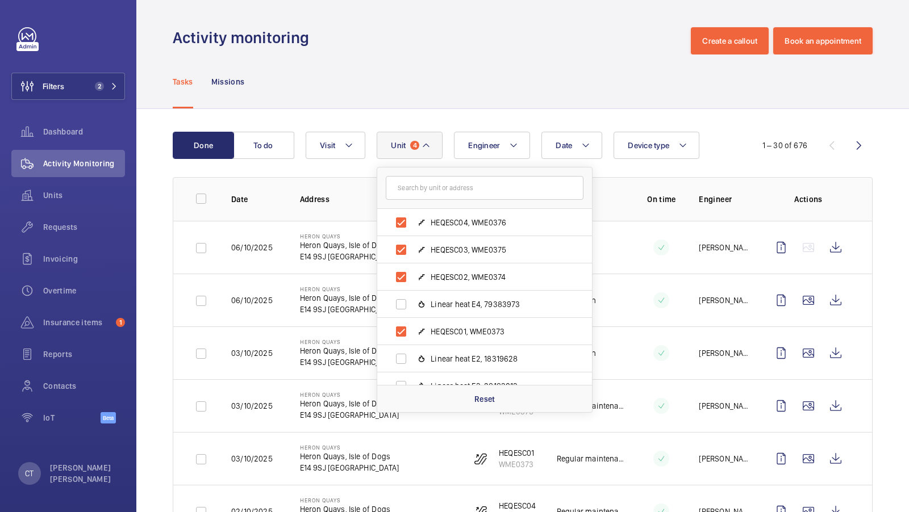
click at [437, 103] on div "Tasks Missions" at bounding box center [523, 82] width 700 height 54
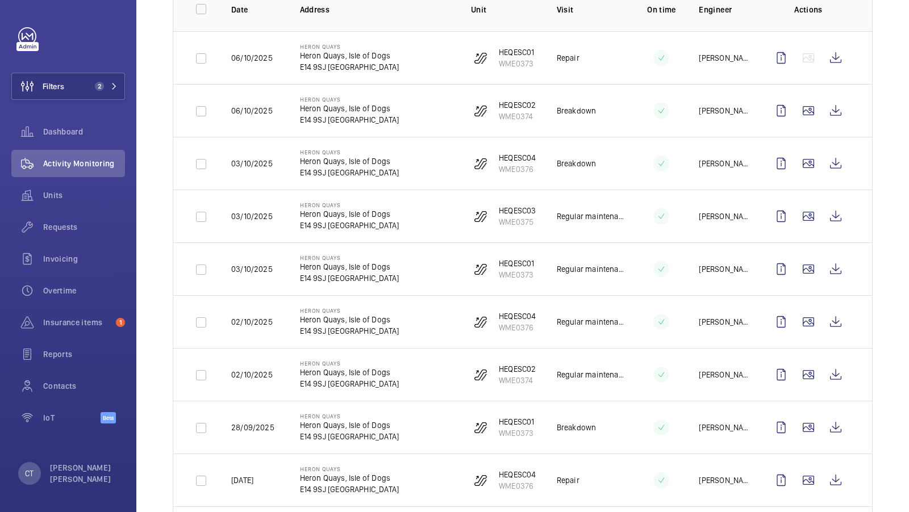
scroll to position [190, 0]
click at [808, 317] on wm-front-icon-button at bounding box center [807, 321] width 27 height 27
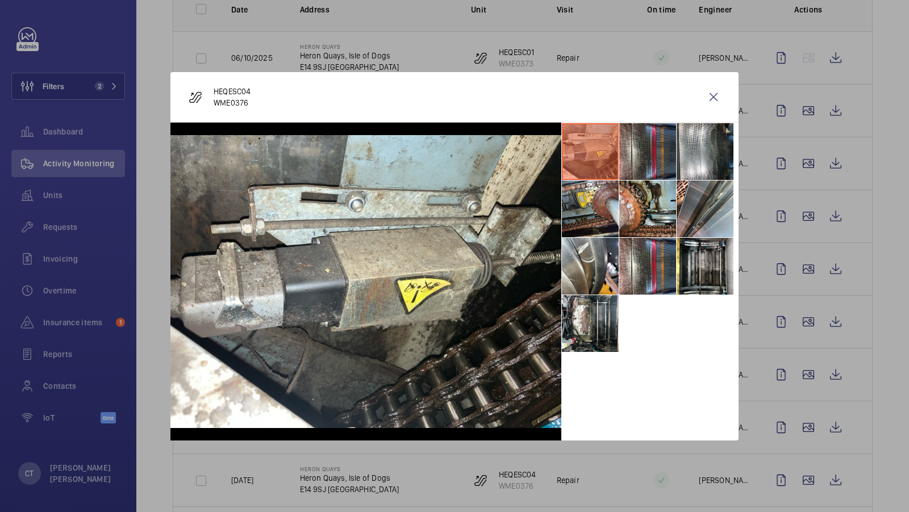
click at [659, 144] on li at bounding box center [647, 151] width 57 height 57
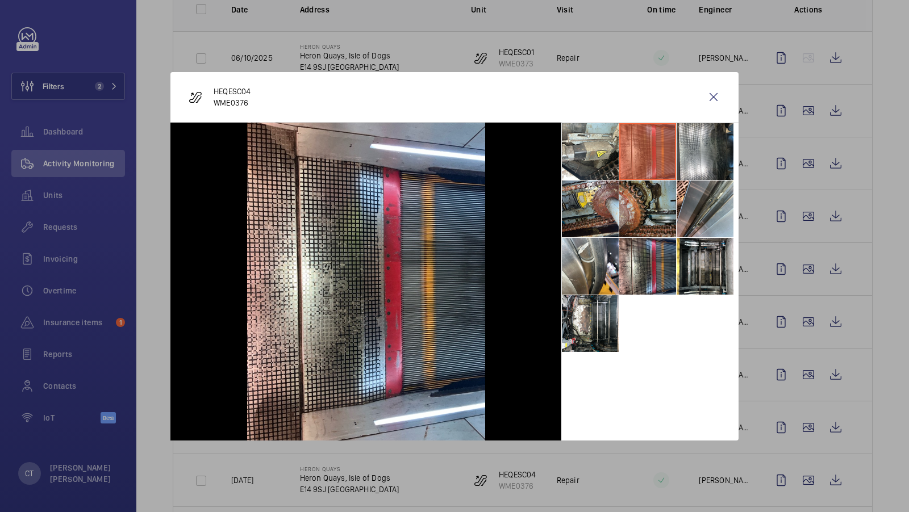
click at [659, 231] on li at bounding box center [647, 209] width 57 height 57
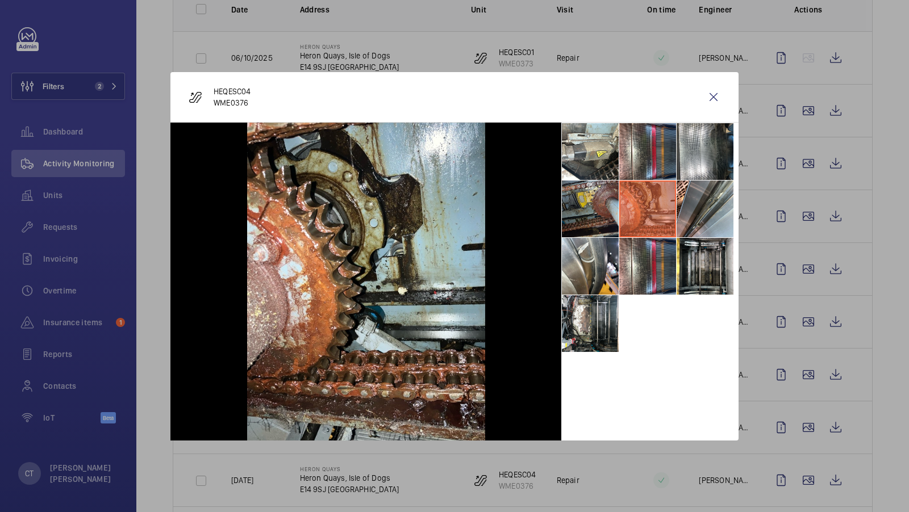
click at [580, 207] on li at bounding box center [590, 209] width 57 height 57
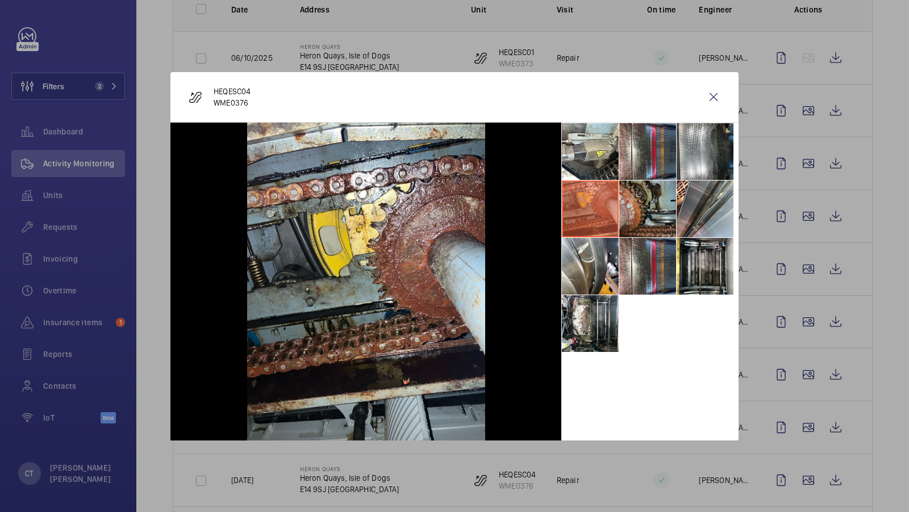
click at [647, 210] on li at bounding box center [647, 209] width 57 height 57
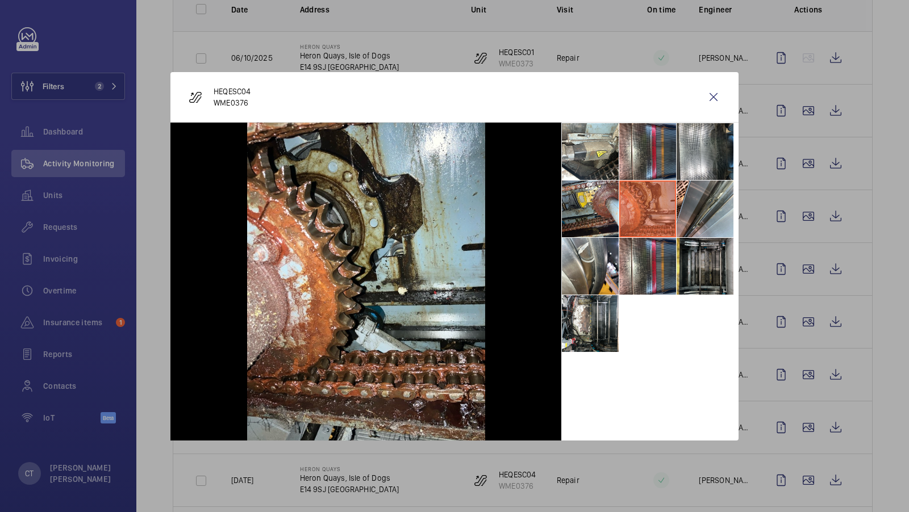
click at [695, 270] on li at bounding box center [704, 266] width 57 height 57
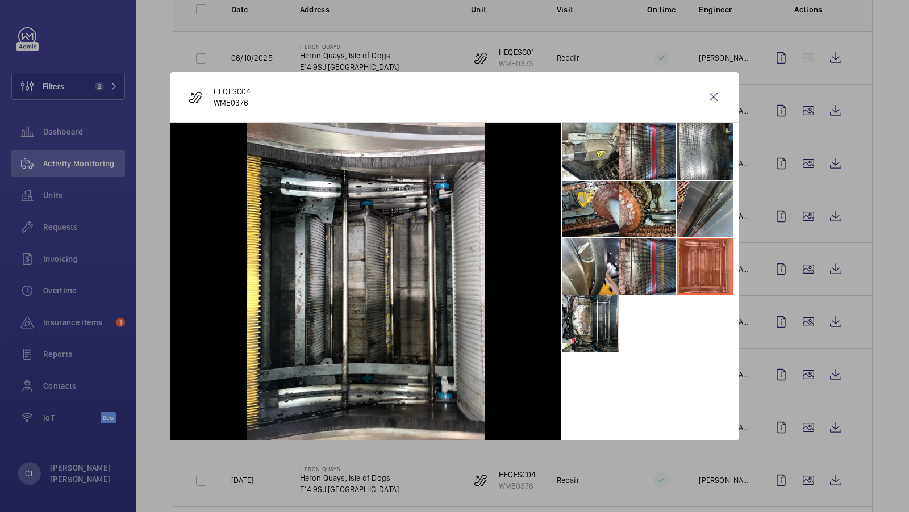
click at [698, 209] on li at bounding box center [704, 209] width 57 height 57
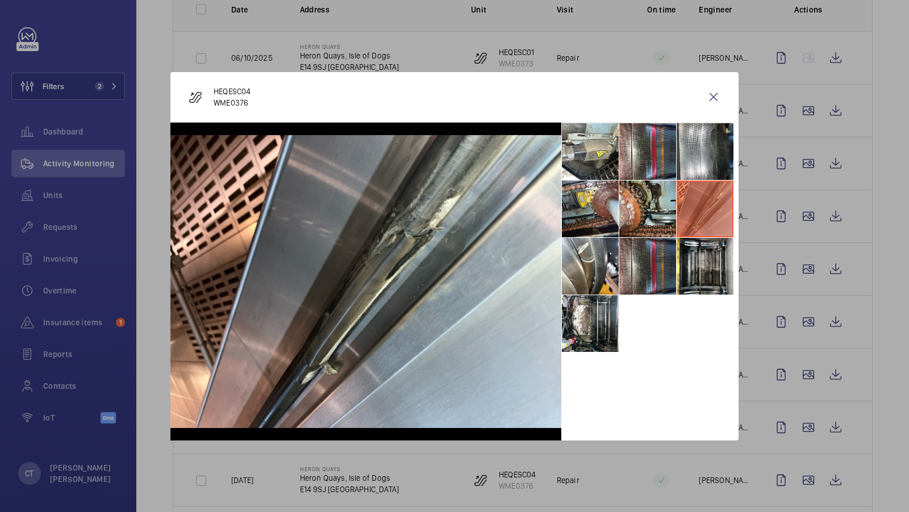
click at [654, 272] on li at bounding box center [647, 266] width 57 height 57
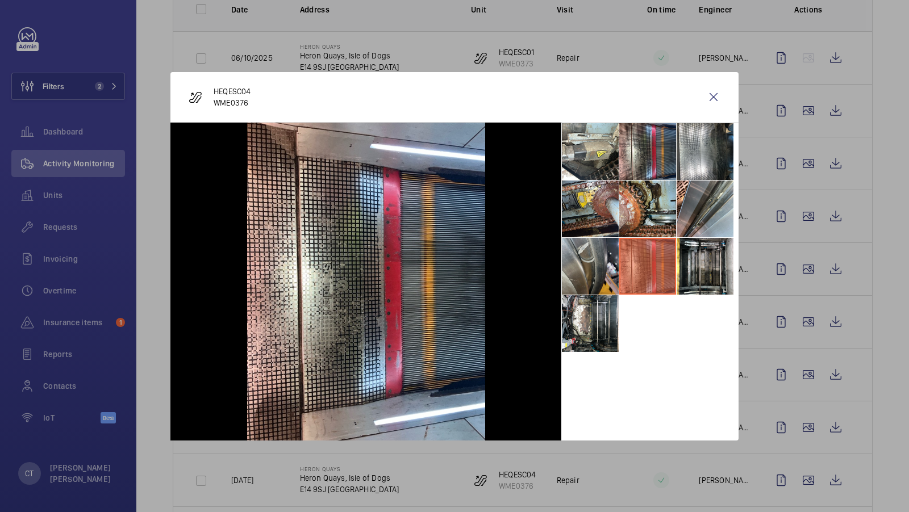
click at [585, 284] on li at bounding box center [590, 266] width 57 height 57
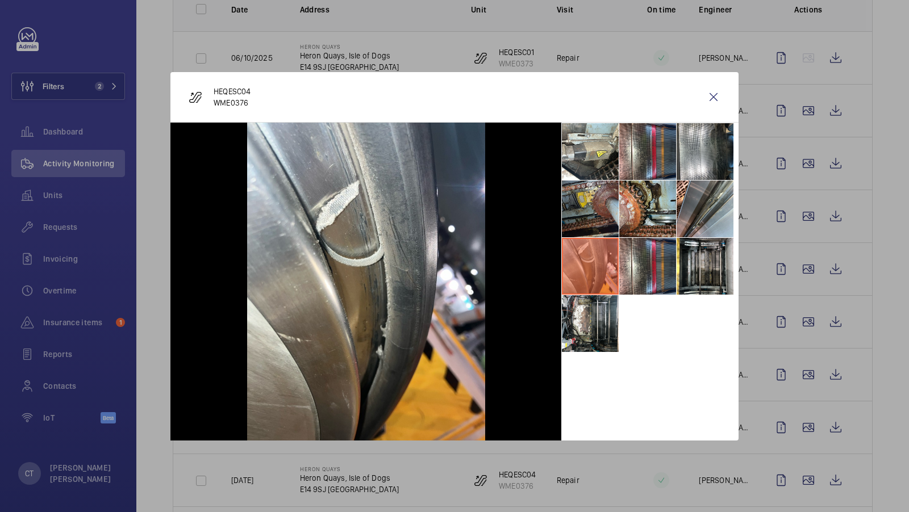
click at [596, 230] on li at bounding box center [590, 209] width 57 height 57
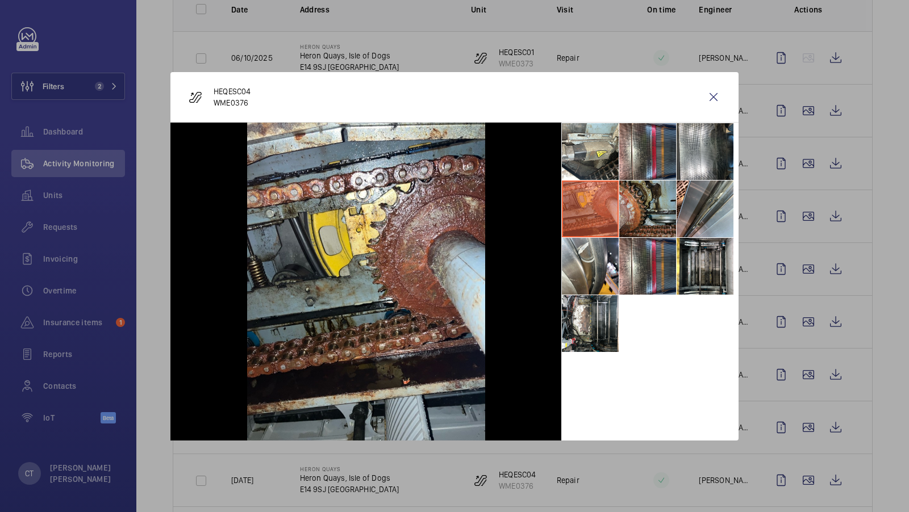
click at [656, 215] on li at bounding box center [647, 209] width 57 height 57
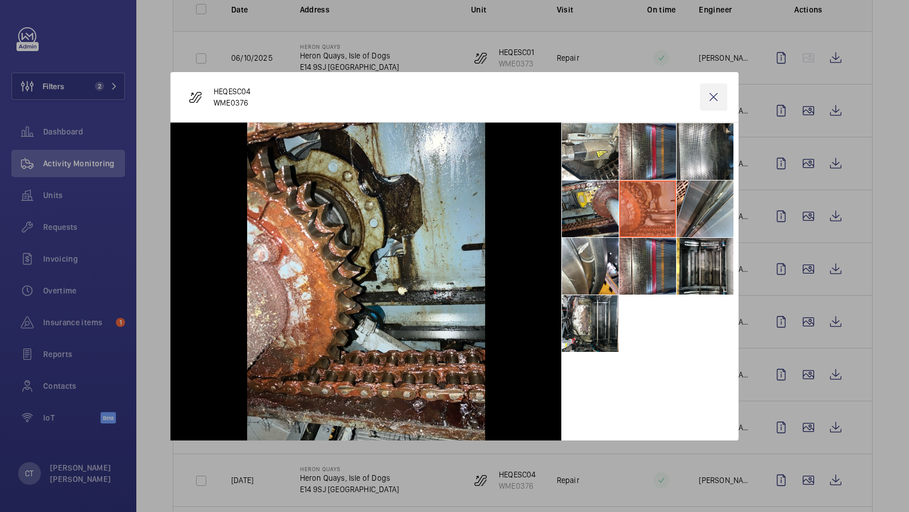
click at [712, 99] on wm-front-icon-button at bounding box center [713, 96] width 27 height 27
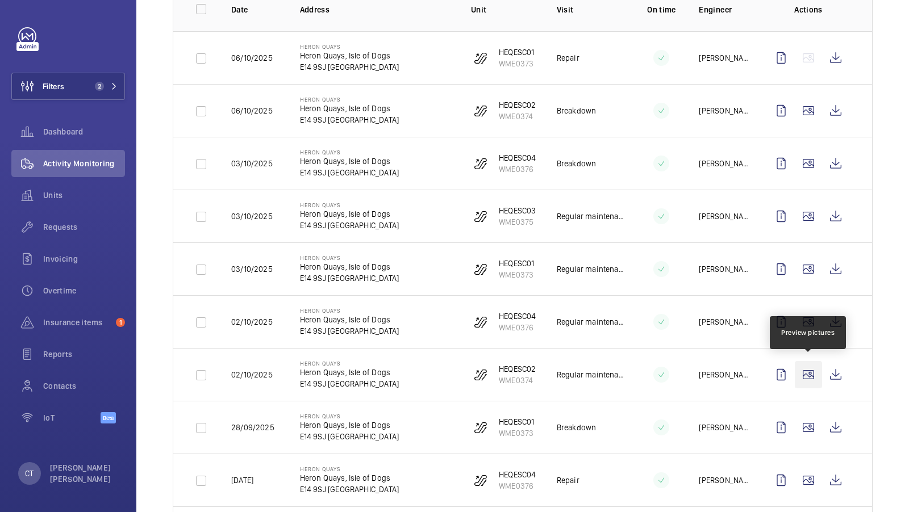
click at [810, 370] on wm-front-icon-button at bounding box center [807, 374] width 27 height 27
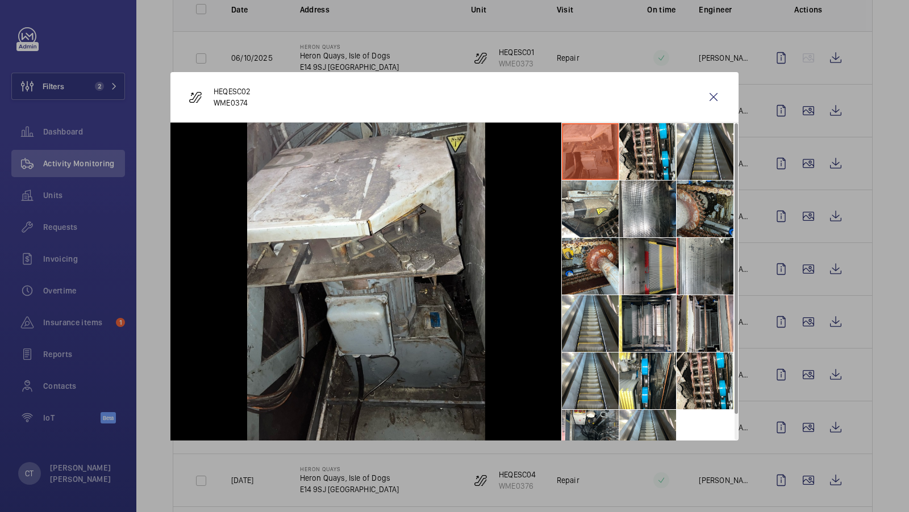
click at [697, 203] on li at bounding box center [704, 209] width 57 height 57
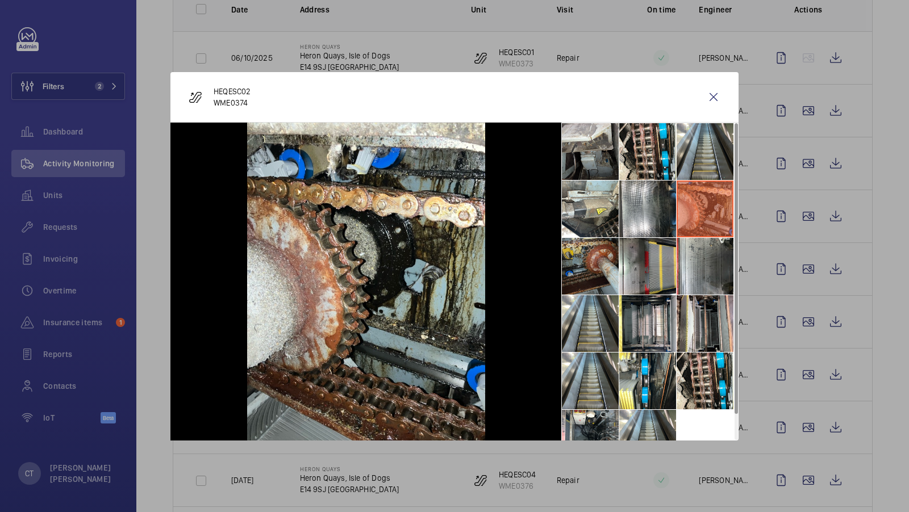
click at [596, 270] on li at bounding box center [590, 266] width 57 height 57
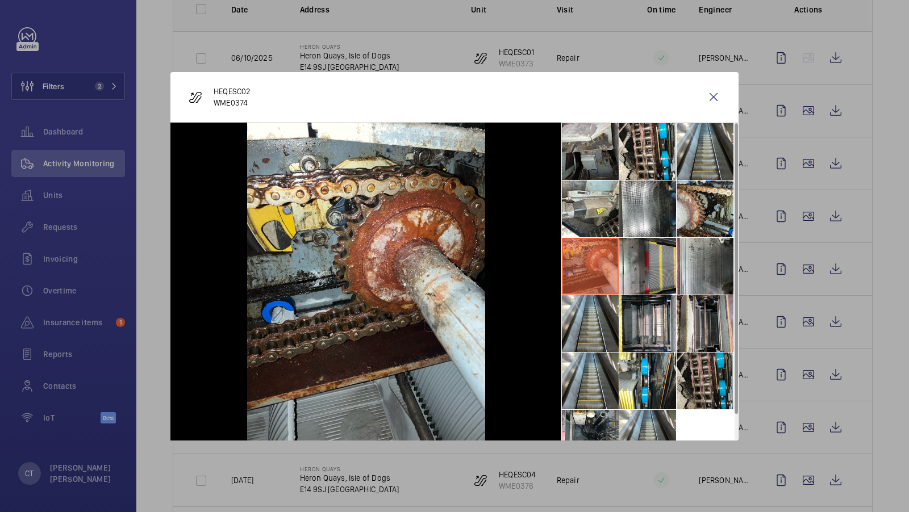
scroll to position [26, 0]
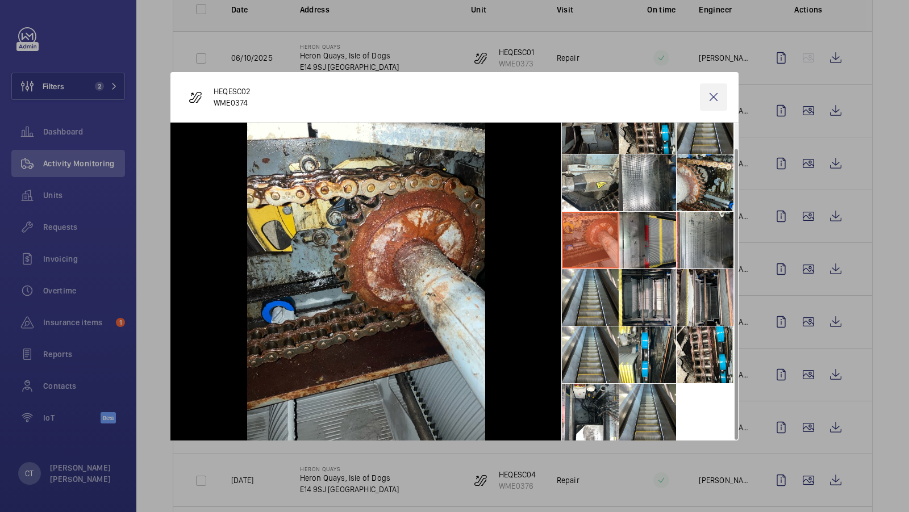
click at [710, 93] on wm-front-icon-button at bounding box center [713, 96] width 27 height 27
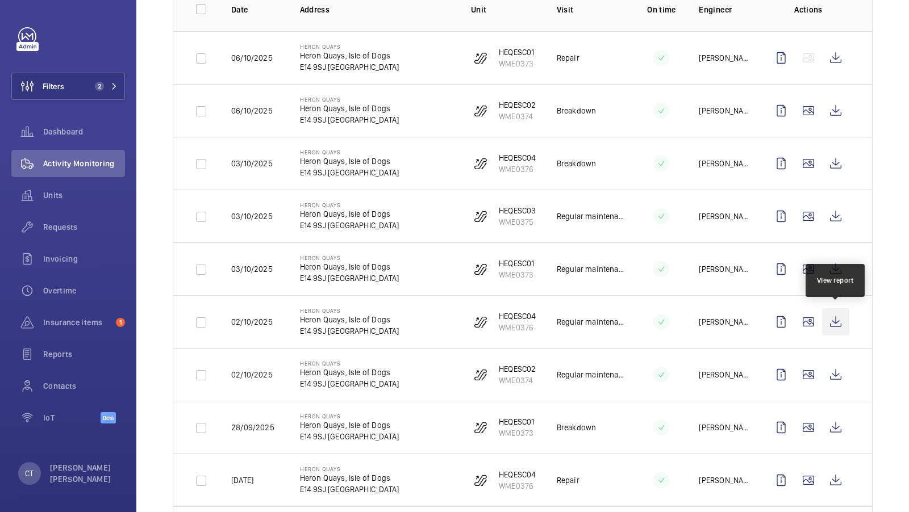
click at [837, 321] on wm-front-icon-button at bounding box center [835, 321] width 27 height 27
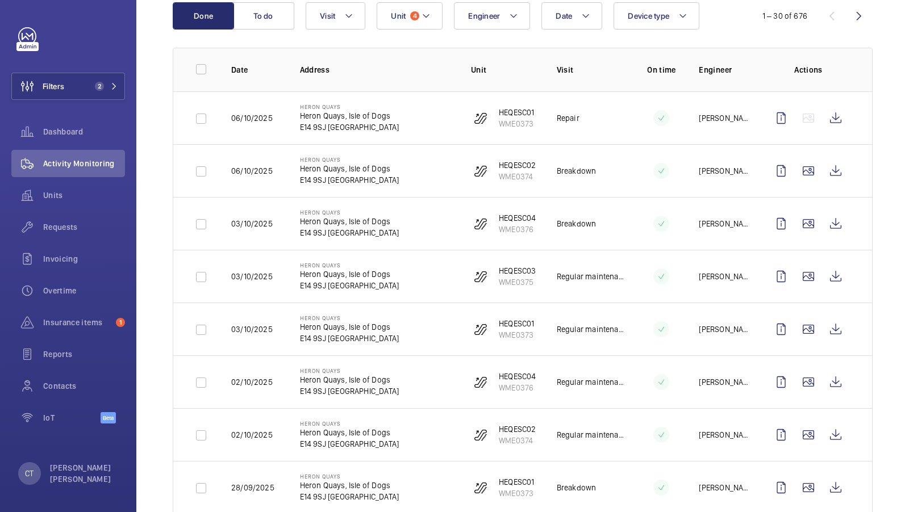
scroll to position [0, 0]
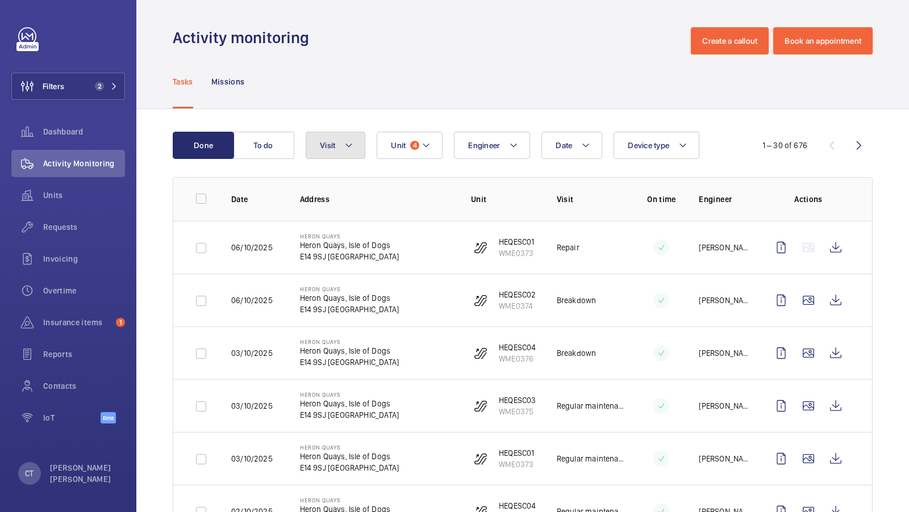
click at [338, 142] on button "Visit" at bounding box center [336, 145] width 60 height 27
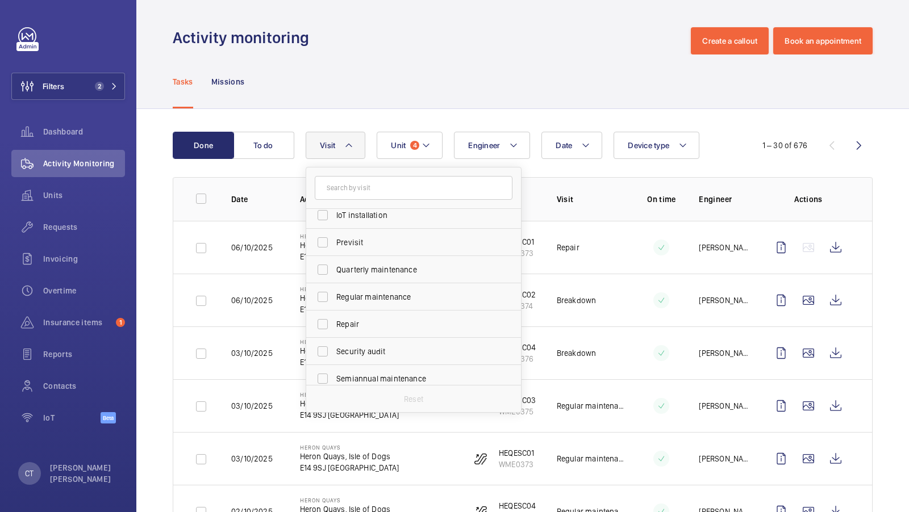
scroll to position [145, 0]
click at [373, 292] on span "Regular maintenance" at bounding box center [414, 295] width 156 height 11
click at [334, 292] on input "Regular maintenance" at bounding box center [322, 295] width 23 height 23
checkbox input "true"
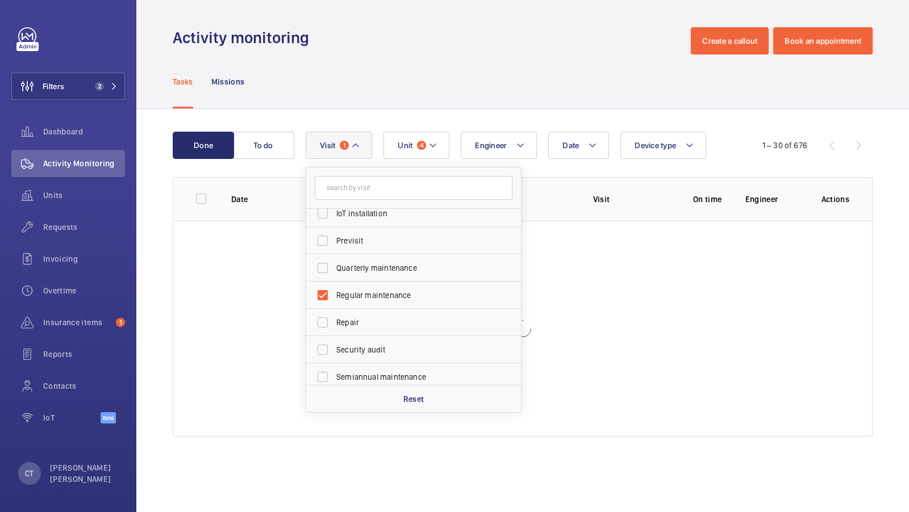
click at [564, 128] on div "Done To do Date Engineer Unit 4 Device type Visit 1 Annual maintenance Breakdow…" at bounding box center [522, 286] width 772 height 355
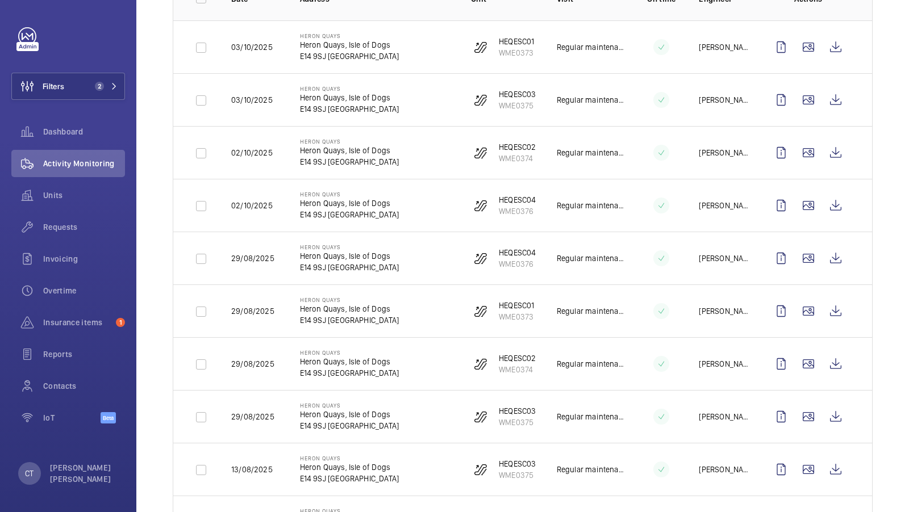
scroll to position [203, 0]
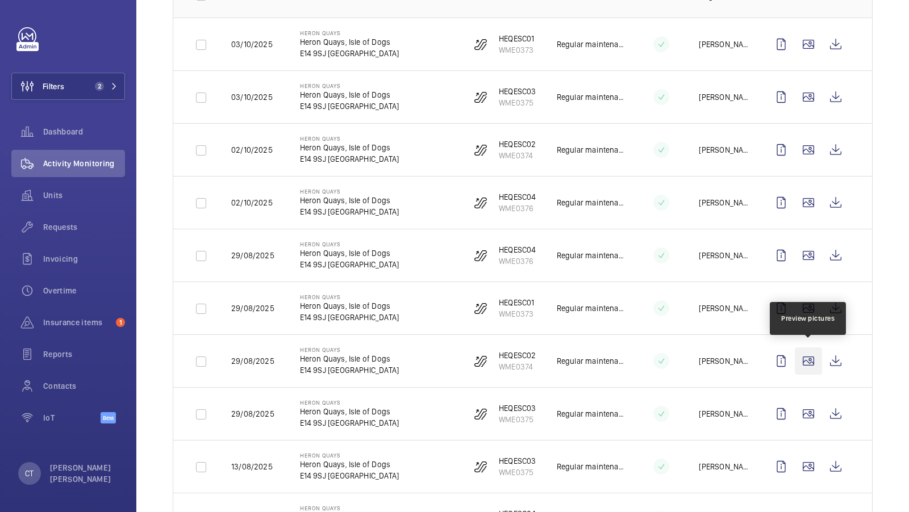
click at [810, 361] on wm-front-icon-button at bounding box center [807, 361] width 27 height 27
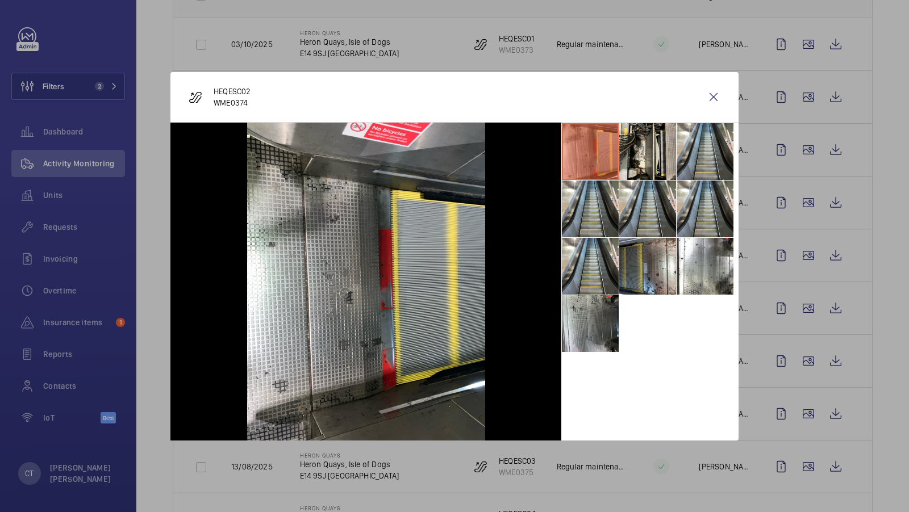
click at [797, 365] on div at bounding box center [454, 256] width 909 height 512
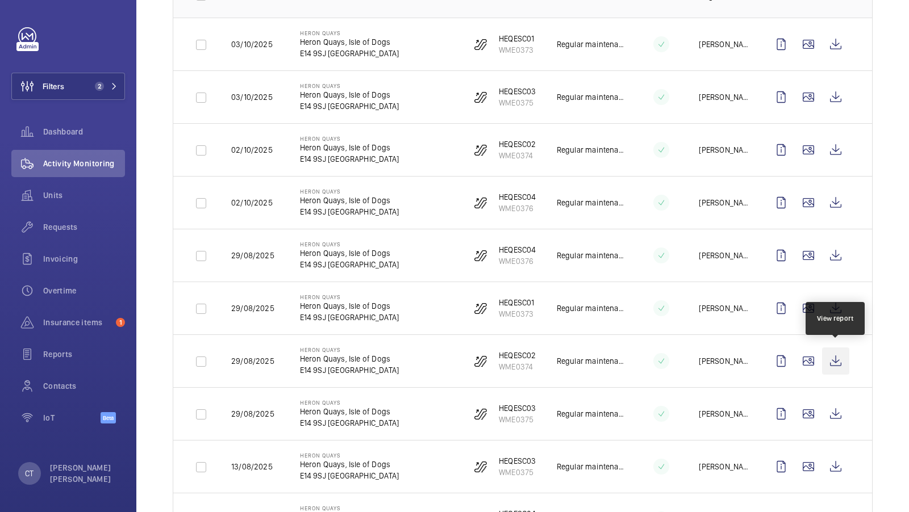
click at [843, 357] on wm-front-icon-button at bounding box center [835, 361] width 27 height 27
click at [803, 363] on wm-front-icon-button at bounding box center [807, 361] width 27 height 27
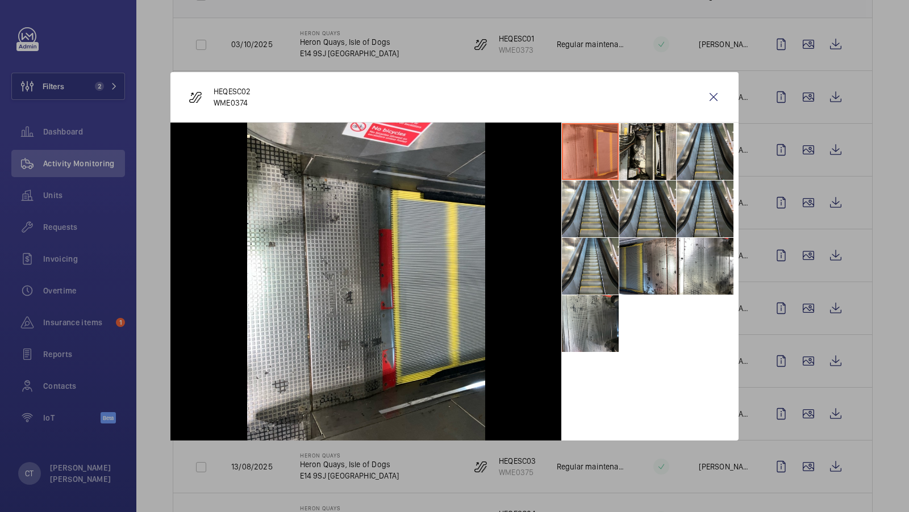
click at [793, 355] on div at bounding box center [454, 256] width 909 height 512
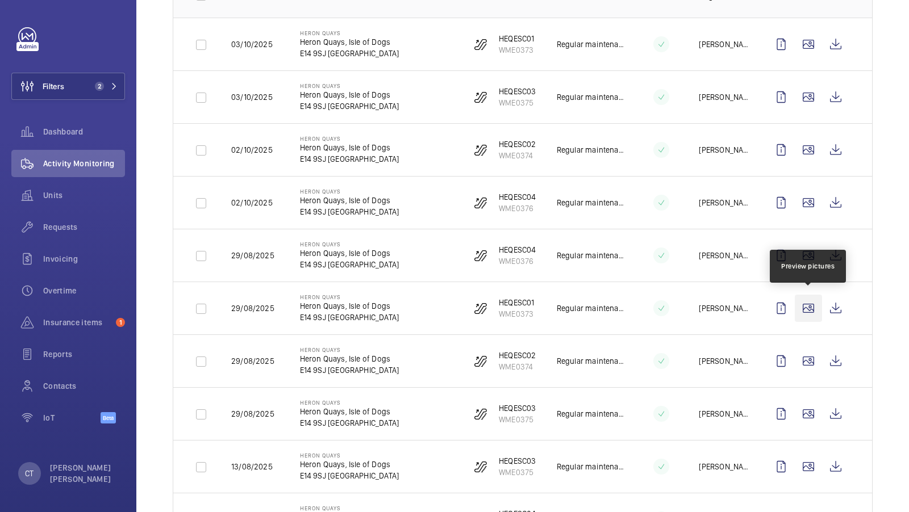
click at [809, 306] on wm-front-icon-button at bounding box center [807, 308] width 27 height 27
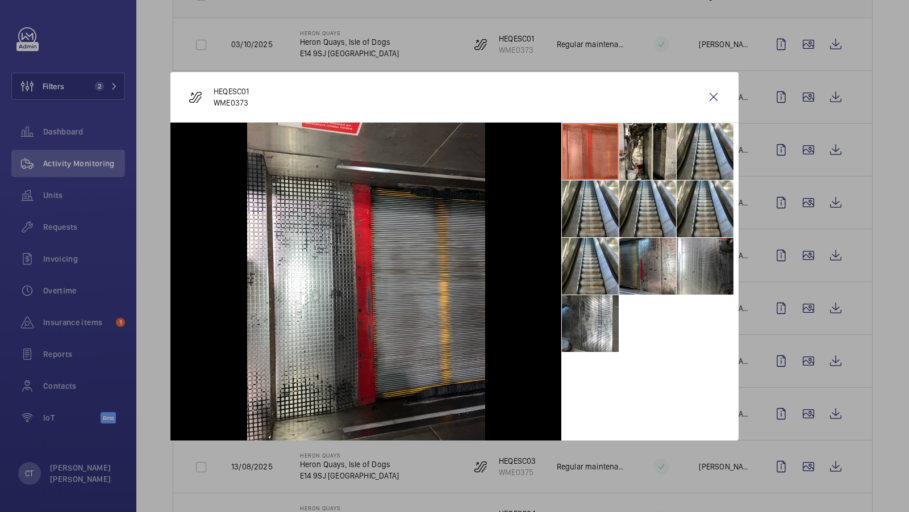
click at [810, 300] on div at bounding box center [454, 256] width 909 height 512
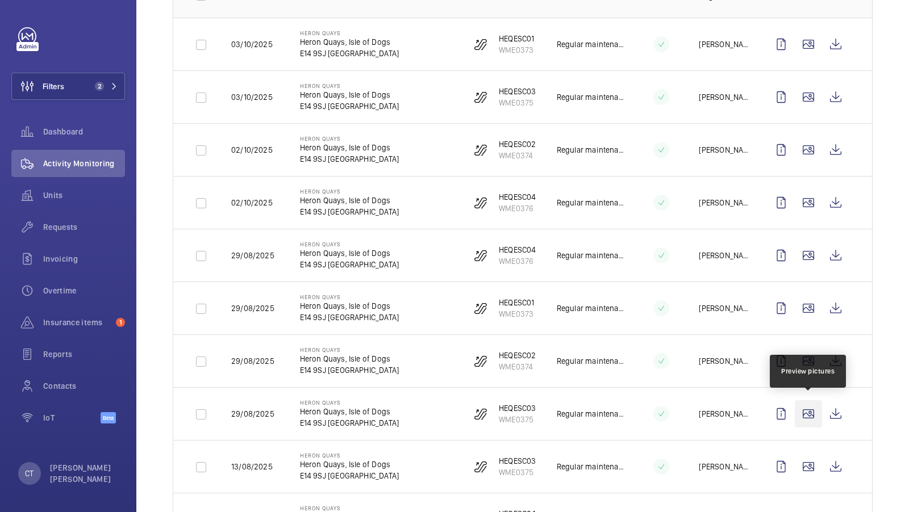
click at [805, 408] on wm-front-icon-button at bounding box center [807, 413] width 27 height 27
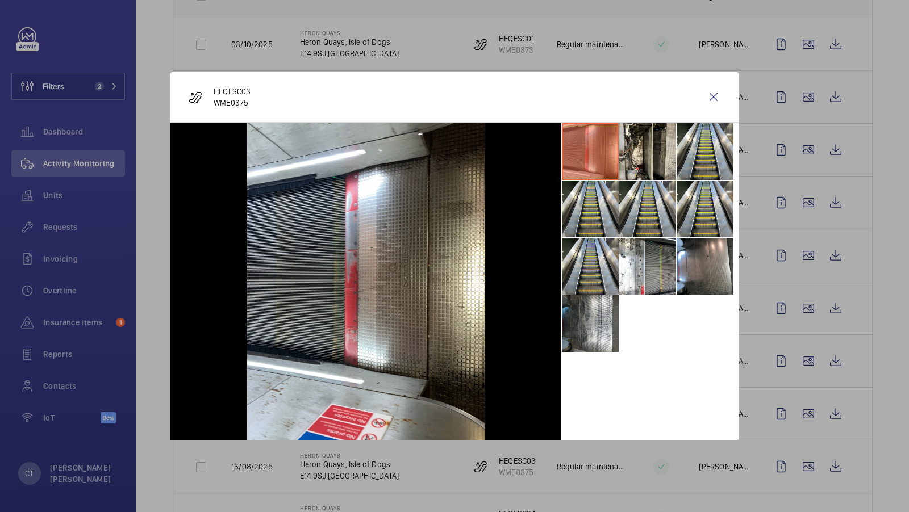
click at [850, 387] on div at bounding box center [454, 256] width 909 height 512
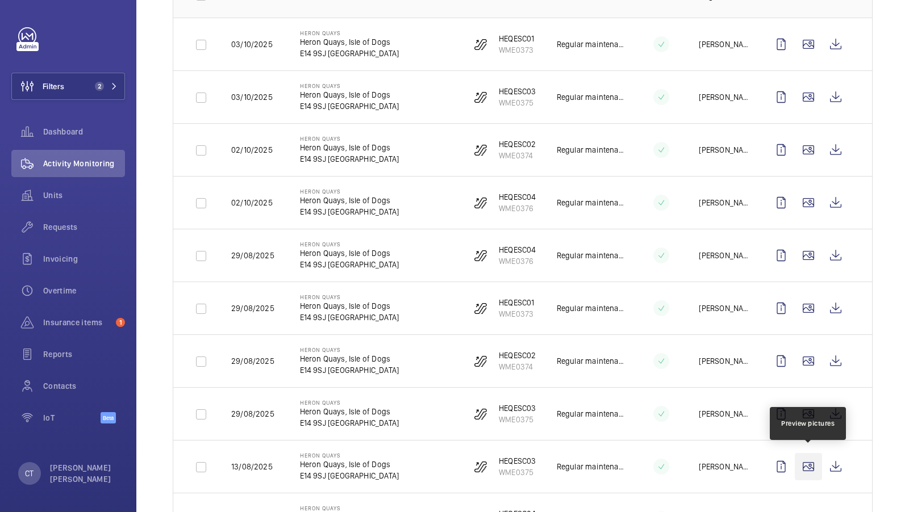
click at [804, 463] on wm-front-icon-button at bounding box center [807, 466] width 27 height 27
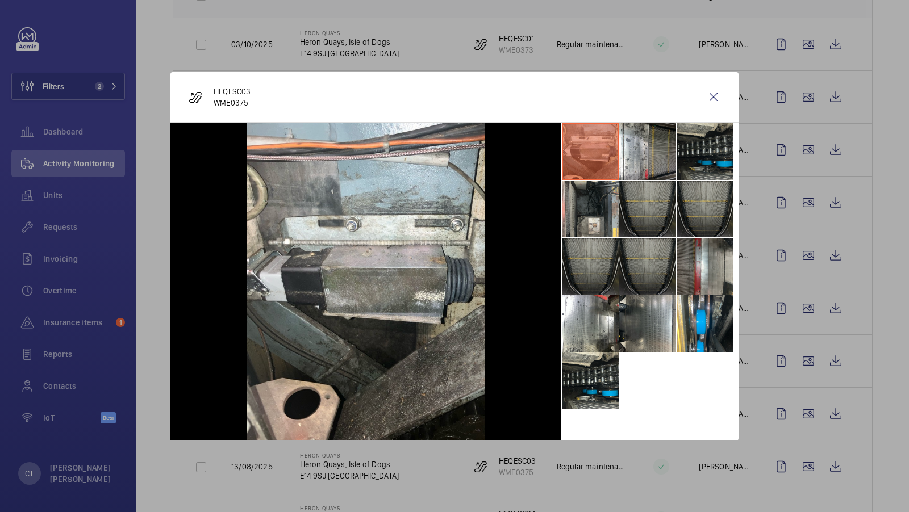
click at [696, 156] on li at bounding box center [704, 151] width 57 height 57
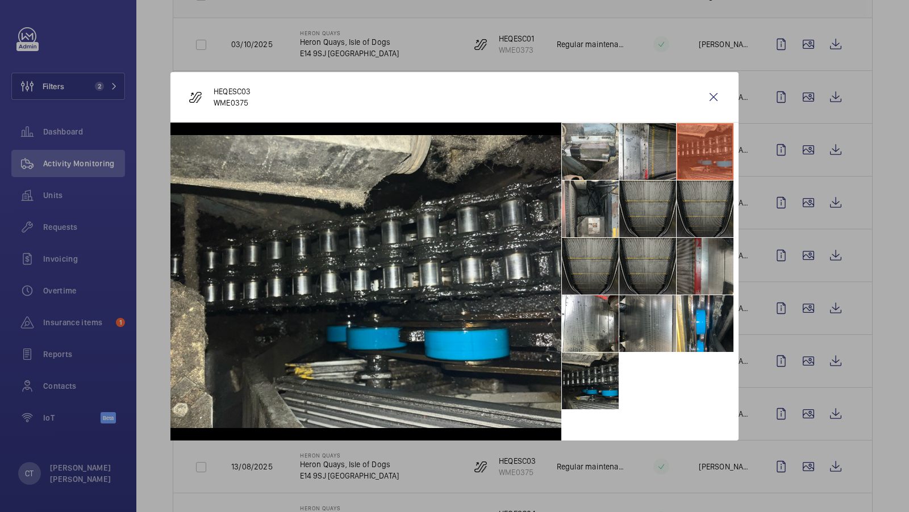
click at [591, 377] on li at bounding box center [590, 381] width 57 height 57
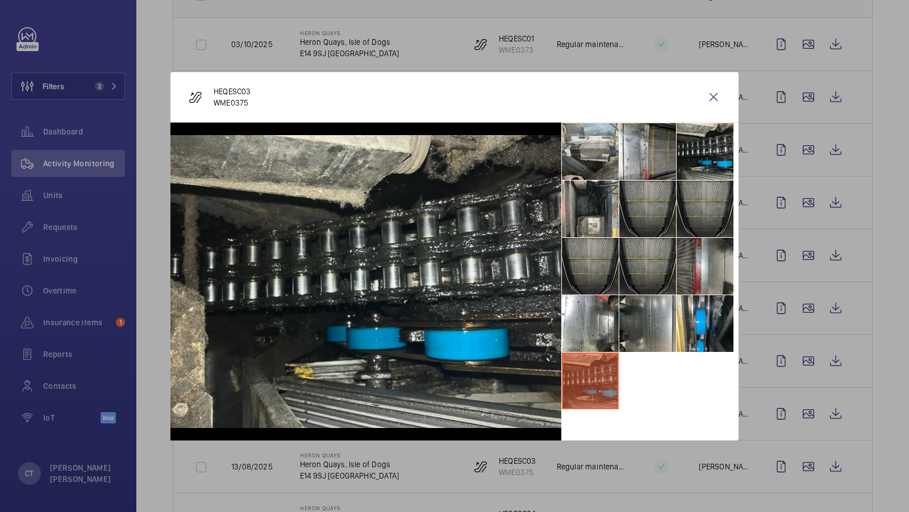
click at [908, 245] on div at bounding box center [454, 256] width 909 height 512
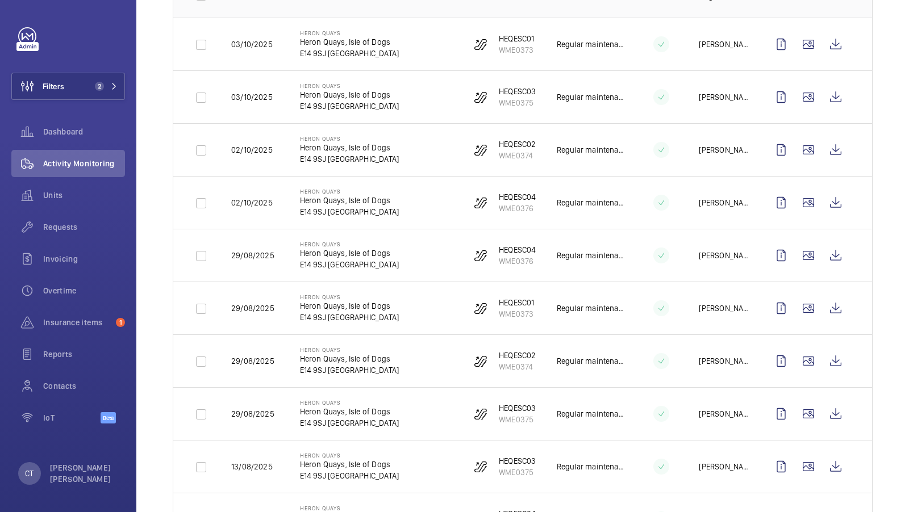
scroll to position [297, 0]
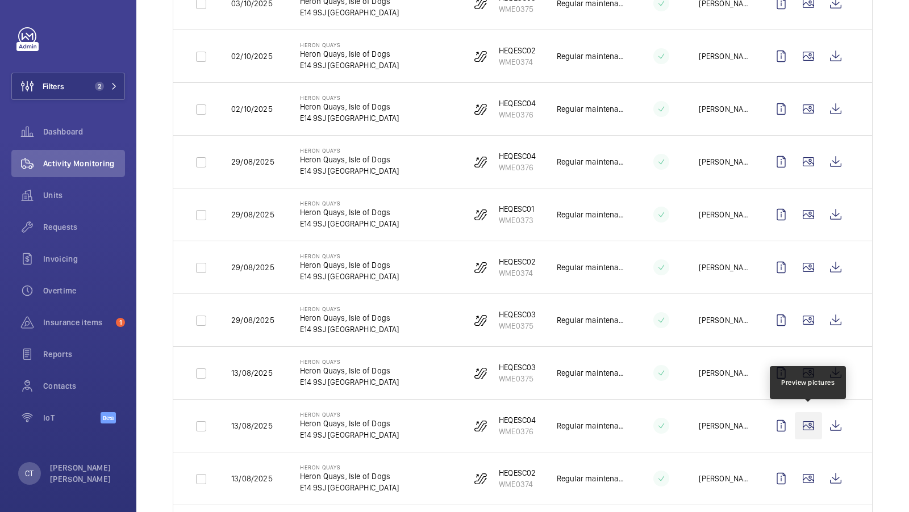
click at [804, 423] on wm-front-icon-button at bounding box center [807, 425] width 27 height 27
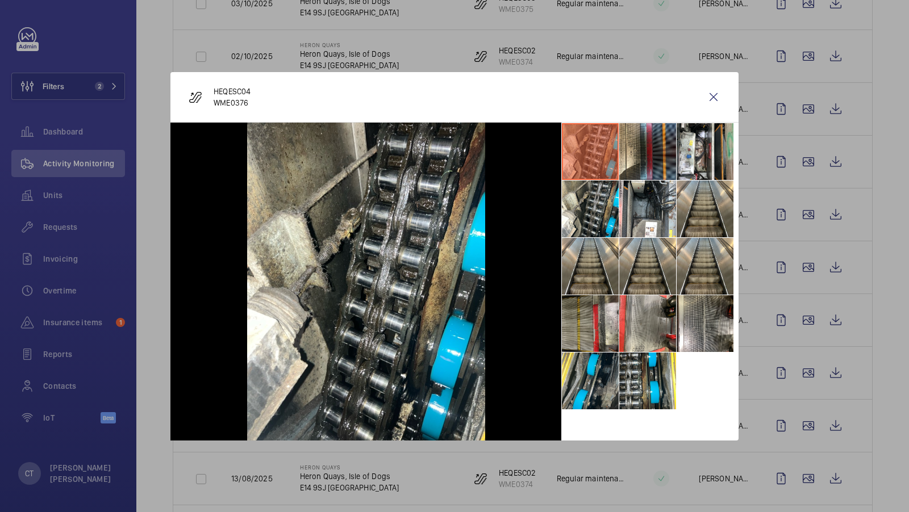
click at [836, 395] on div at bounding box center [454, 256] width 909 height 512
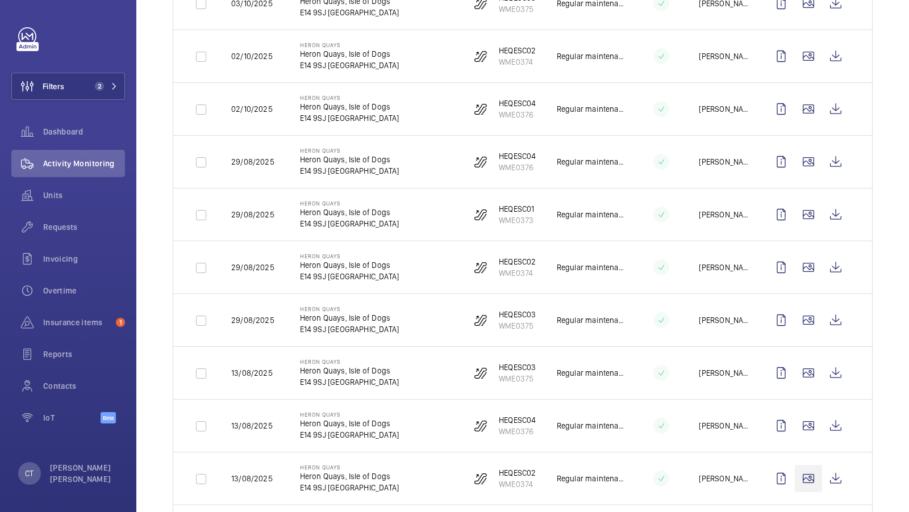
scroll to position [392, 0]
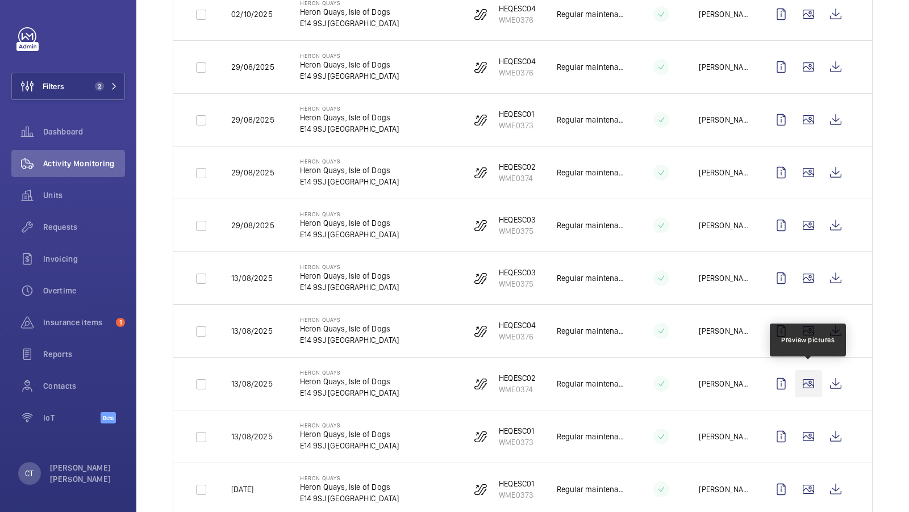
click at [804, 380] on wm-front-icon-button at bounding box center [807, 383] width 27 height 27
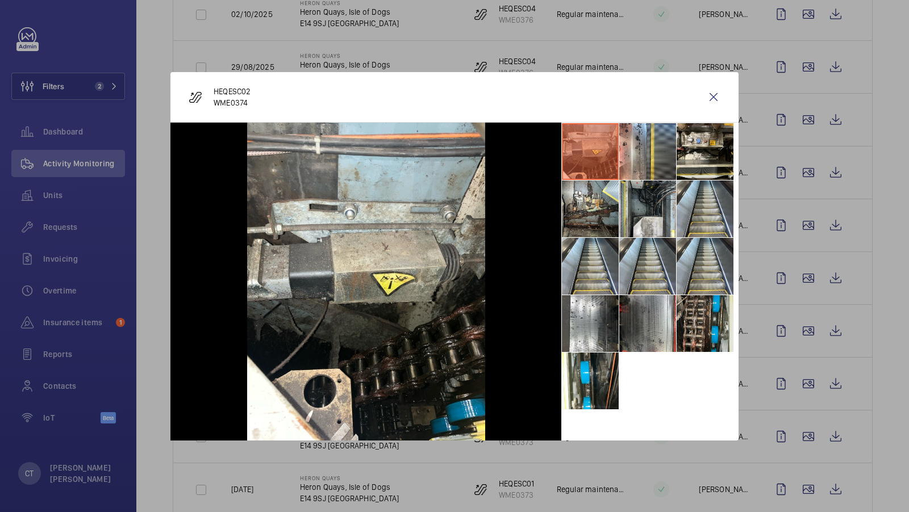
click at [681, 302] on li at bounding box center [704, 323] width 57 height 57
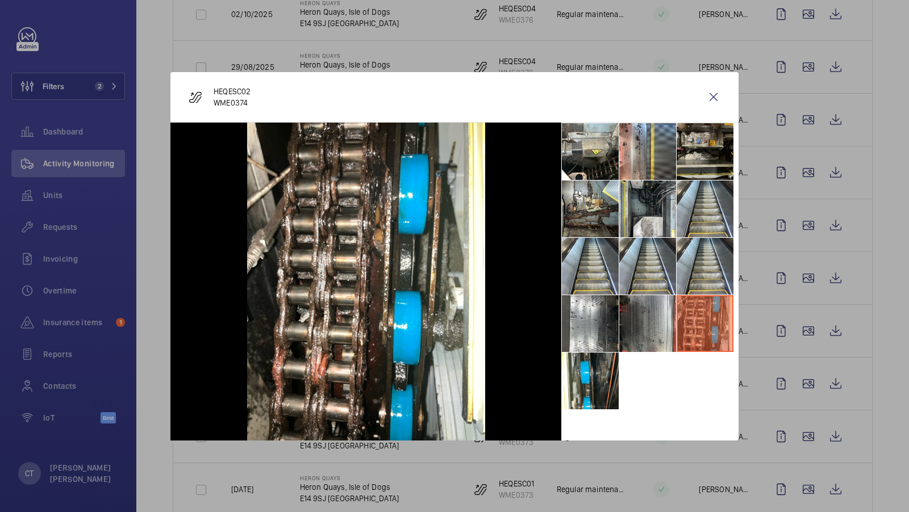
click at [689, 142] on li at bounding box center [704, 151] width 57 height 57
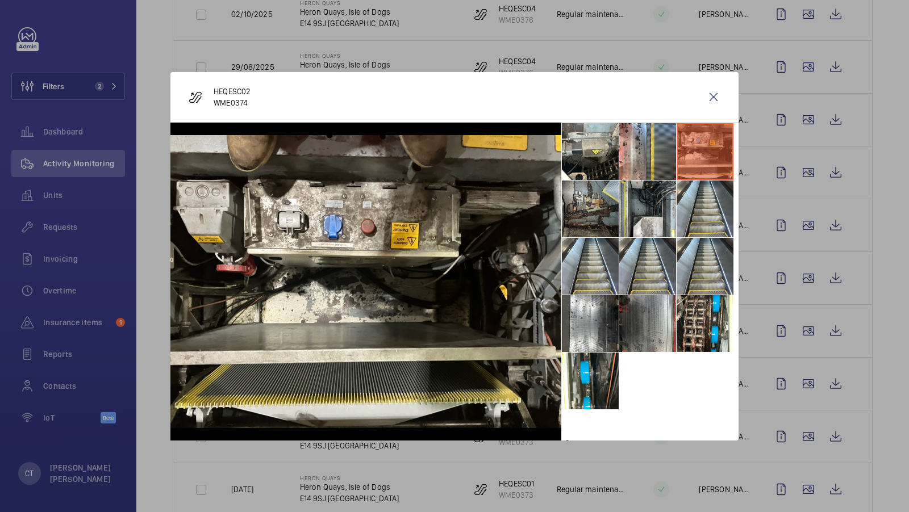
click at [587, 206] on li at bounding box center [590, 209] width 57 height 57
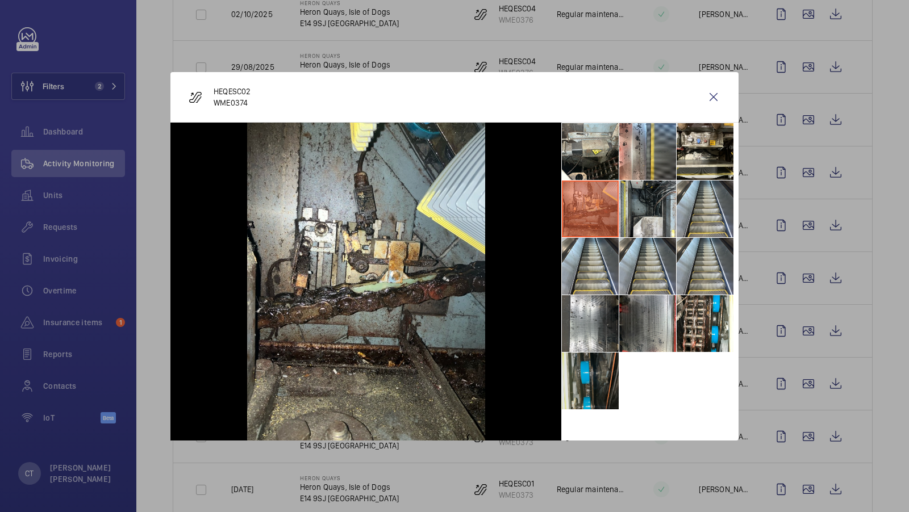
click at [594, 391] on li at bounding box center [590, 381] width 57 height 57
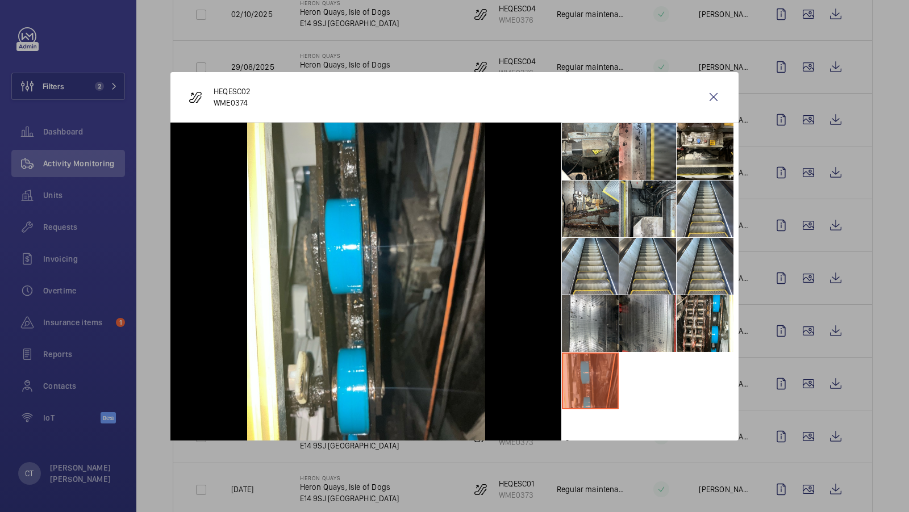
click at [899, 345] on div at bounding box center [454, 256] width 909 height 512
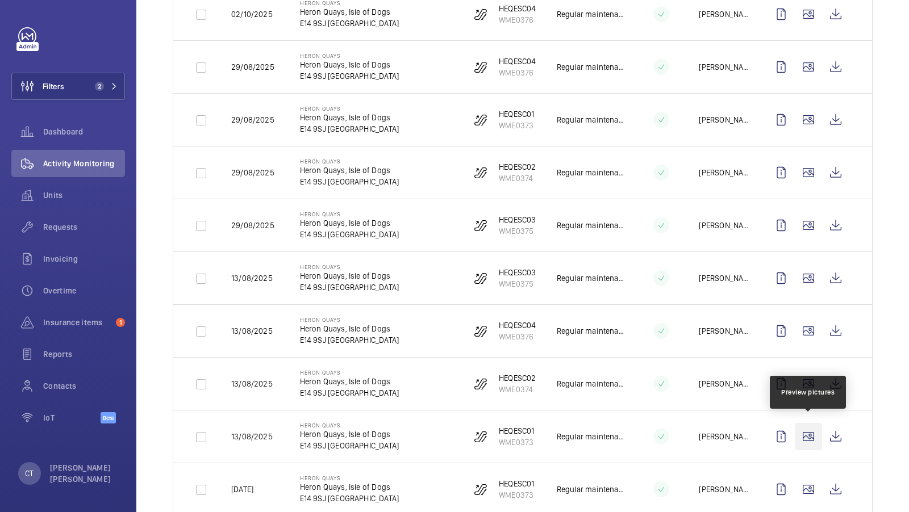
scroll to position [428, 0]
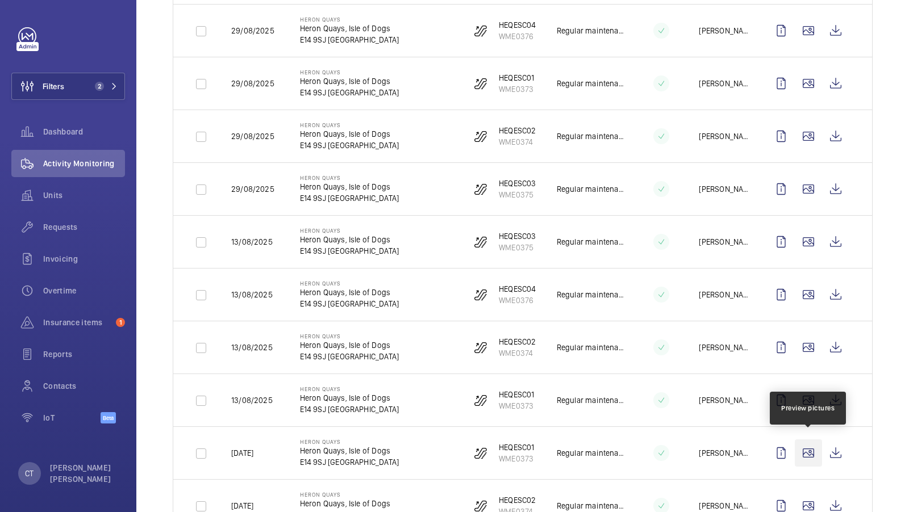
click at [807, 445] on wm-front-icon-button at bounding box center [807, 453] width 27 height 27
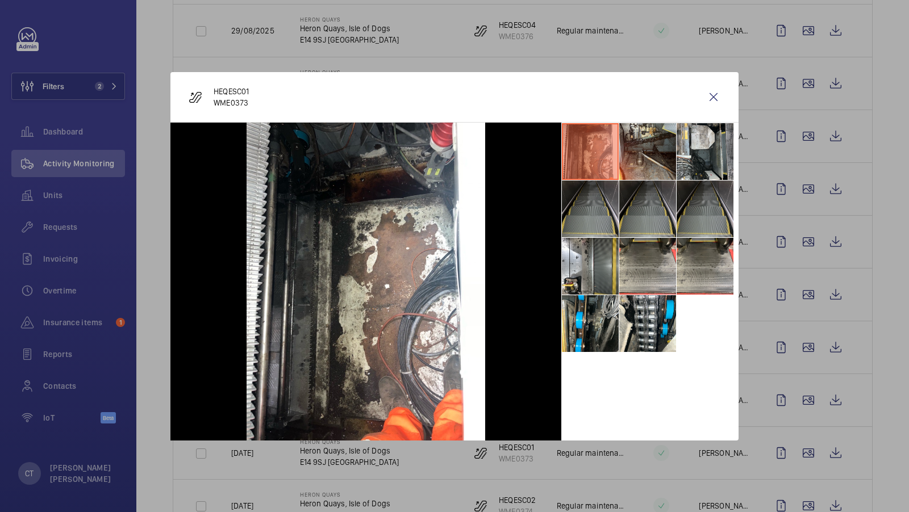
click at [649, 148] on li at bounding box center [647, 151] width 57 height 57
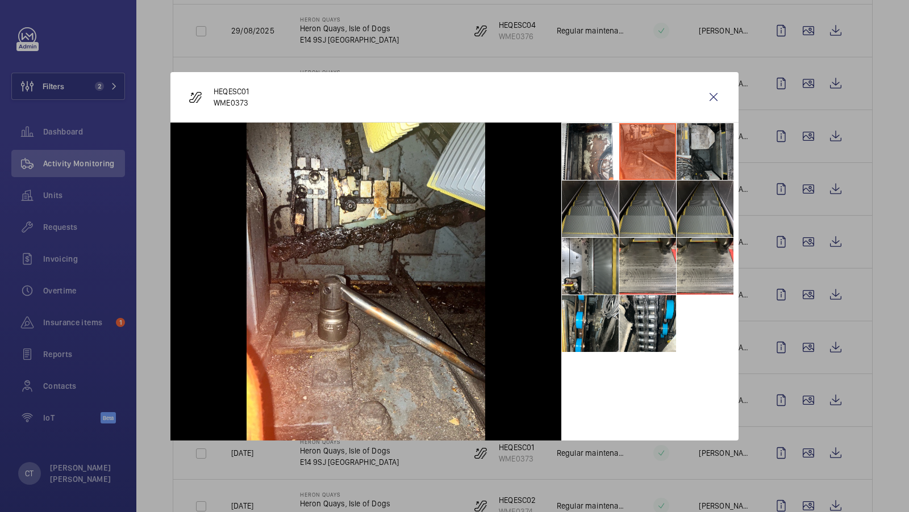
click at [711, 155] on li at bounding box center [704, 151] width 57 height 57
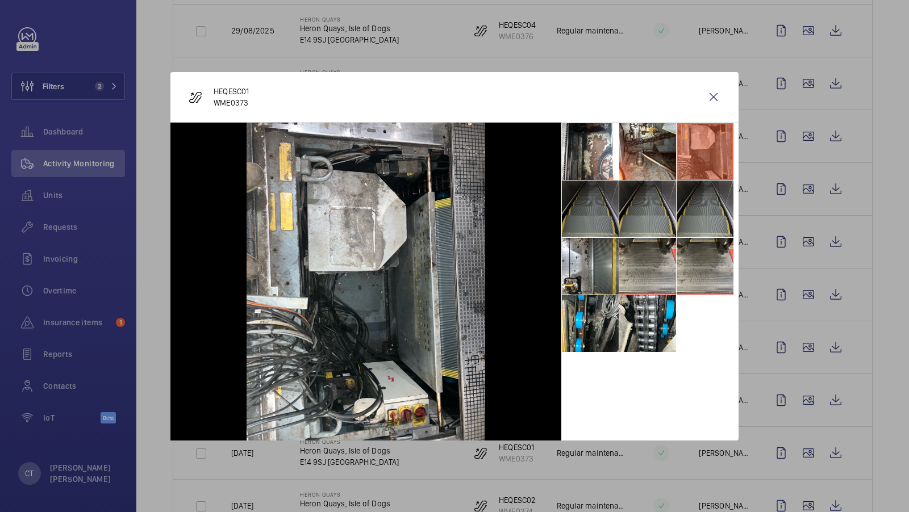
click at [603, 205] on li at bounding box center [590, 209] width 57 height 57
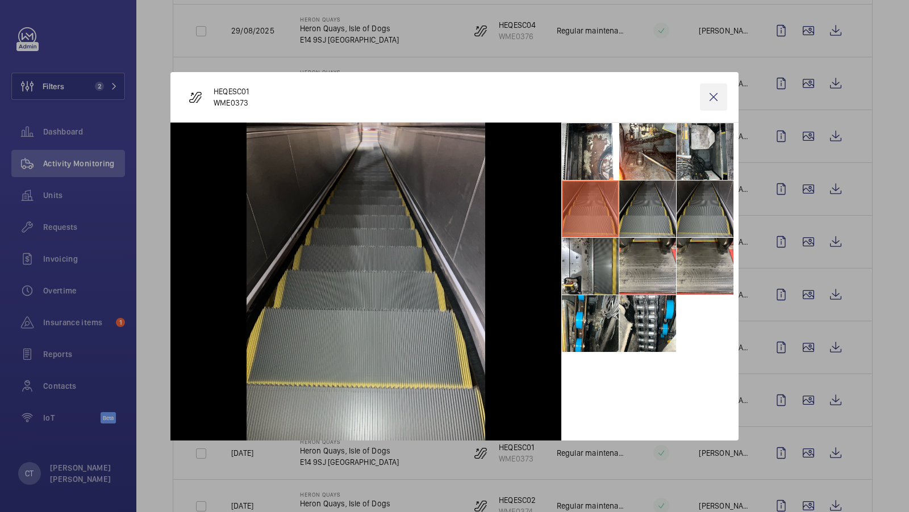
click at [711, 98] on wm-front-icon-button at bounding box center [713, 96] width 27 height 27
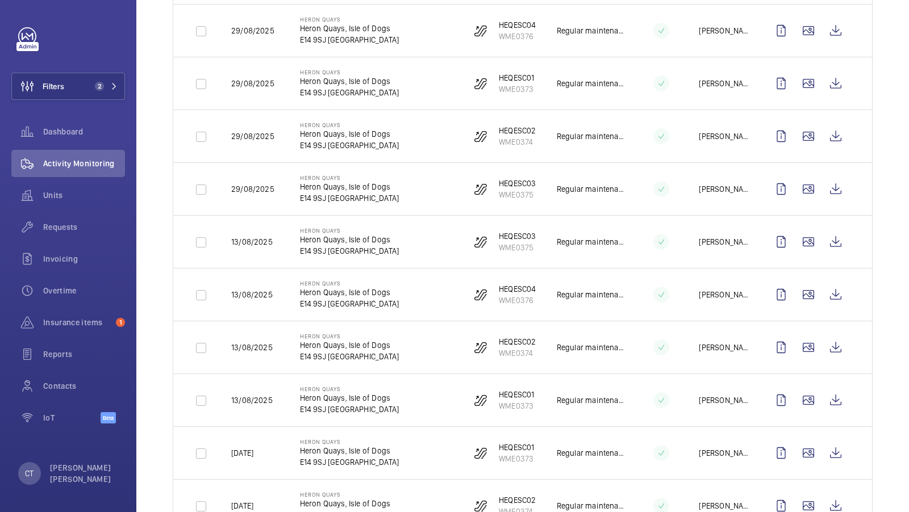
scroll to position [0, 0]
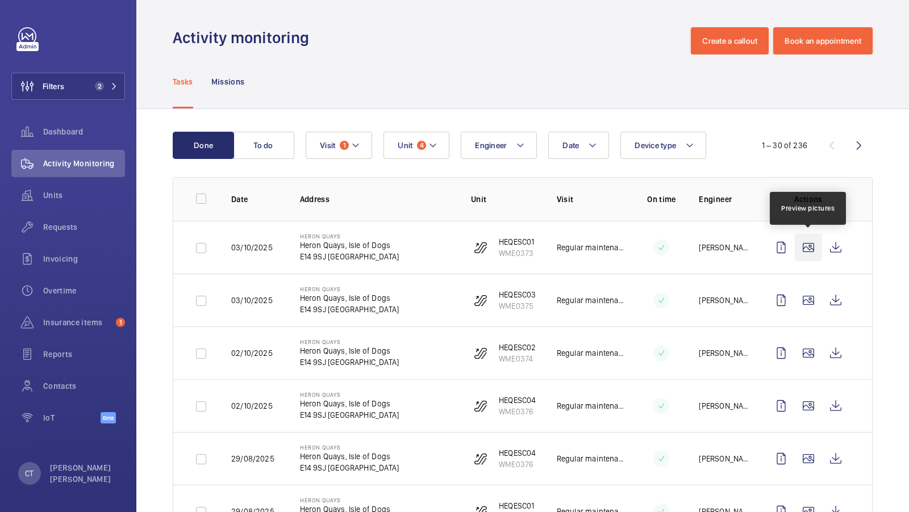
click at [805, 250] on wm-front-icon-button at bounding box center [807, 247] width 27 height 27
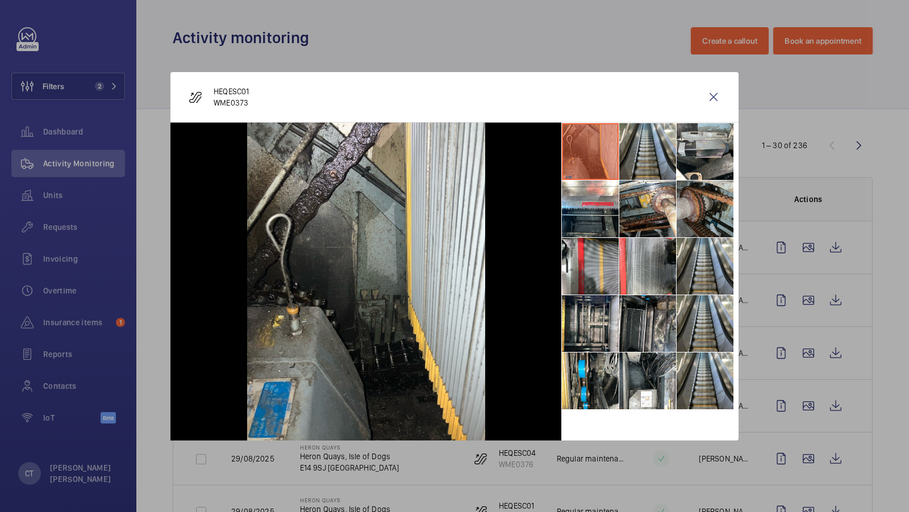
click at [715, 207] on li at bounding box center [704, 209] width 57 height 57
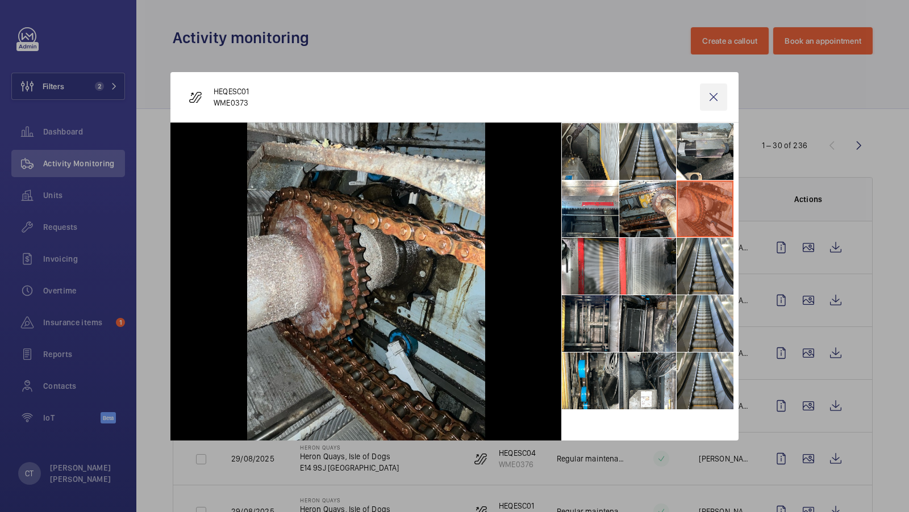
click at [715, 95] on wm-front-icon-button at bounding box center [713, 96] width 27 height 27
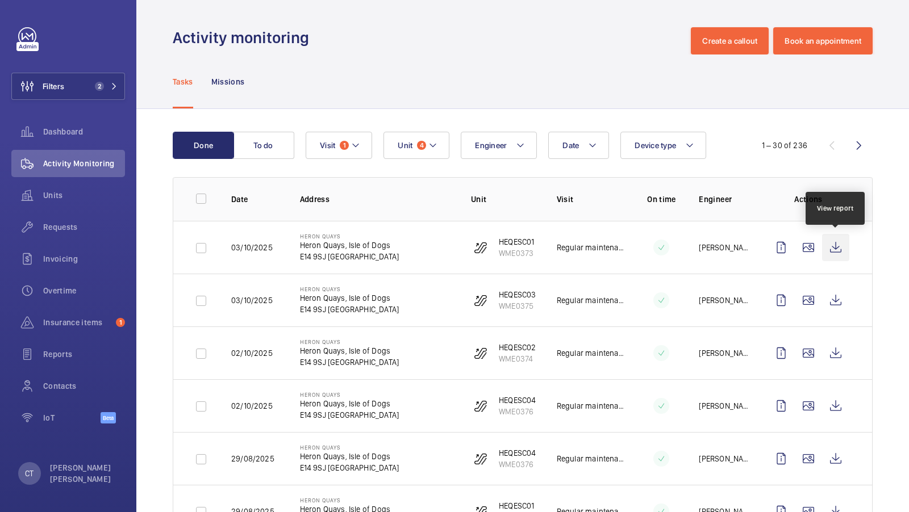
click at [835, 246] on wm-front-icon-button at bounding box center [835, 247] width 27 height 27
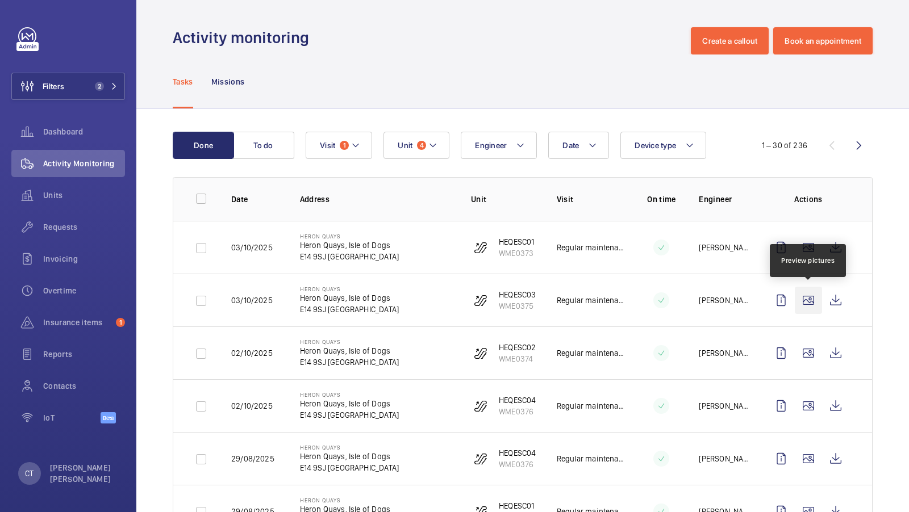
click at [805, 299] on wm-front-icon-button at bounding box center [807, 300] width 27 height 27
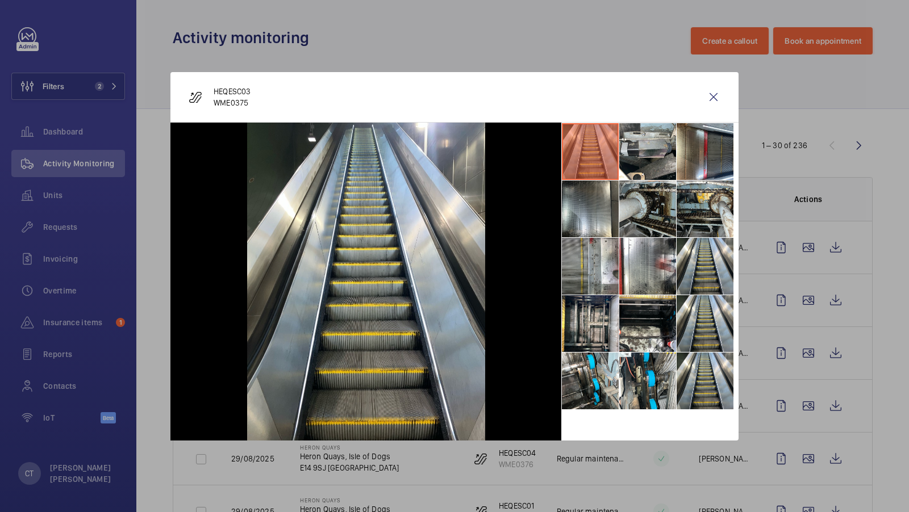
click at [642, 213] on li at bounding box center [647, 209] width 57 height 57
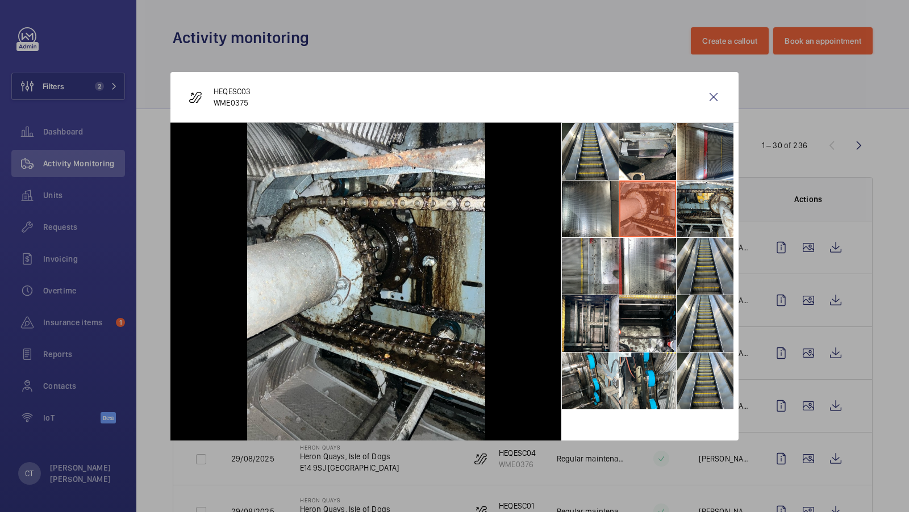
click at [717, 280] on li at bounding box center [704, 266] width 57 height 57
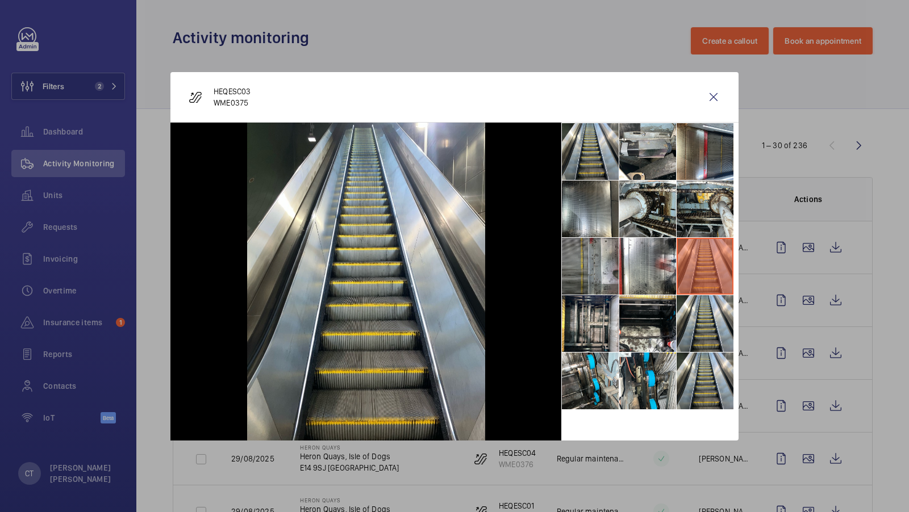
click at [601, 252] on li at bounding box center [590, 266] width 57 height 57
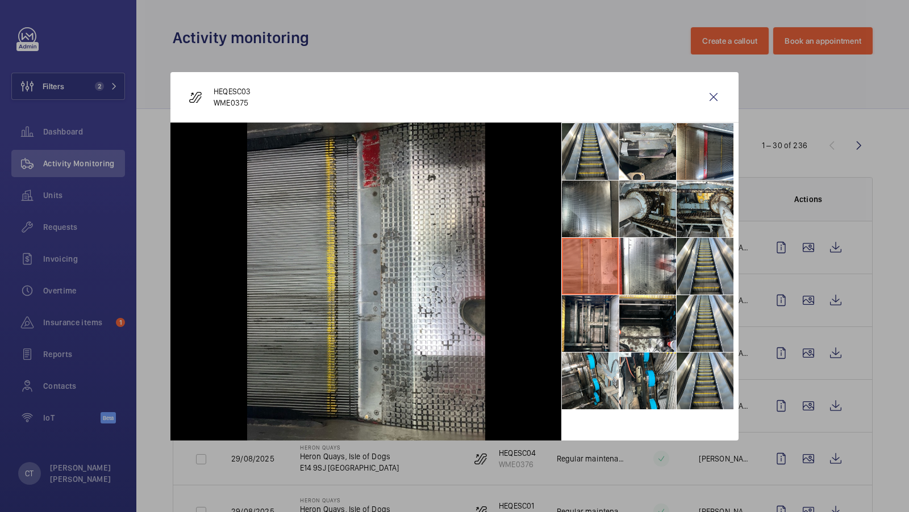
click at [666, 212] on li at bounding box center [647, 209] width 57 height 57
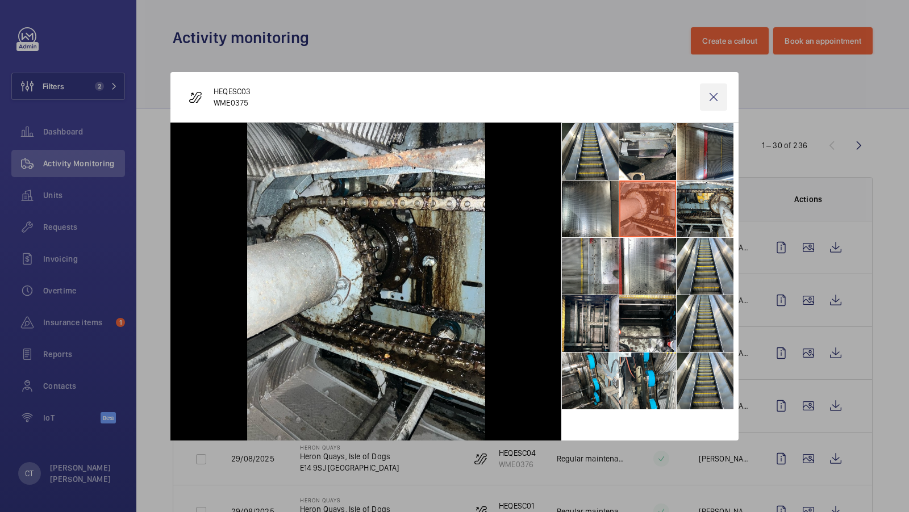
click at [719, 90] on wm-front-icon-button at bounding box center [713, 96] width 27 height 27
